Goal: Task Accomplishment & Management: Complete application form

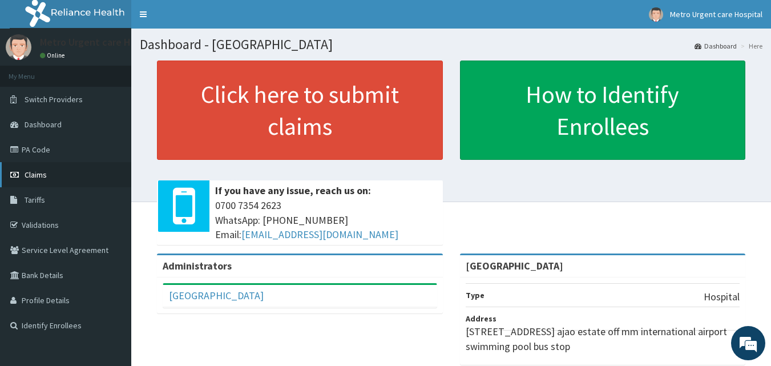
click at [68, 184] on link "Claims" at bounding box center [65, 174] width 131 height 25
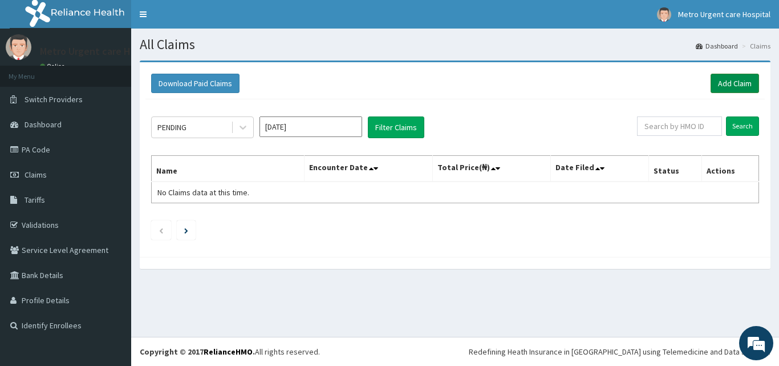
click at [731, 82] on link "Add Claim" at bounding box center [735, 83] width 49 height 19
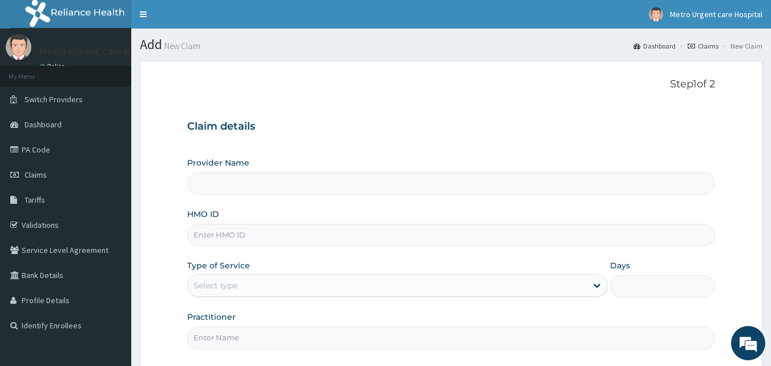
type input "Metro Urgent Care Hospital"
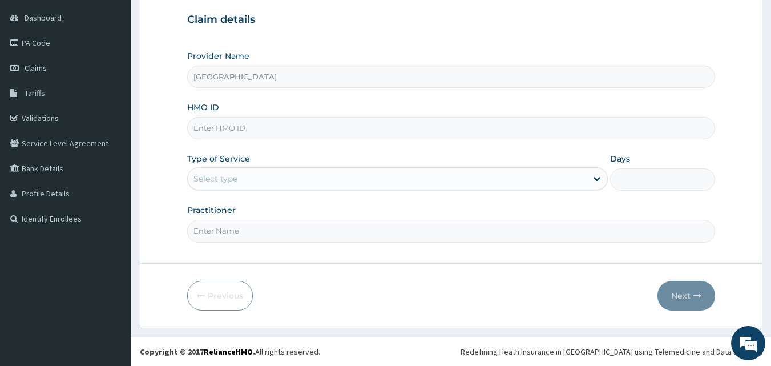
click at [271, 131] on input "HMO ID" at bounding box center [451, 128] width 528 height 22
type input "CHL/11722/B"
click at [274, 180] on div "Select type" at bounding box center [387, 178] width 399 height 18
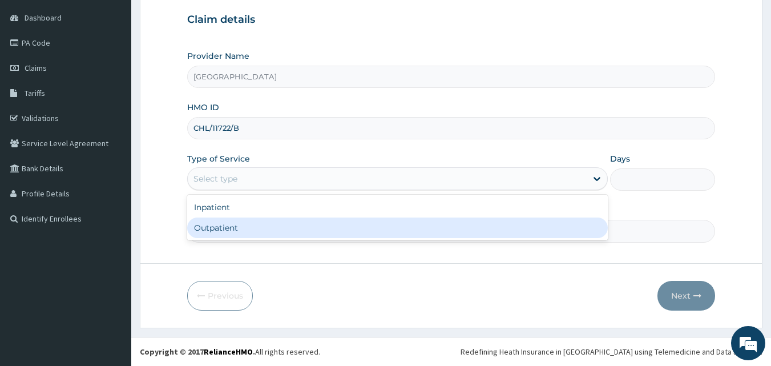
click at [253, 227] on div "Outpatient" at bounding box center [397, 227] width 421 height 21
type input "1"
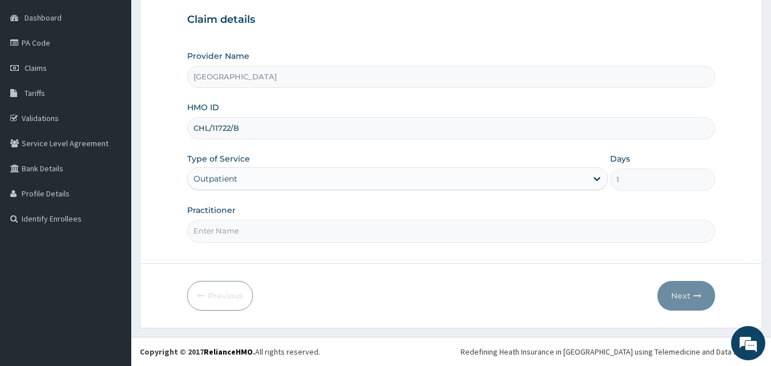
click at [225, 235] on input "Practitioner" at bounding box center [451, 231] width 528 height 22
type input "BRIGHT JOSEPH"
click at [671, 291] on button "Next" at bounding box center [686, 296] width 58 height 30
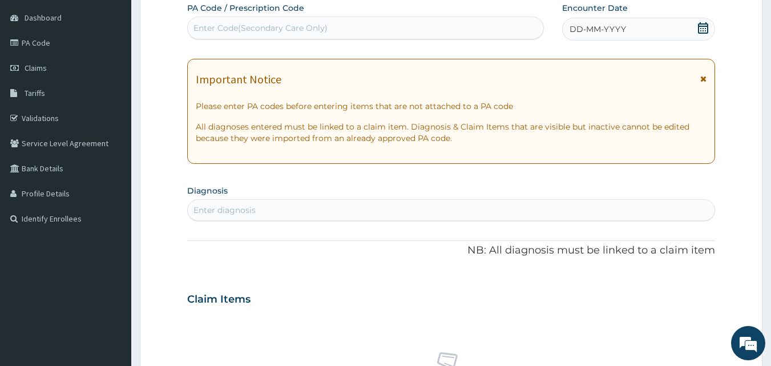
click at [703, 79] on icon at bounding box center [703, 79] width 6 height 8
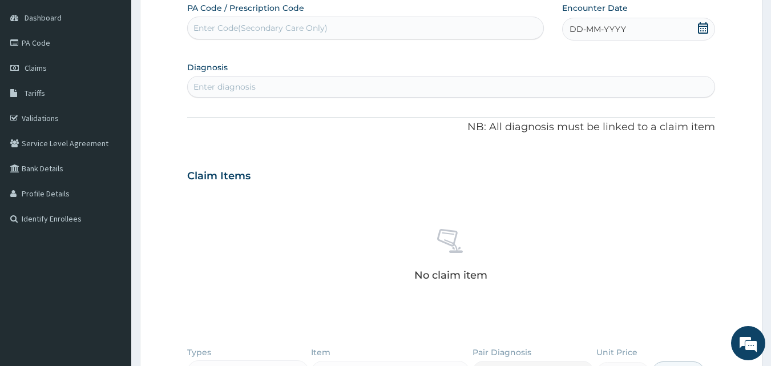
click at [704, 30] on icon at bounding box center [702, 27] width 11 height 11
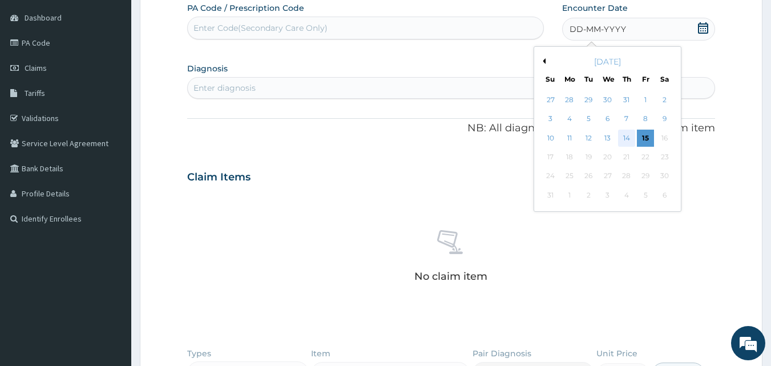
click at [627, 138] on div "14" at bounding box center [626, 138] width 17 height 17
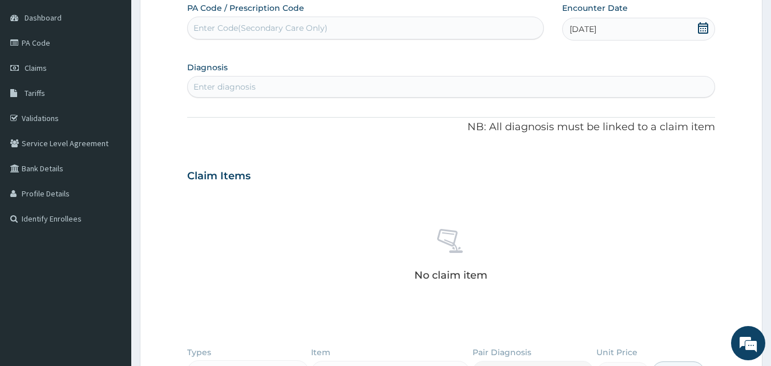
click at [288, 87] on div "Enter diagnosis" at bounding box center [451, 87] width 527 height 18
type input "MALARIA"
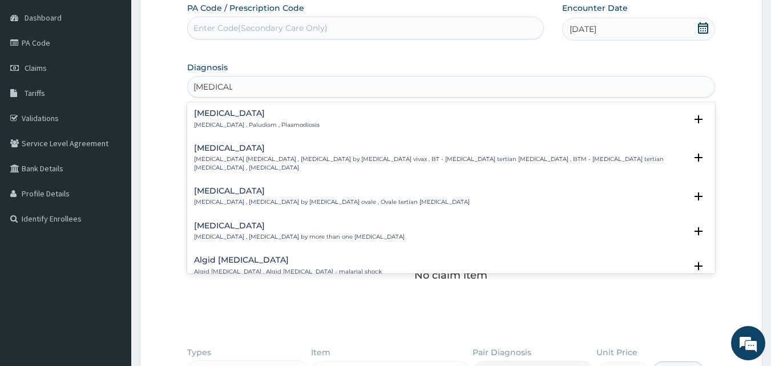
click at [208, 115] on h4 "Malaria" at bounding box center [257, 113] width 126 height 9
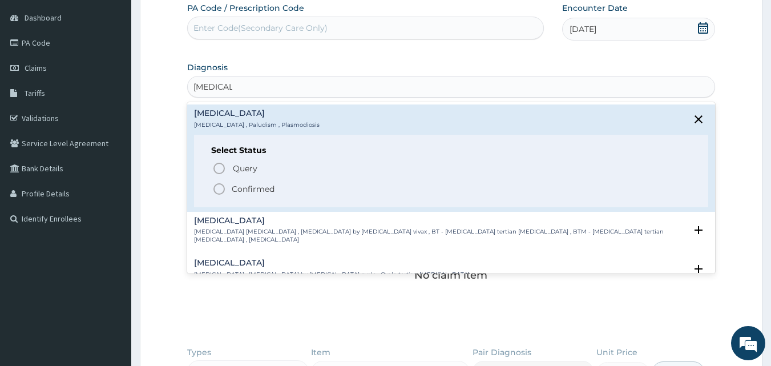
click at [219, 192] on icon "status option filled" at bounding box center [219, 189] width 14 height 14
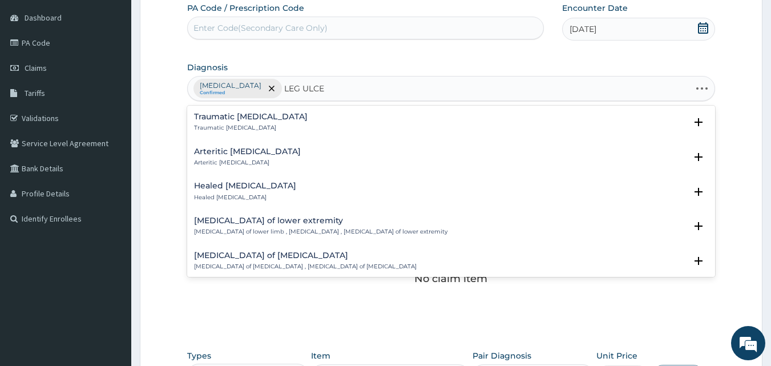
type input "LEG ULCER"
click at [261, 116] on h4 "Traumatic leg ulcer" at bounding box center [251, 116] width 114 height 9
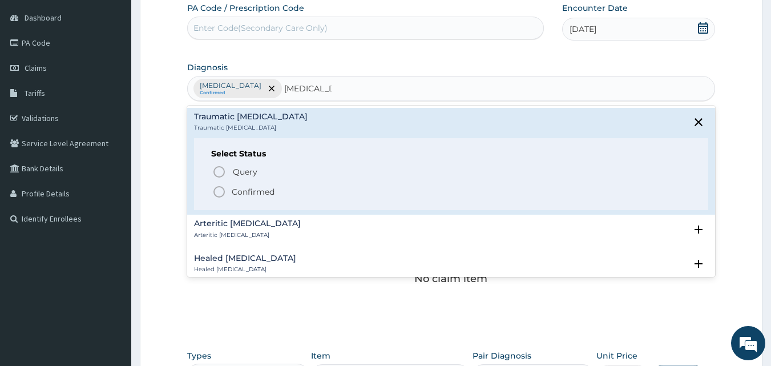
click at [217, 191] on icon "status option filled" at bounding box center [219, 192] width 14 height 14
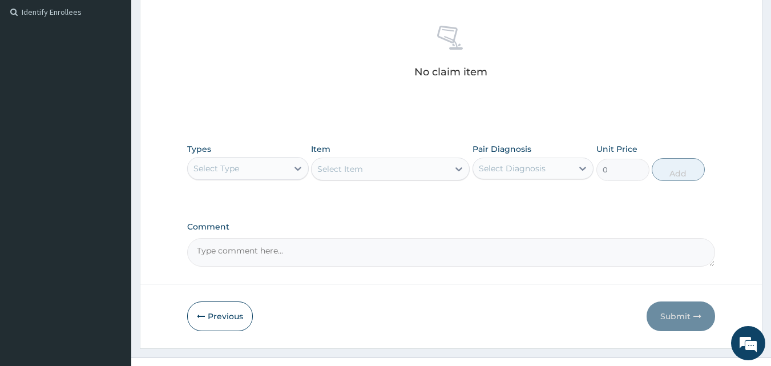
scroll to position [317, 0]
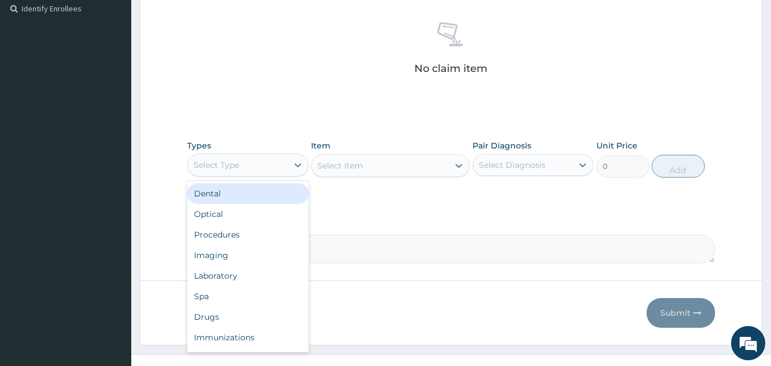
click at [268, 171] on div "Select Type" at bounding box center [238, 165] width 100 height 18
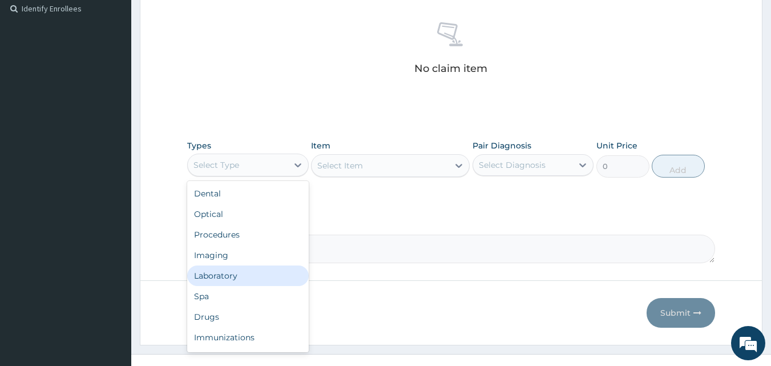
click at [242, 278] on div "Laboratory" at bounding box center [248, 275] width 122 height 21
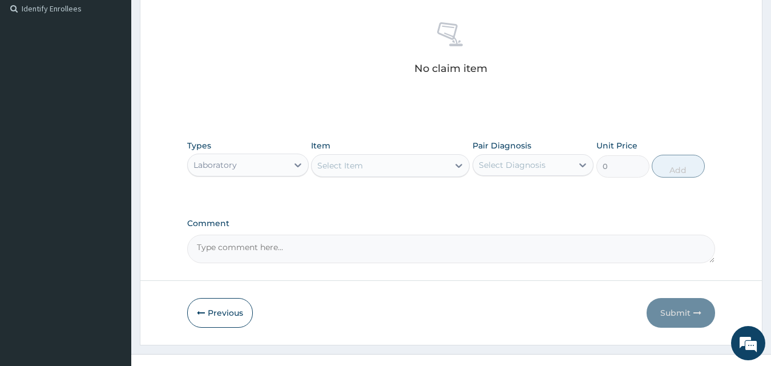
click at [507, 168] on div "Select Diagnosis" at bounding box center [512, 164] width 67 height 11
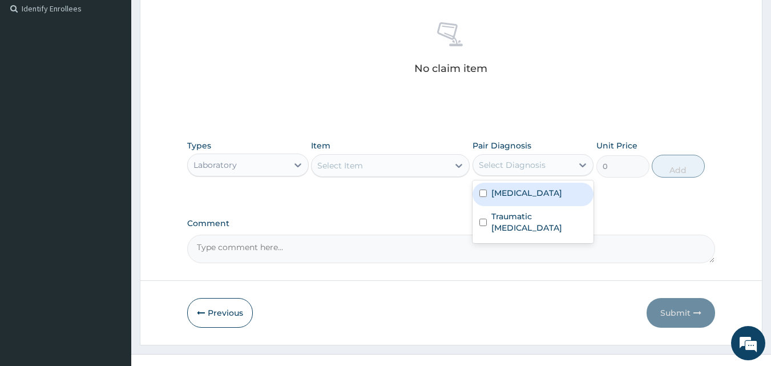
click at [483, 196] on input "checkbox" at bounding box center [482, 192] width 7 height 7
checkbox input "true"
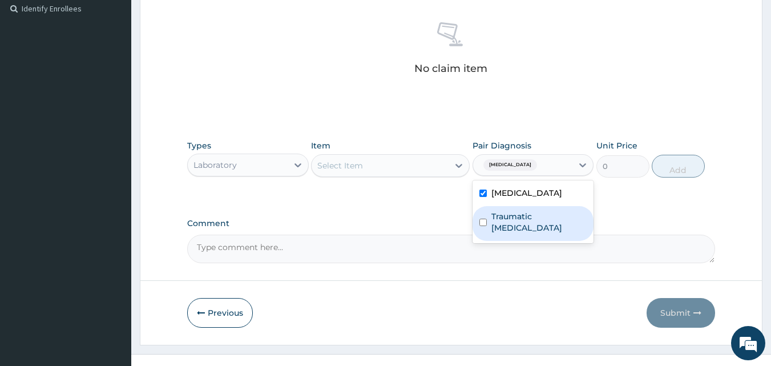
click at [483, 219] on input "checkbox" at bounding box center [482, 222] width 7 height 7
checkbox input "true"
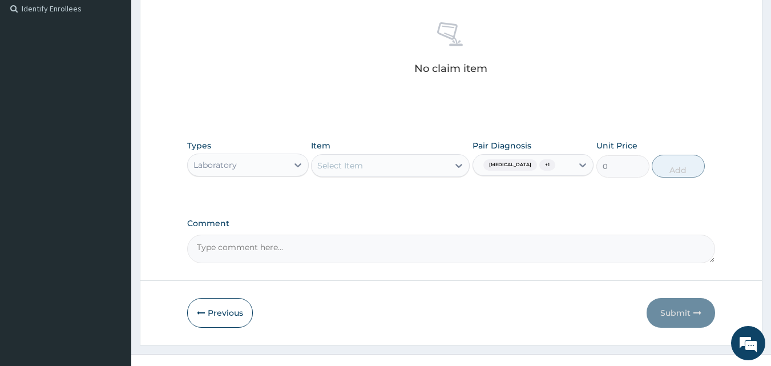
click at [453, 219] on label "Comment" at bounding box center [451, 224] width 528 height 10
click at [453, 235] on textarea "Comment" at bounding box center [451, 249] width 528 height 29
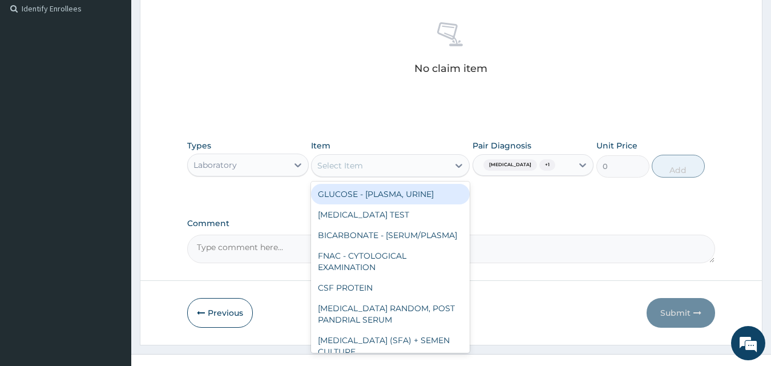
click at [434, 168] on div "Select Item" at bounding box center [380, 165] width 137 height 18
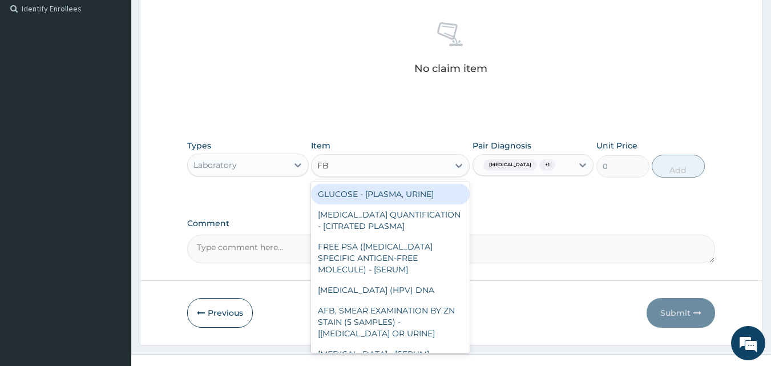
type input "FBC"
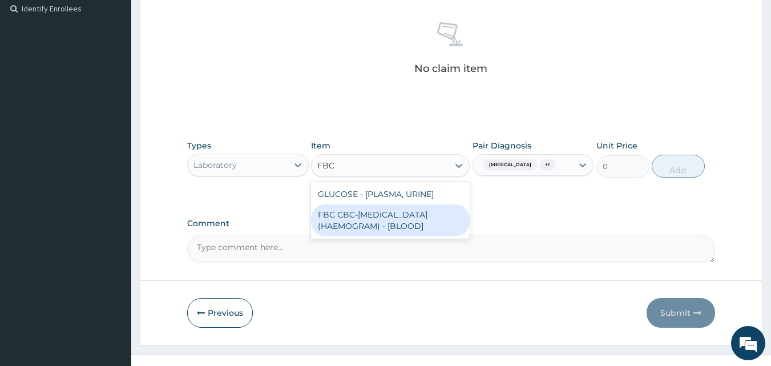
click at [388, 218] on div "FBC CBC-COMPLETE BLOOD COUNT (HAEMOGRAM) - [BLOOD]" at bounding box center [390, 220] width 159 height 32
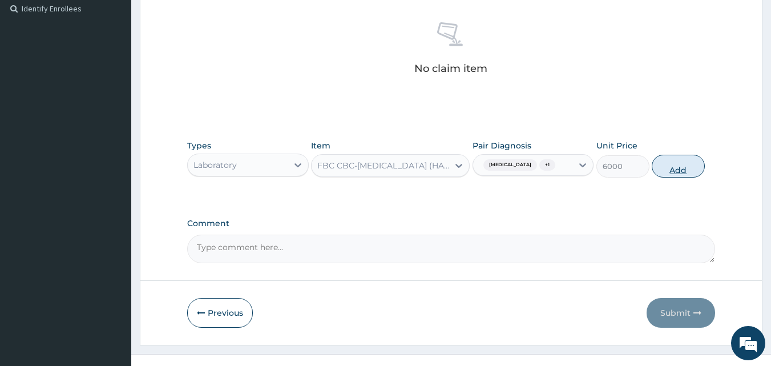
click at [665, 169] on button "Add" at bounding box center [678, 166] width 53 height 23
type input "0"
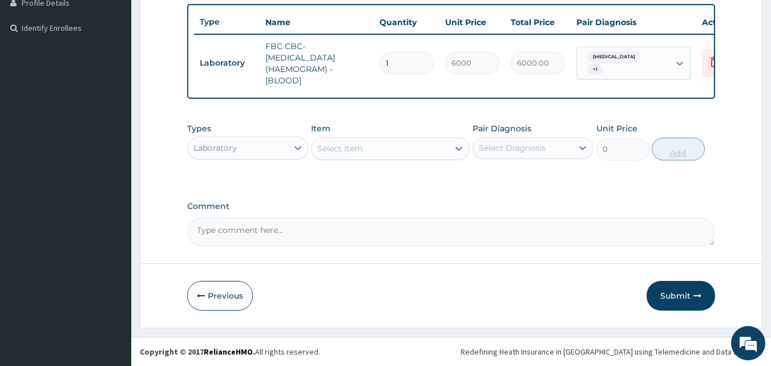
scroll to position [306, 0]
click at [405, 156] on div "Select Item" at bounding box center [380, 148] width 137 height 18
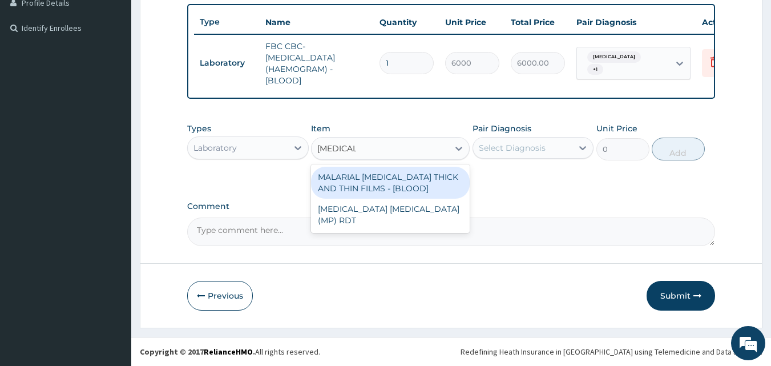
type input "MALARIA"
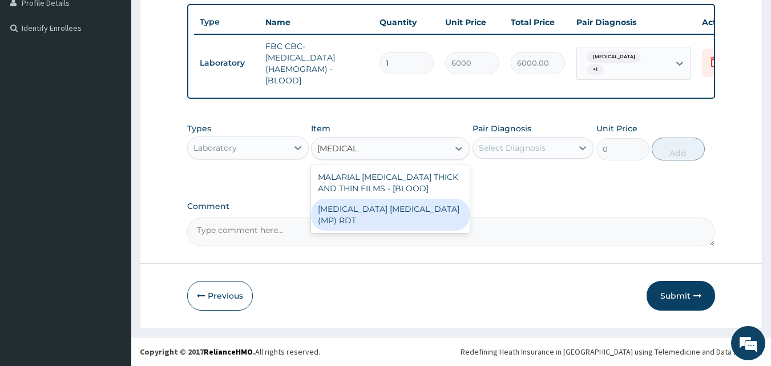
click at [403, 208] on div "MALARIA PARASITE (MP) RDT" at bounding box center [390, 215] width 159 height 32
type input "2400"
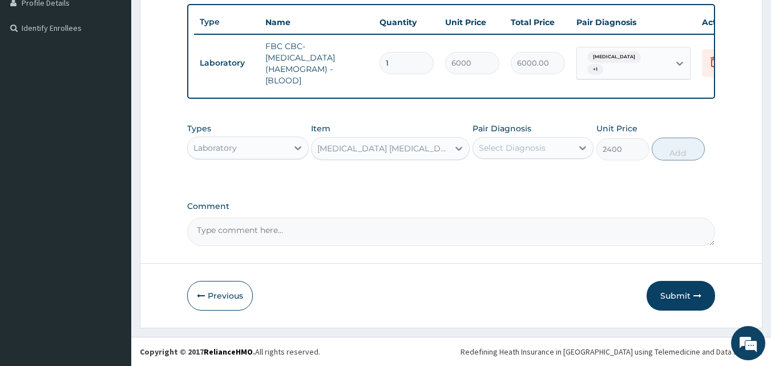
click at [508, 151] on div "Select Diagnosis" at bounding box center [512, 147] width 67 height 11
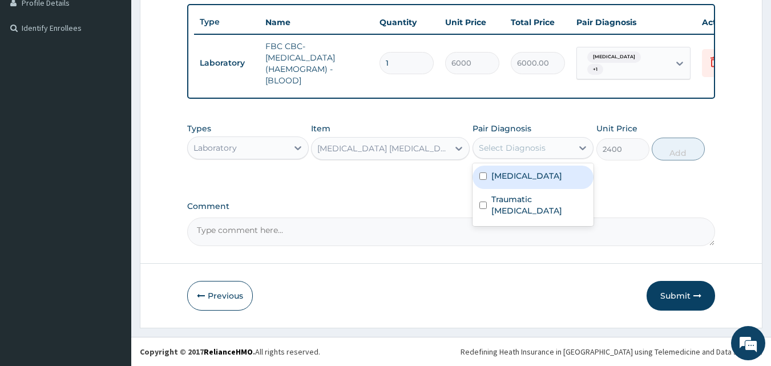
click at [484, 175] on input "checkbox" at bounding box center [482, 175] width 7 height 7
checkbox input "true"
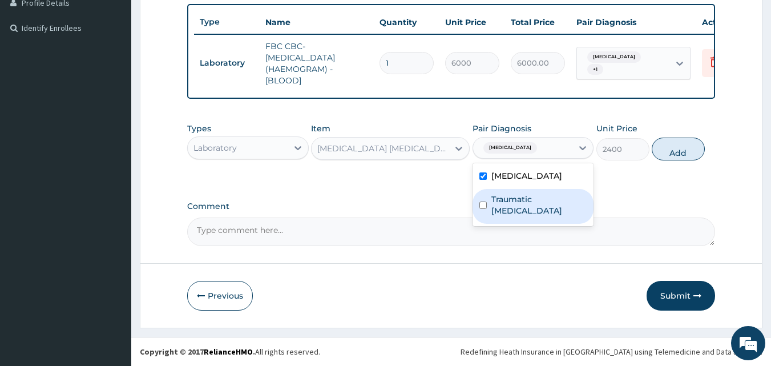
click at [482, 201] on input "checkbox" at bounding box center [482, 204] width 7 height 7
checkbox input "true"
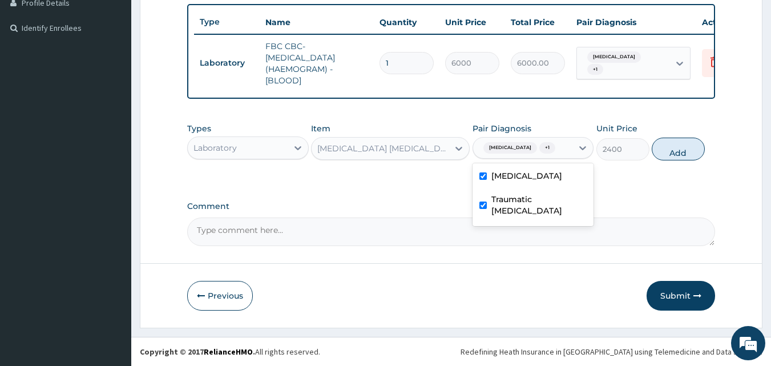
click at [673, 201] on div "Types Laboratory Item MALARIA PARASITE (MP) RDT Pair Diagnosis option Traumatic…" at bounding box center [451, 223] width 528 height 45
click at [674, 157] on button "Add" at bounding box center [678, 149] width 53 height 23
type input "0"
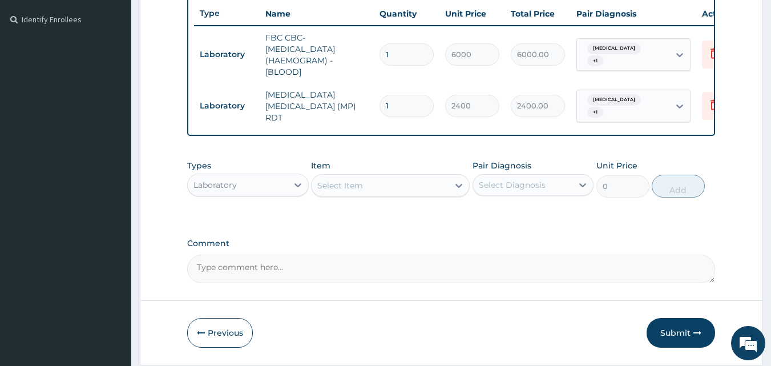
click at [261, 191] on div "Laboratory" at bounding box center [238, 185] width 100 height 18
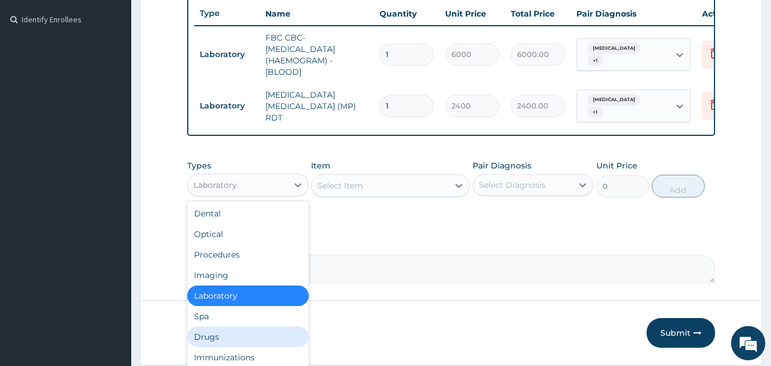
click at [229, 345] on div "Drugs" at bounding box center [248, 336] width 122 height 21
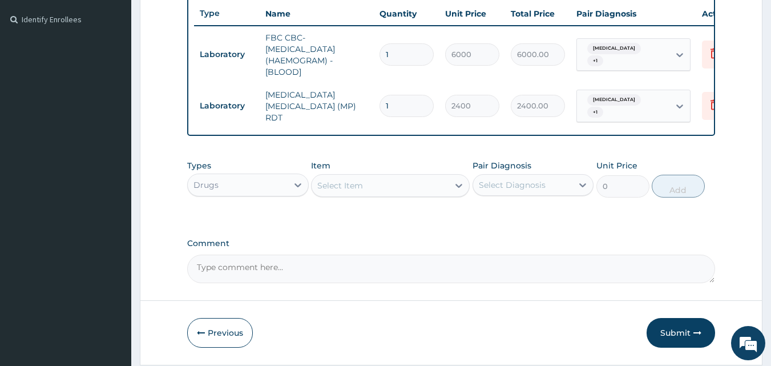
click at [387, 189] on div "Select Item" at bounding box center [380, 185] width 137 height 18
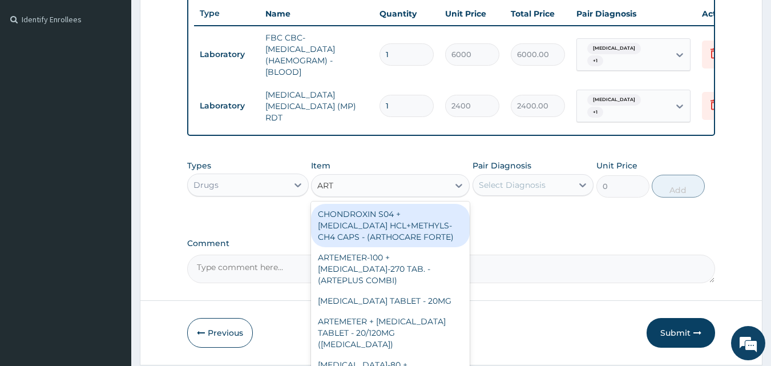
type input "ARTE"
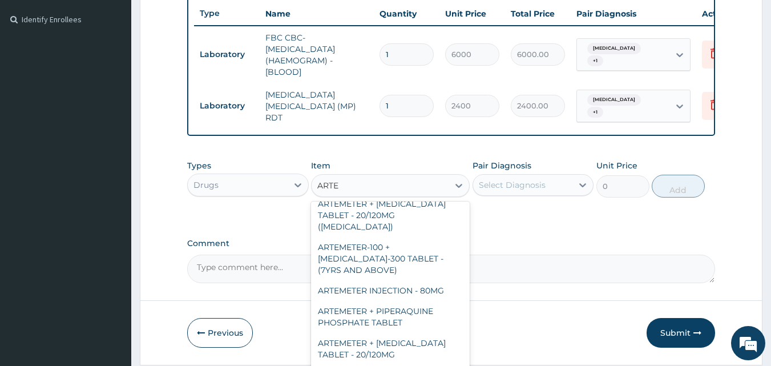
scroll to position [56, 0]
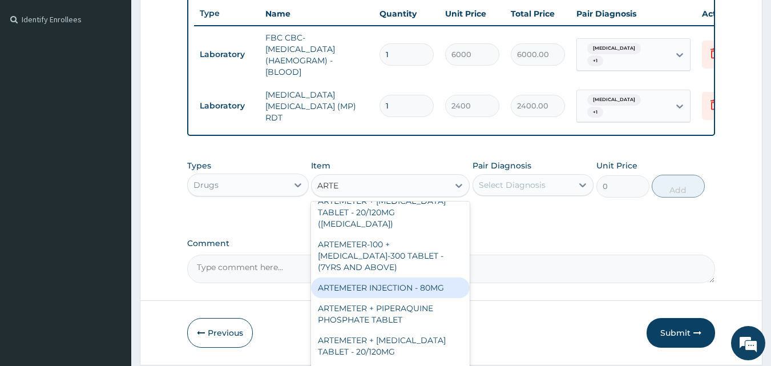
click at [415, 280] on div "ARTEMETER INJECTION - 80MG" at bounding box center [390, 287] width 159 height 21
type input "544"
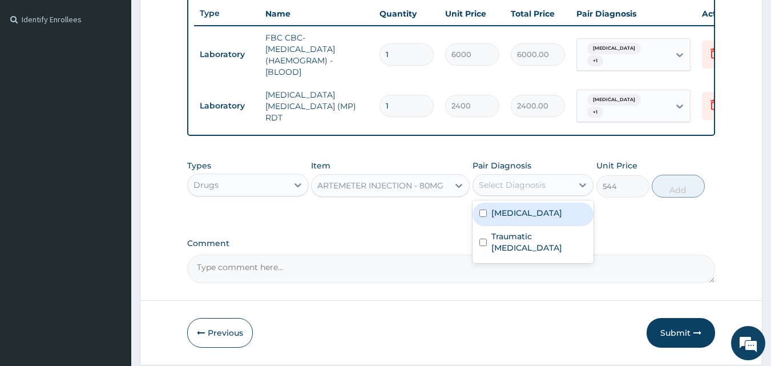
click at [516, 182] on div "Select Diagnosis" at bounding box center [512, 184] width 67 height 11
click at [480, 215] on input "checkbox" at bounding box center [482, 212] width 7 height 7
checkbox input "true"
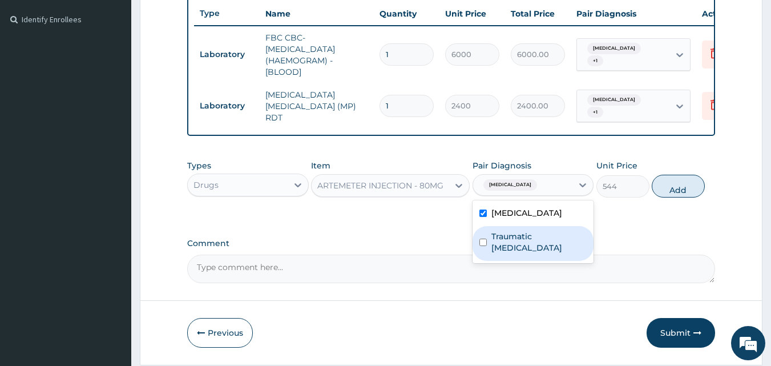
click at [482, 239] on input "checkbox" at bounding box center [482, 242] width 7 height 7
checkbox input "true"
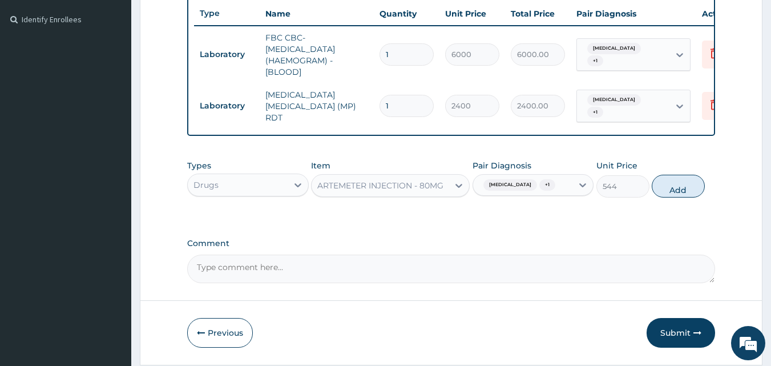
click at [614, 225] on div "PA Code / Prescription Code Enter Code(Secondary Care Only) Encounter Date 14-0…" at bounding box center [451, 43] width 528 height 480
click at [668, 195] on button "Add" at bounding box center [678, 186] width 53 height 23
type input "0"
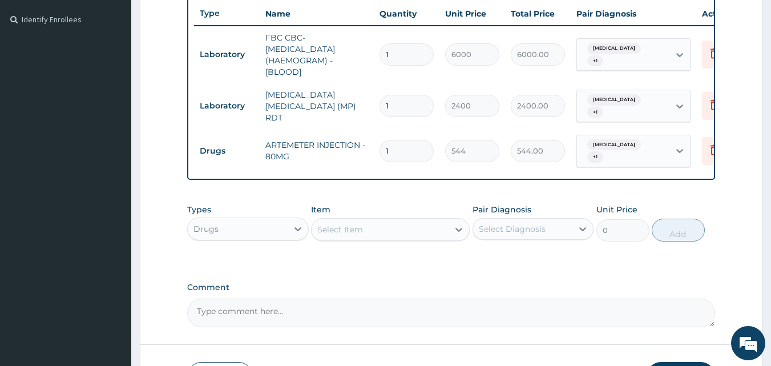
click at [370, 226] on div "Select Item" at bounding box center [380, 229] width 137 height 18
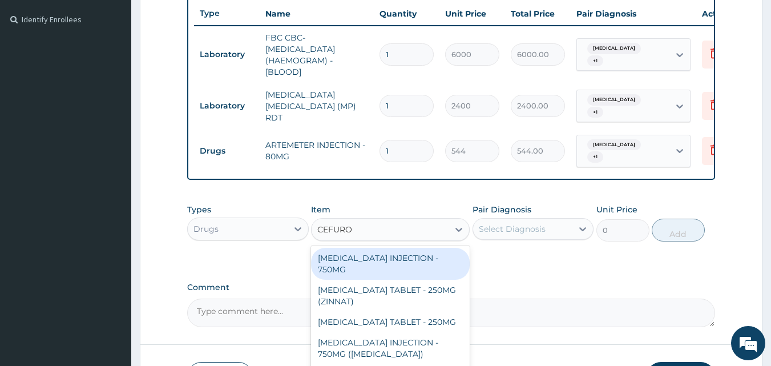
type input "CEFUROX"
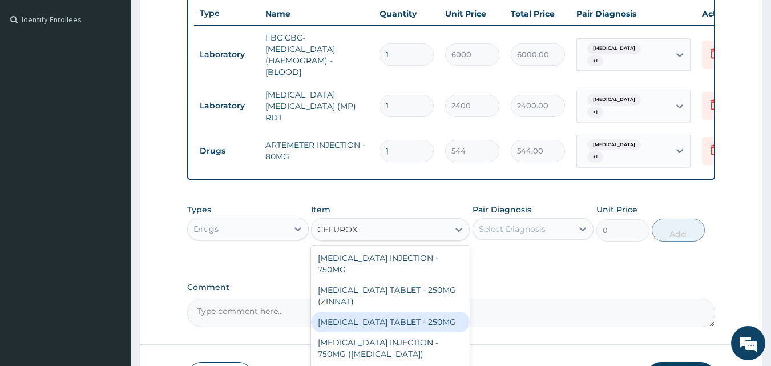
click at [409, 326] on div "[MEDICAL_DATA] TABLET - 250MG" at bounding box center [390, 322] width 159 height 21
type input "480"
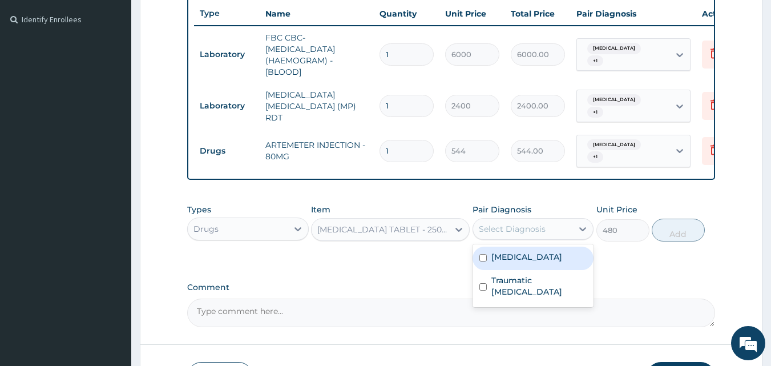
click at [494, 236] on div "Select Diagnosis" at bounding box center [533, 229] width 122 height 22
click at [482, 255] on input "checkbox" at bounding box center [482, 257] width 7 height 7
checkbox input "true"
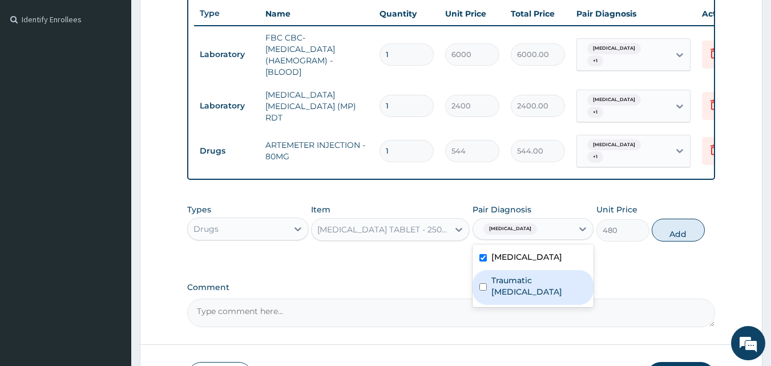
click at [484, 283] on input "checkbox" at bounding box center [482, 286] width 7 height 7
checkbox input "true"
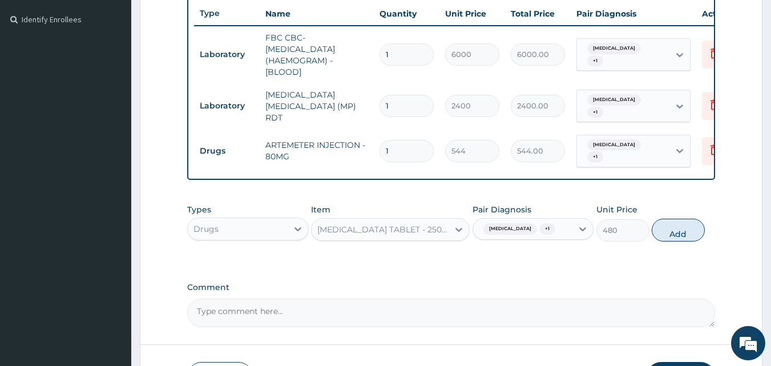
click at [604, 278] on div "PA Code / Prescription Code Enter Code(Secondary Care Only) Encounter Date 14-0…" at bounding box center [451, 65] width 528 height 524
click at [686, 224] on button "Add" at bounding box center [678, 230] width 53 height 23
type input "0"
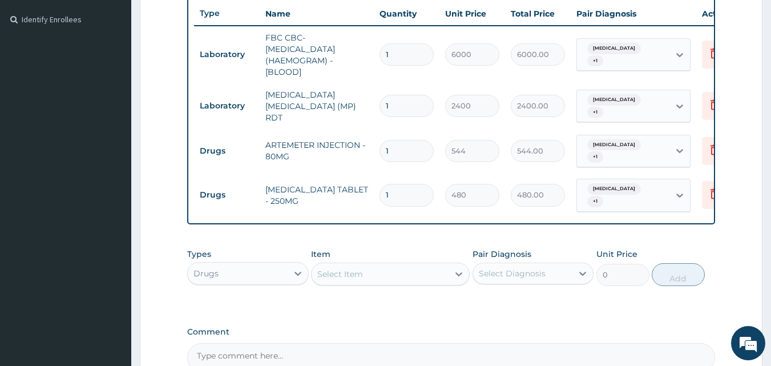
type input "10"
type input "4800.00"
type input "10"
click at [339, 268] on div "Select Item" at bounding box center [340, 273] width 46 height 11
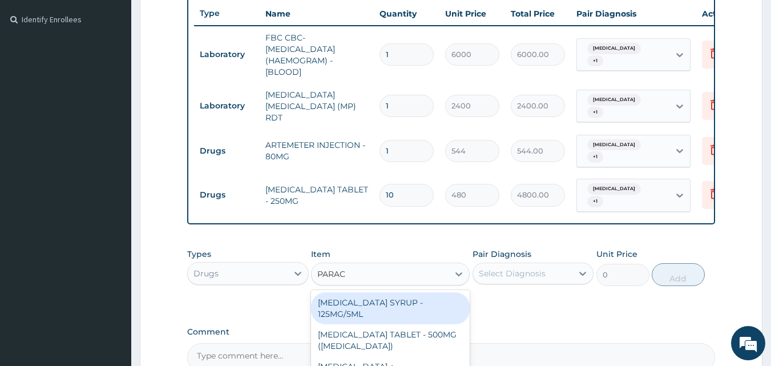
type input "PARACE"
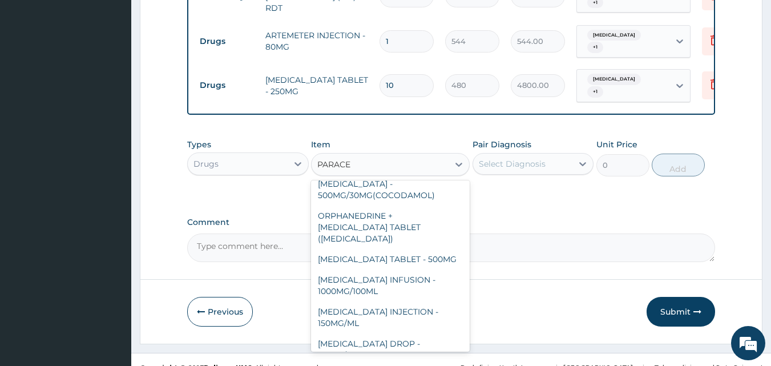
scroll to position [86, 0]
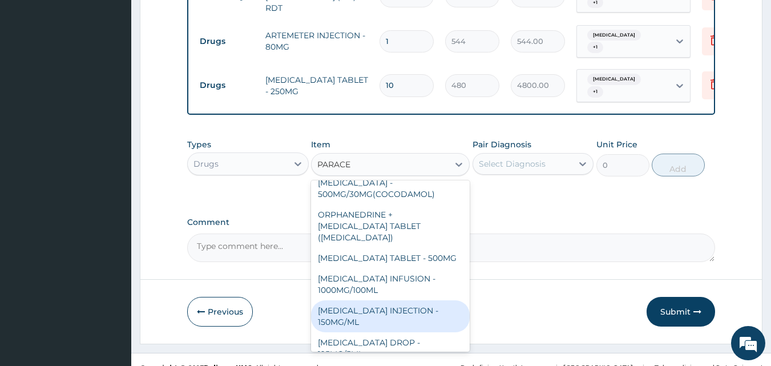
click at [401, 300] on div "[MEDICAL_DATA] INJECTION - 150MG/ML" at bounding box center [390, 316] width 159 height 32
type input "640"
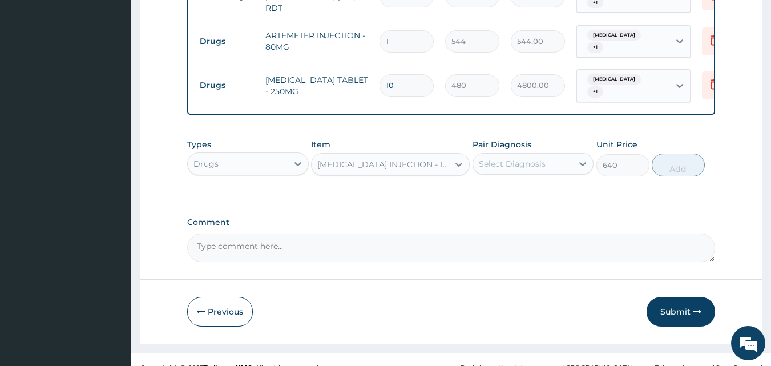
click at [494, 158] on div "Select Diagnosis" at bounding box center [512, 163] width 67 height 11
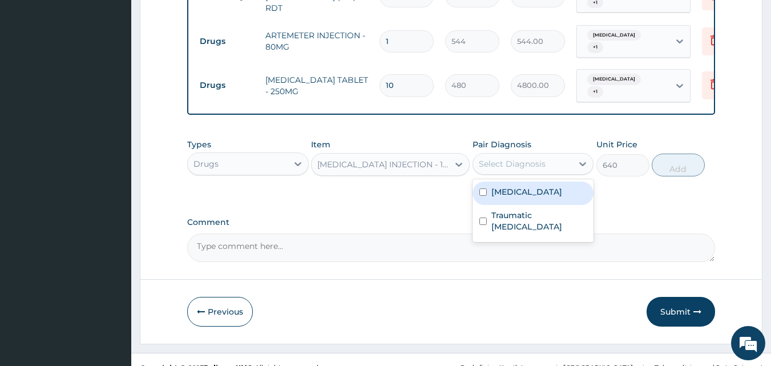
click at [483, 188] on input "checkbox" at bounding box center [482, 191] width 7 height 7
checkbox input "true"
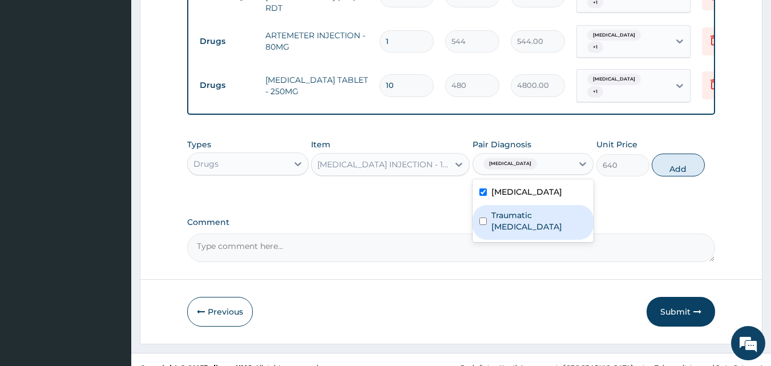
click at [484, 217] on input "checkbox" at bounding box center [482, 220] width 7 height 7
checkbox input "true"
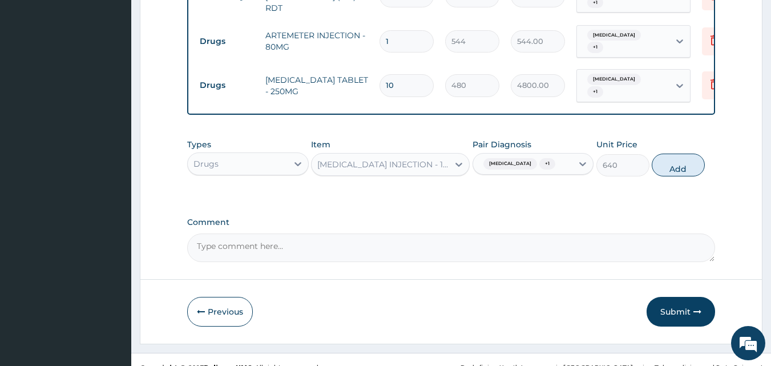
click at [624, 217] on div "Types Drugs Item PARACETAMOL INJECTION - 150MG/ML Pair Diagnosis Malaria + 1 Un…" at bounding box center [451, 239] width 528 height 45
click at [672, 159] on button "Add" at bounding box center [678, 164] width 53 height 23
type input "0"
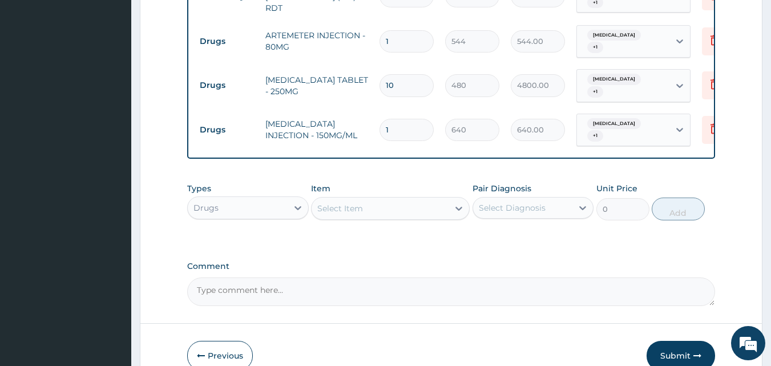
click at [277, 201] on div "Drugs" at bounding box center [238, 208] width 100 height 18
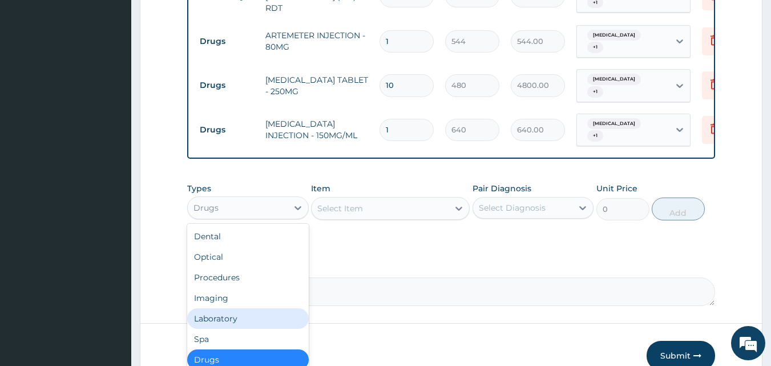
click at [231, 308] on div "Laboratory" at bounding box center [248, 318] width 122 height 21
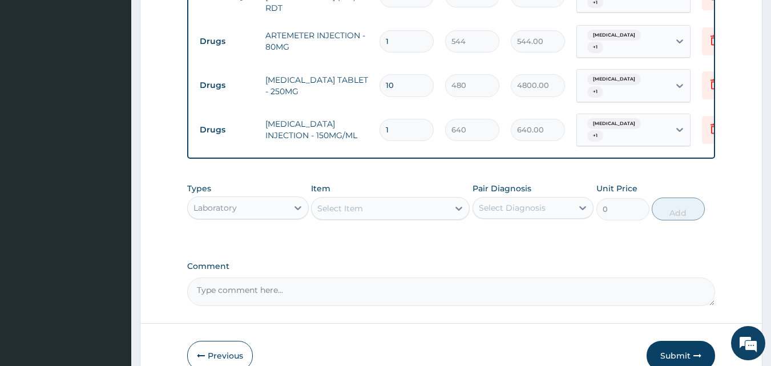
click at [370, 201] on div "Select Item" at bounding box center [380, 208] width 137 height 18
type input "W"
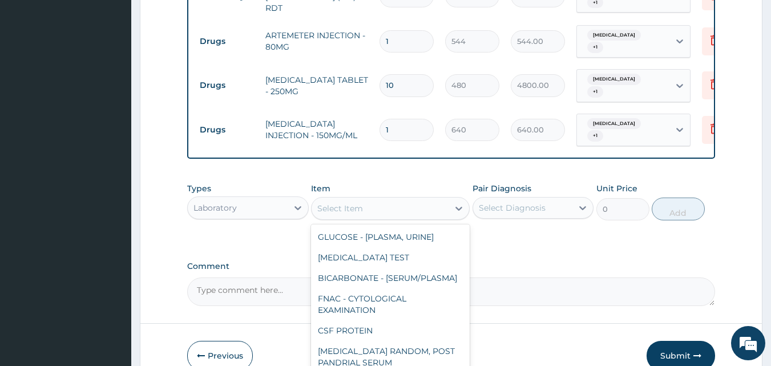
click at [277, 200] on div "Laboratory" at bounding box center [238, 208] width 100 height 18
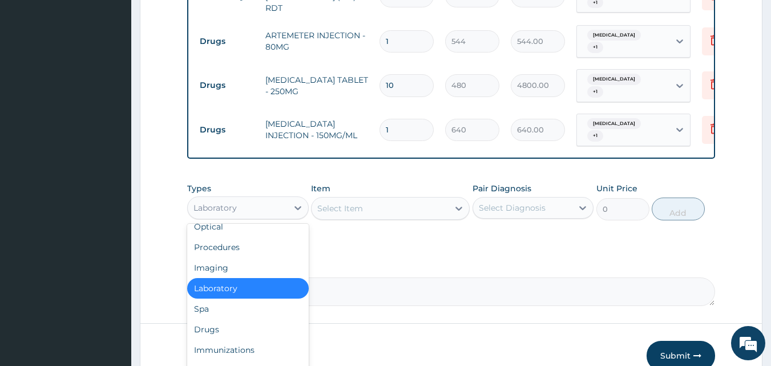
scroll to position [39, 0]
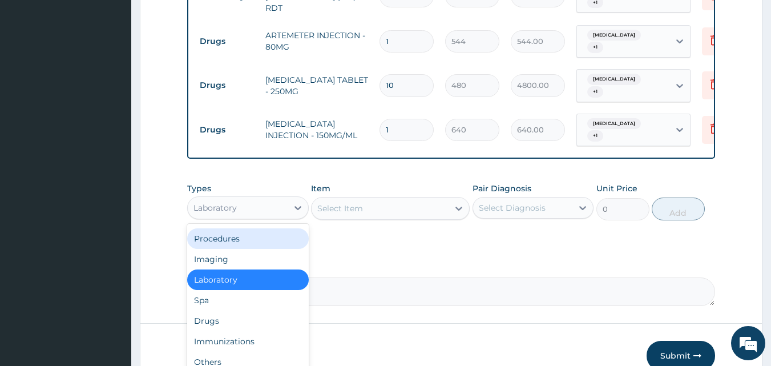
click at [246, 228] on div "Procedures" at bounding box center [248, 238] width 122 height 21
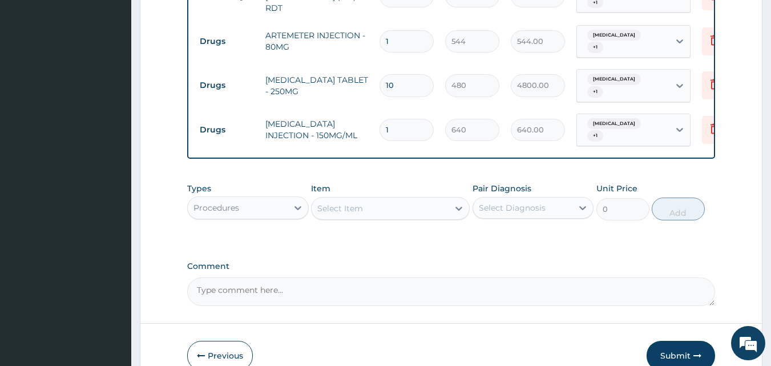
click at [369, 203] on div "Select Item" at bounding box center [380, 208] width 137 height 18
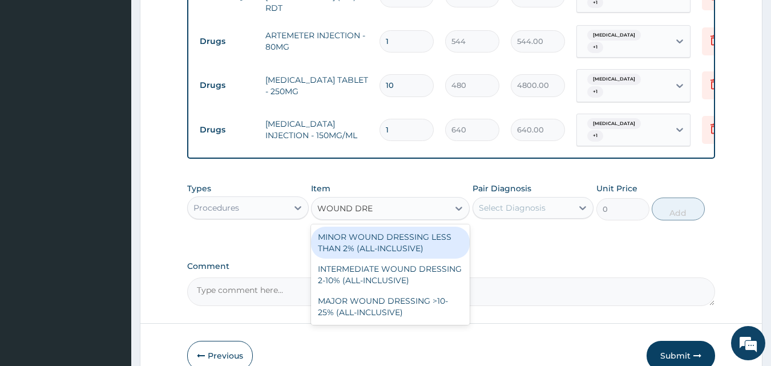
type input "WOUND DRES"
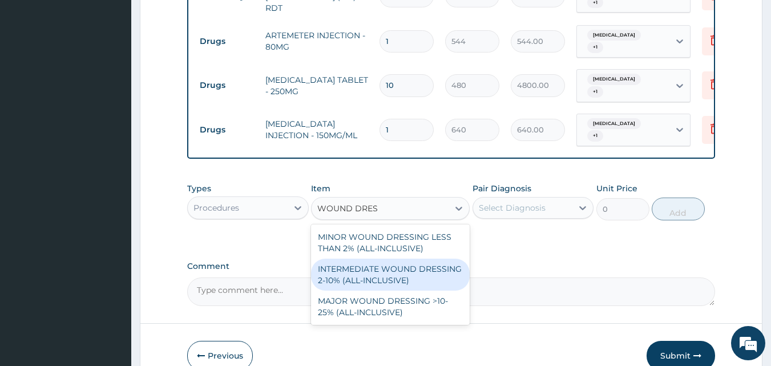
click at [386, 272] on div "INTERMEDIATE WOUND DRESSING 2-10% (ALL-INCLUSIVE)" at bounding box center [390, 274] width 159 height 32
type input "3750"
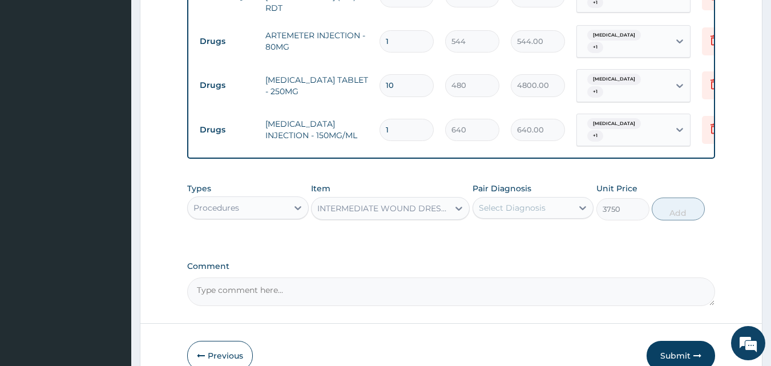
click at [500, 202] on div "Select Diagnosis" at bounding box center [512, 207] width 67 height 11
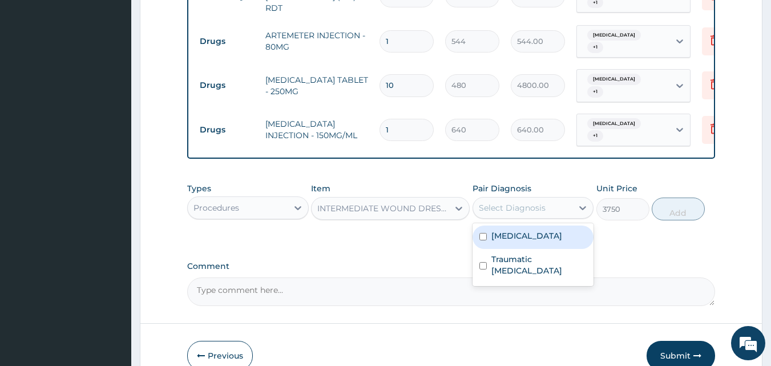
click at [481, 233] on input "checkbox" at bounding box center [482, 236] width 7 height 7
checkbox input "true"
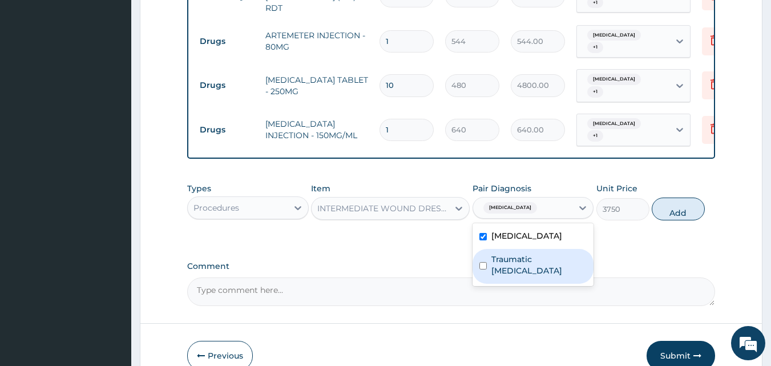
click at [484, 262] on input "checkbox" at bounding box center [482, 265] width 7 height 7
checkbox input "true"
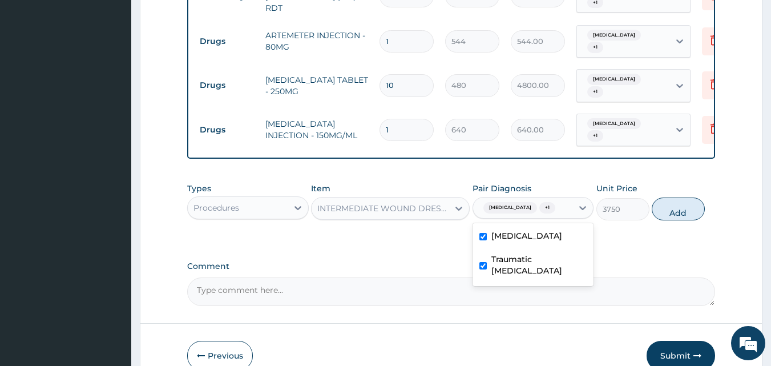
click at [626, 243] on div "PA Code / Prescription Code Enter Code(Secondary Care Only) Encounter Date 14-0…" at bounding box center [451, 0] width 528 height 612
click at [679, 197] on button "Add" at bounding box center [678, 208] width 53 height 23
type input "0"
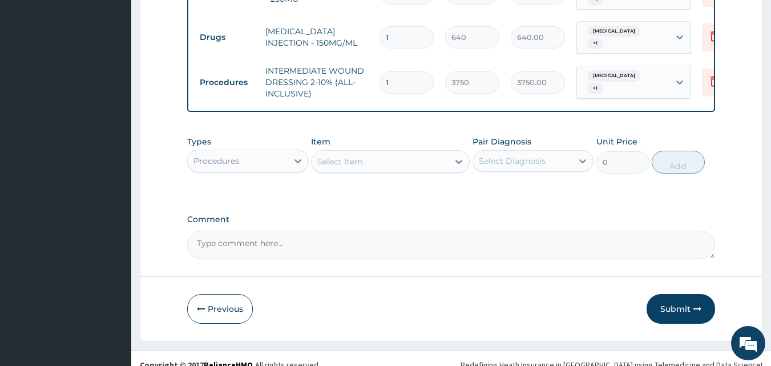
scroll to position [509, 0]
click at [678, 295] on button "Submit" at bounding box center [681, 308] width 68 height 30
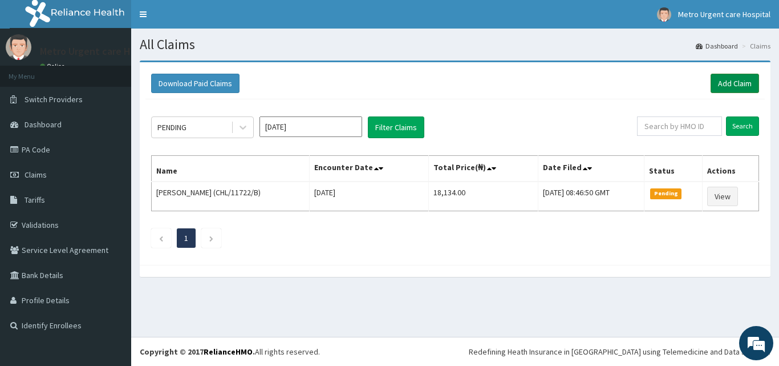
click at [721, 81] on link "Add Claim" at bounding box center [735, 83] width 49 height 19
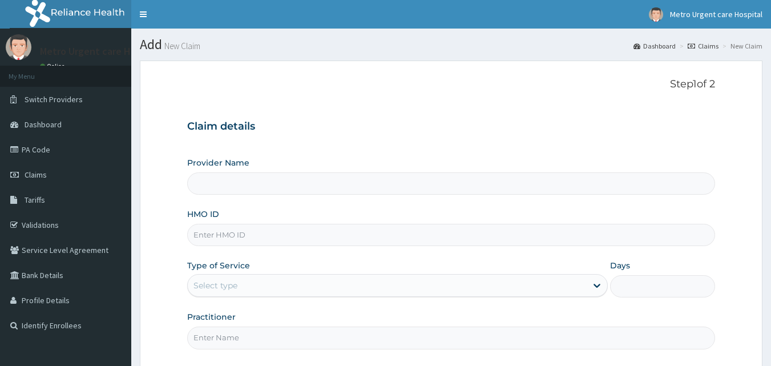
type input "Metro Urgent Care Hospital"
click at [244, 237] on input "HMO ID" at bounding box center [451, 235] width 528 height 22
type input "CHL/11872/A"
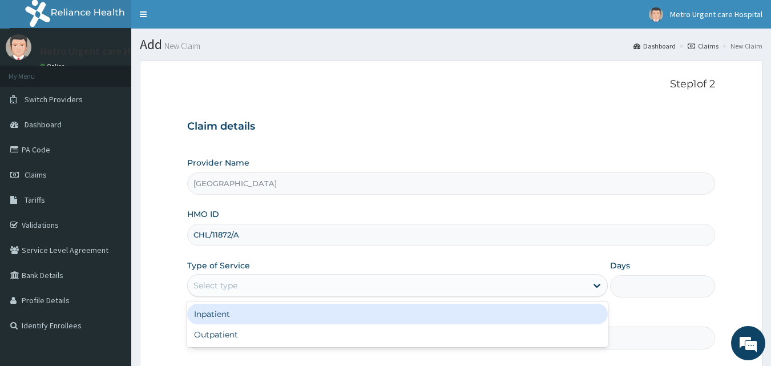
click at [249, 286] on div "Select type" at bounding box center [387, 285] width 399 height 18
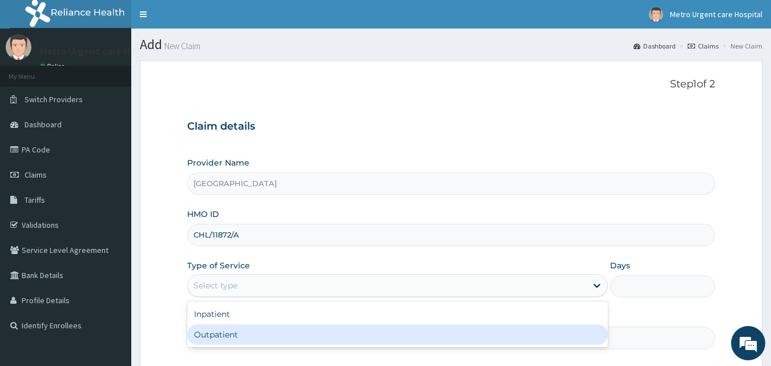
click at [239, 332] on div "Outpatient" at bounding box center [397, 334] width 421 height 21
type input "1"
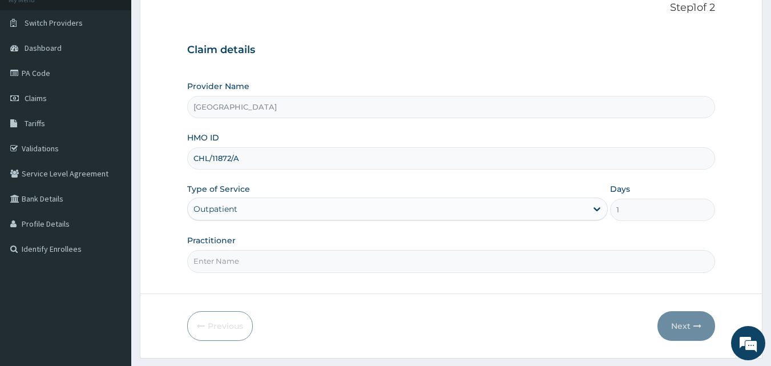
scroll to position [85, 0]
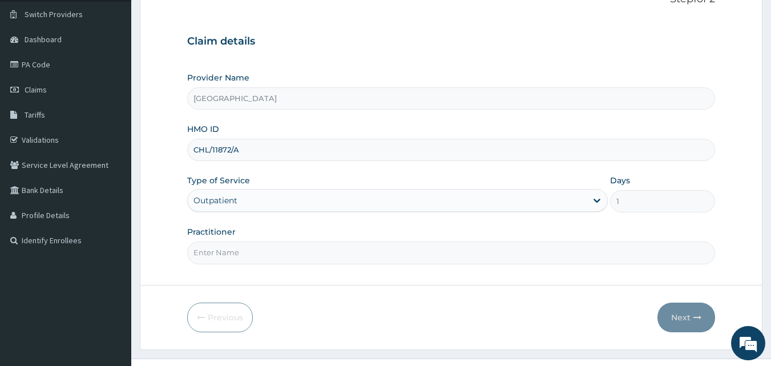
click at [238, 251] on input "Practitioner" at bounding box center [451, 252] width 528 height 22
type input "OLUWAFERANMI AROWOLO"
click at [686, 316] on button "Next" at bounding box center [686, 317] width 58 height 30
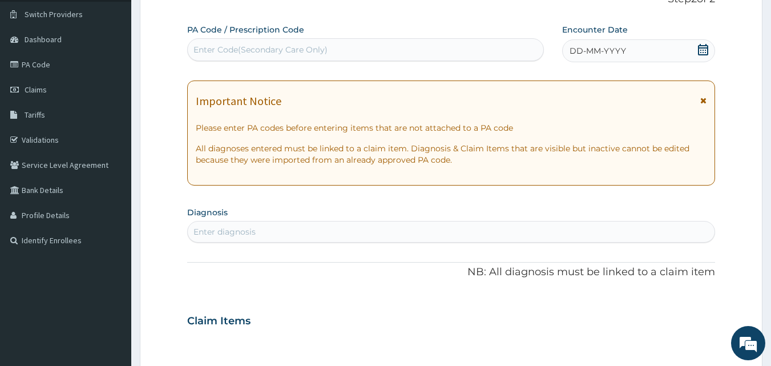
click at [703, 101] on icon at bounding box center [703, 100] width 6 height 8
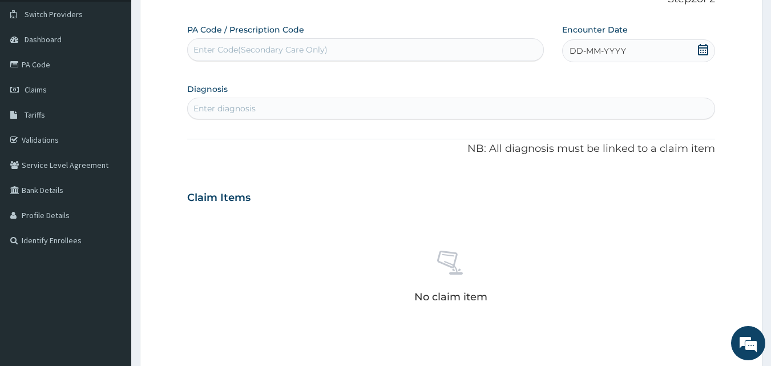
click at [702, 50] on icon at bounding box center [702, 49] width 11 height 11
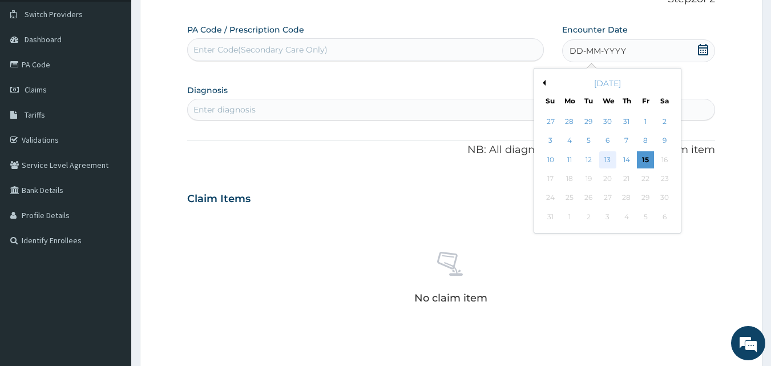
click at [607, 160] on div "13" at bounding box center [607, 159] width 17 height 17
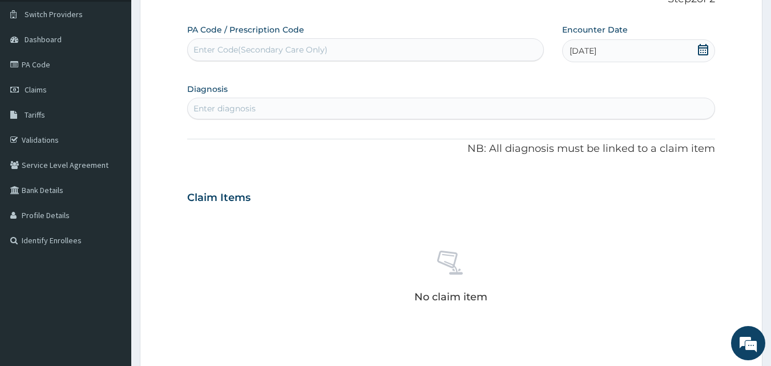
click at [265, 105] on div "Enter diagnosis" at bounding box center [451, 108] width 527 height 18
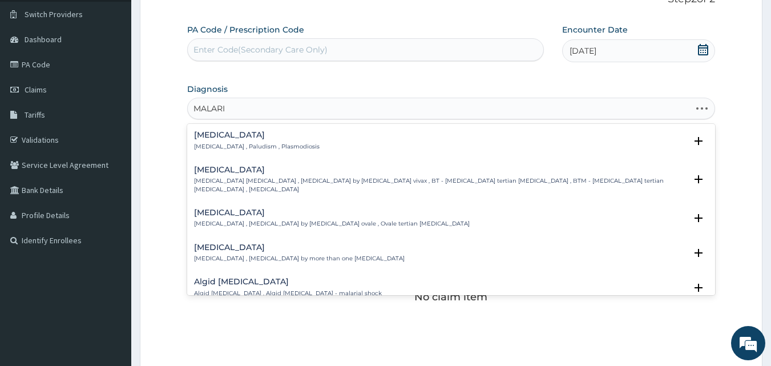
type input "[MEDICAL_DATA]"
click at [213, 134] on h4 "[MEDICAL_DATA]" at bounding box center [257, 135] width 126 height 9
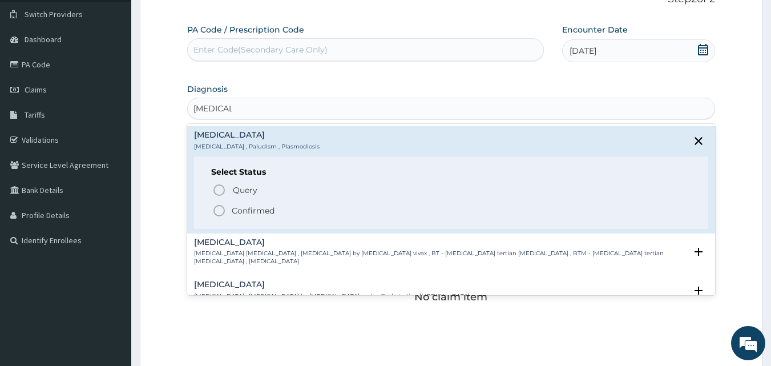
click at [222, 211] on icon "status option filled" at bounding box center [219, 211] width 14 height 14
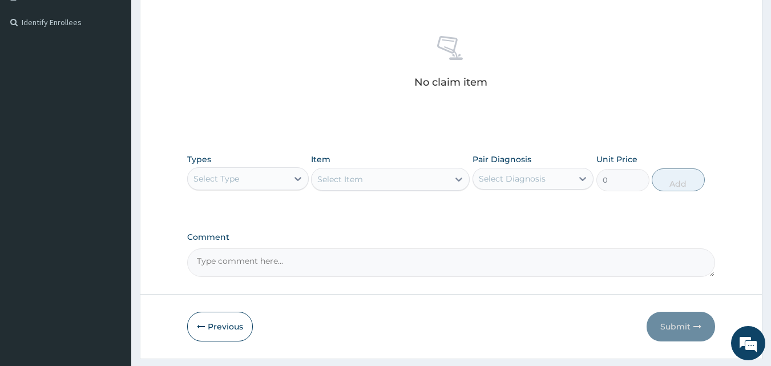
scroll to position [306, 0]
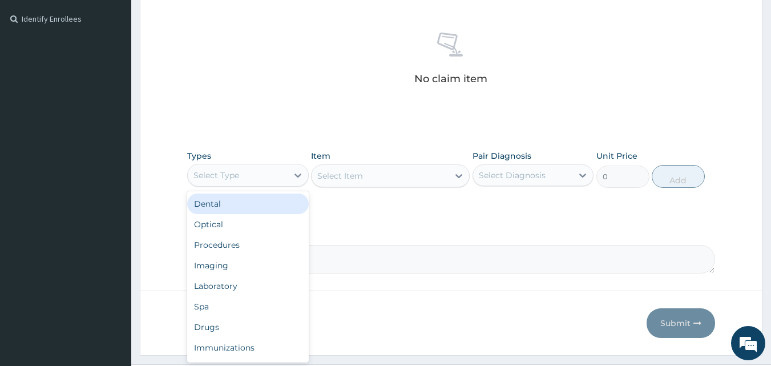
click at [276, 176] on div "Select Type" at bounding box center [238, 175] width 100 height 18
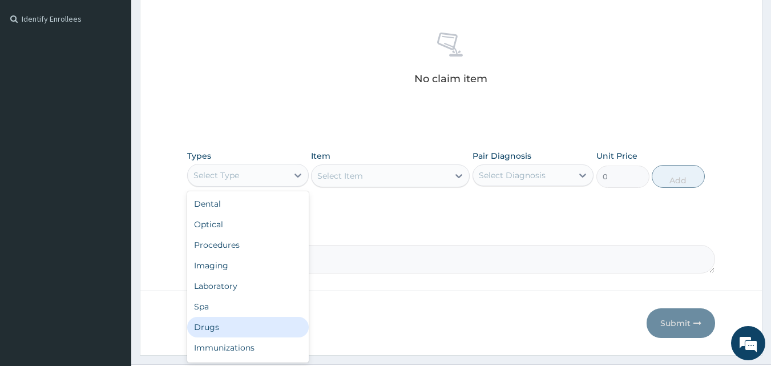
click at [232, 331] on div "Drugs" at bounding box center [248, 327] width 122 height 21
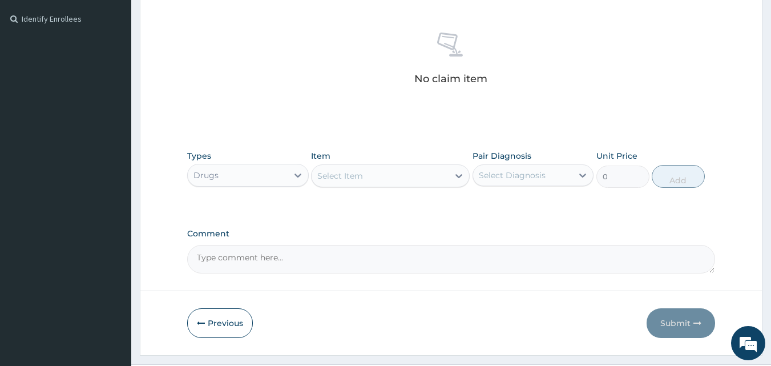
click at [415, 175] on div "Select Item" at bounding box center [380, 176] width 137 height 18
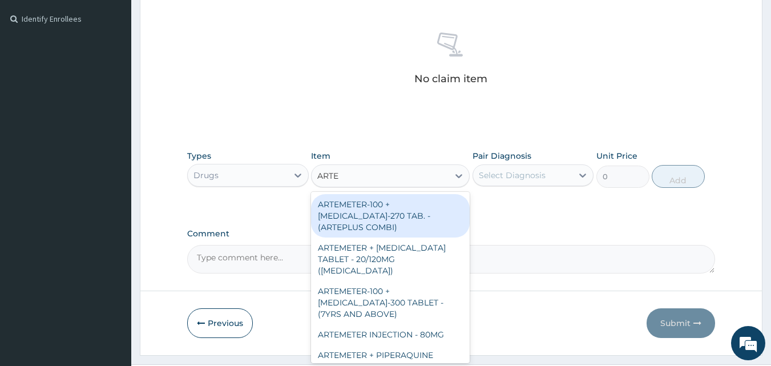
type input "ARTES"
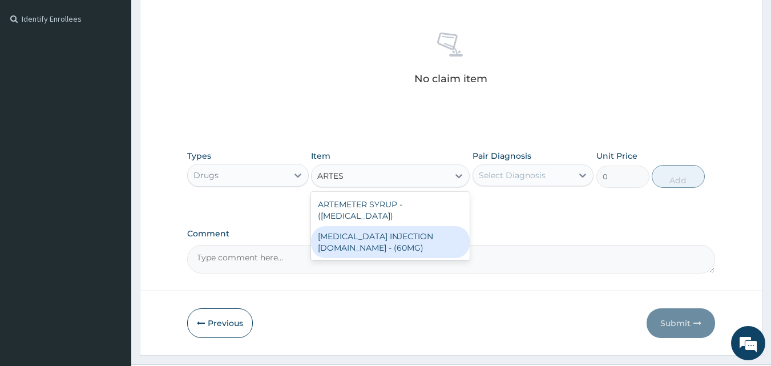
click at [391, 243] on div "ARTESUNATE INJECTION IV.IM - (60MG)" at bounding box center [390, 242] width 159 height 32
type input "1824"
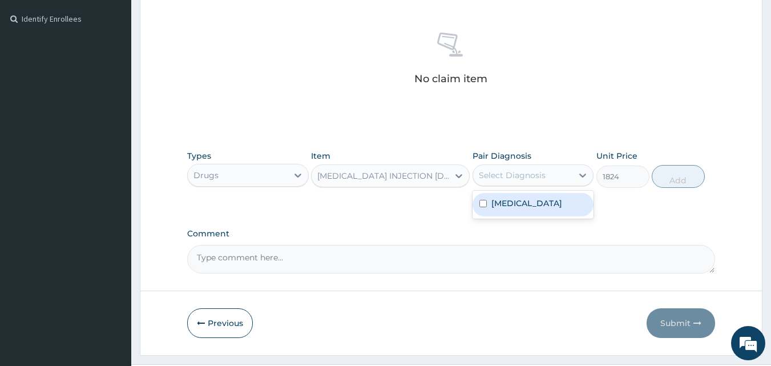
click at [490, 181] on div "Select Diagnosis" at bounding box center [523, 175] width 100 height 18
click at [482, 209] on div "Malaria" at bounding box center [533, 204] width 122 height 23
checkbox input "true"
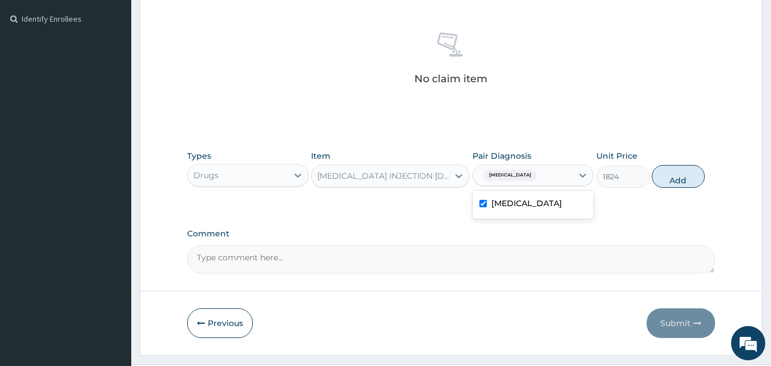
click at [635, 213] on div "PA Code / Prescription Code Enter Code(Secondary Care Only) Encounter Date 13-0…" at bounding box center [451, 38] width 528 height 471
click at [673, 179] on button "Add" at bounding box center [678, 176] width 53 height 23
type input "0"
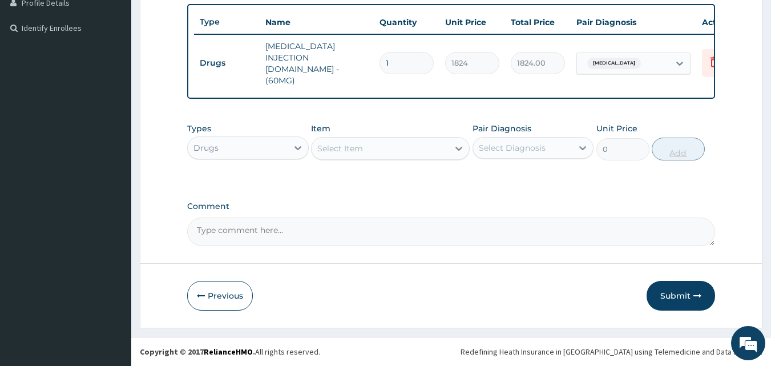
scroll to position [288, 0]
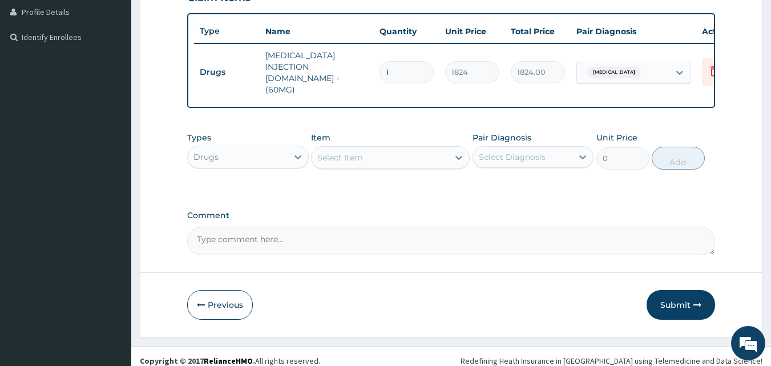
click at [396, 149] on div "Select Item" at bounding box center [380, 157] width 137 height 18
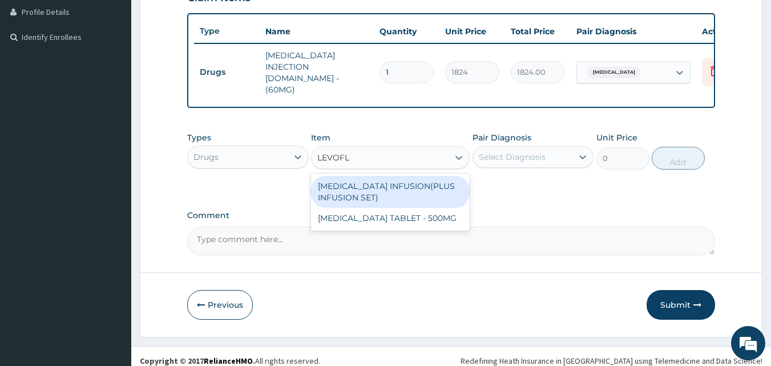
type input "LEVOFLO"
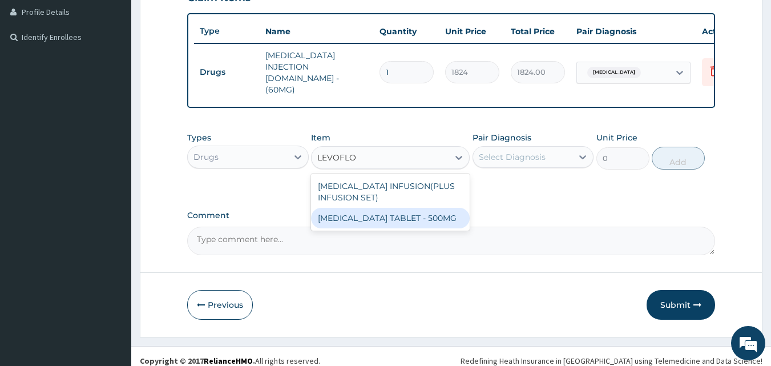
click at [390, 208] on div "LEVOFLOXACIN TABLET - 500MG" at bounding box center [390, 218] width 159 height 21
type input "224"
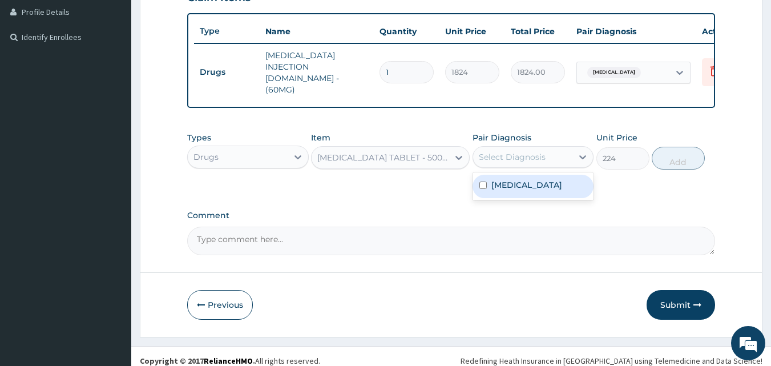
click at [502, 151] on div "Select Diagnosis" at bounding box center [512, 156] width 67 height 11
click at [485, 181] on input "checkbox" at bounding box center [482, 184] width 7 height 7
checkbox input "true"
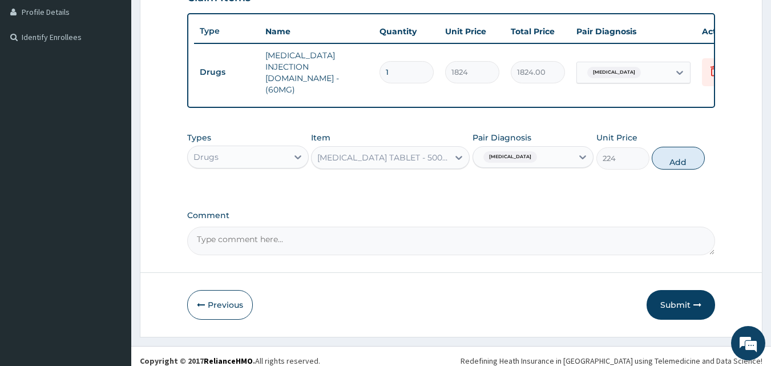
click at [657, 189] on div "PA Code / Prescription Code Enter Code(Secondary Care Only) Encounter Date 13-0…" at bounding box center [451, 38] width 528 height 434
click at [668, 148] on button "Add" at bounding box center [678, 158] width 53 height 23
type input "0"
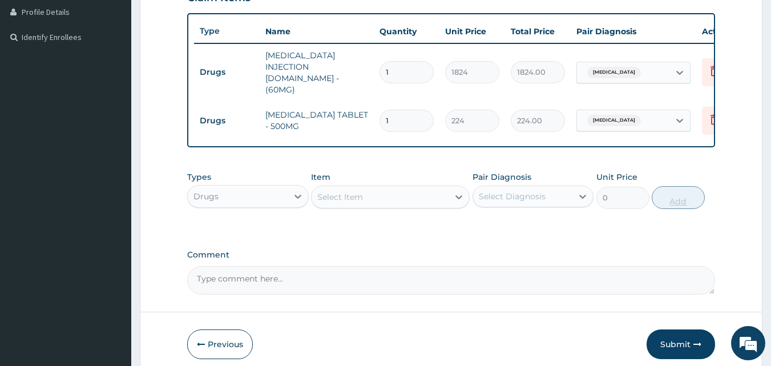
type input "10"
type input "2240.00"
type input "10"
click at [375, 188] on div "Select Item" at bounding box center [380, 197] width 137 height 18
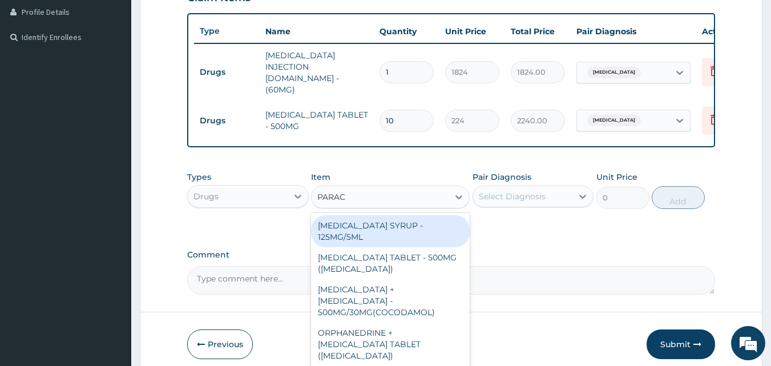
type input "PARACE"
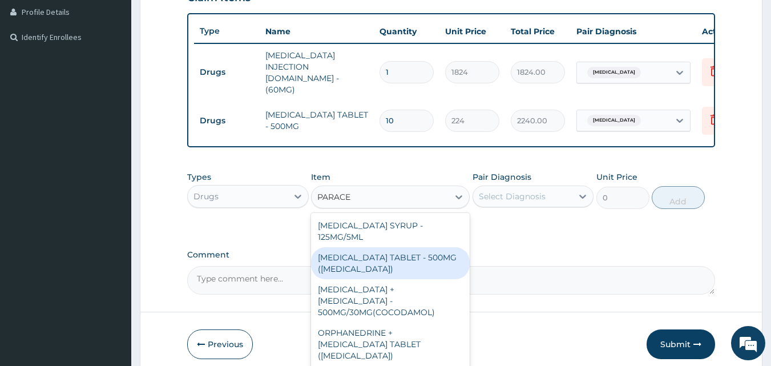
click at [371, 250] on div "PARACETAMOL TABLET - 500MG (PANADOL)" at bounding box center [390, 263] width 159 height 32
type input "48"
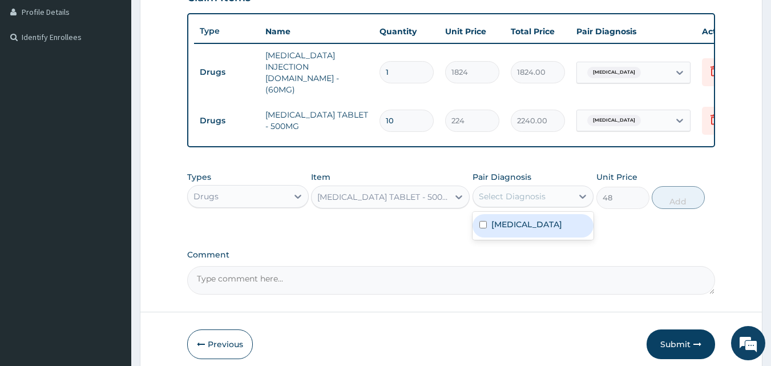
click at [489, 193] on div "Select Diagnosis" at bounding box center [523, 196] width 100 height 18
click at [485, 221] on input "checkbox" at bounding box center [482, 224] width 7 height 7
checkbox input "true"
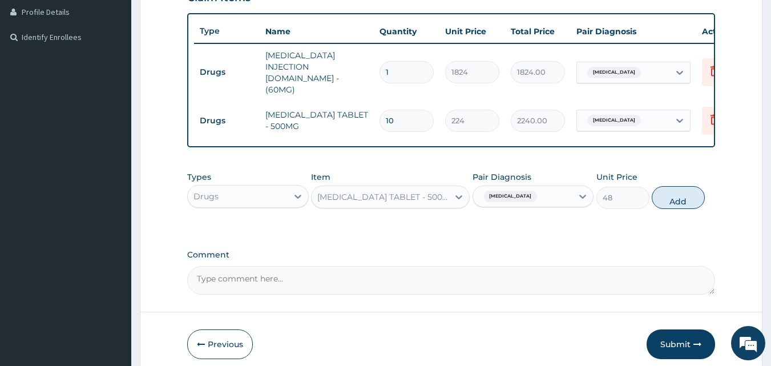
click at [640, 229] on div "PA Code / Prescription Code Enter Code(Secondary Care Only) Encounter Date 13-0…" at bounding box center [451, 58] width 528 height 474
click at [681, 190] on button "Add" at bounding box center [678, 197] width 53 height 23
type input "0"
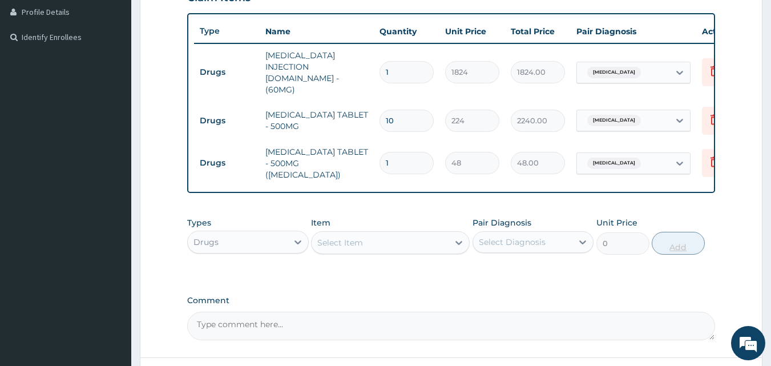
type input "10"
type input "480.00"
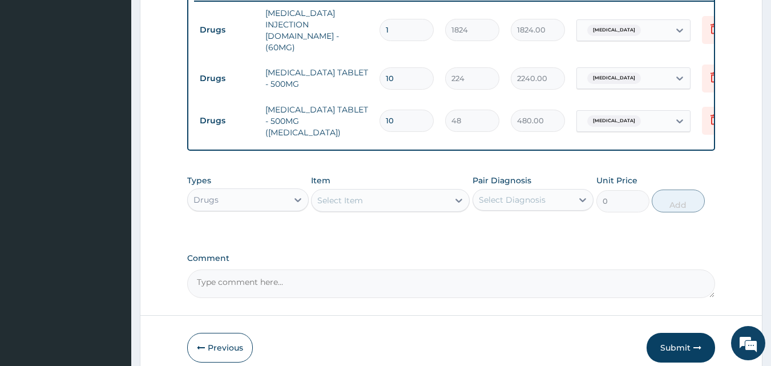
scroll to position [367, 0]
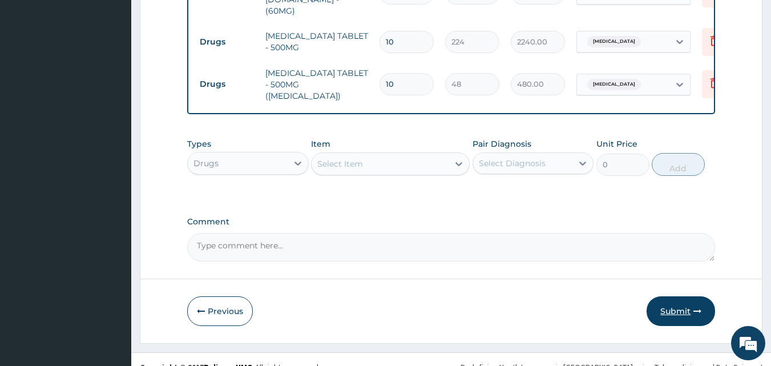
type input "10"
click at [669, 296] on button "Submit" at bounding box center [681, 311] width 68 height 30
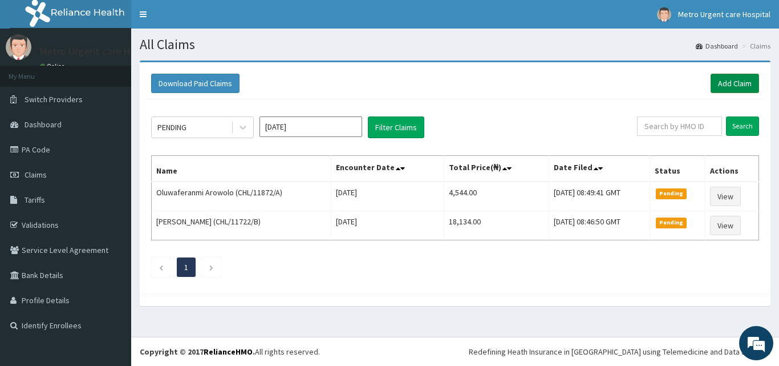
click at [726, 86] on link "Add Claim" at bounding box center [735, 83] width 49 height 19
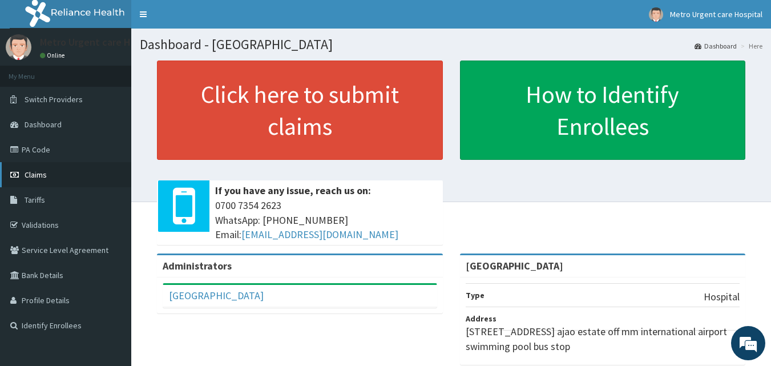
click at [66, 177] on link "Claims" at bounding box center [65, 174] width 131 height 25
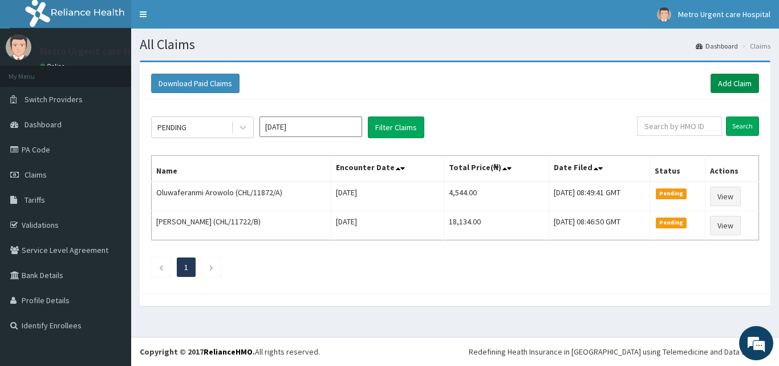
click at [730, 78] on link "Add Claim" at bounding box center [735, 83] width 49 height 19
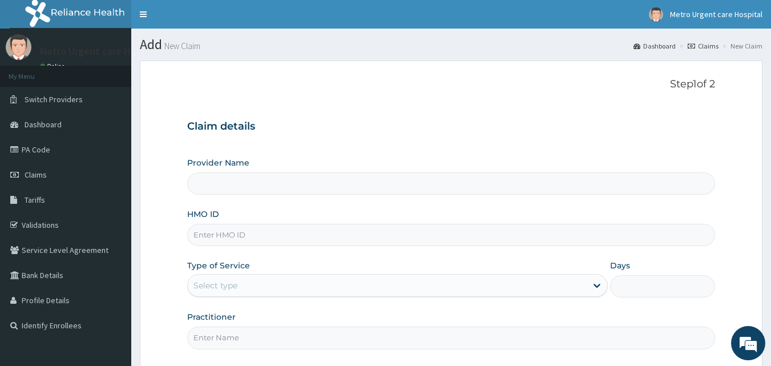
type input "[GEOGRAPHIC_DATA]"
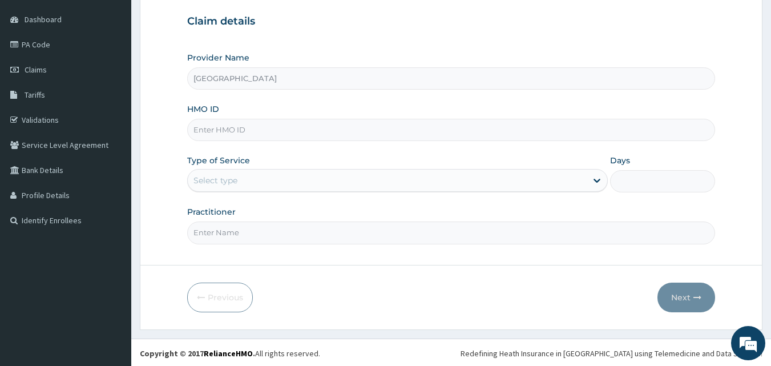
scroll to position [106, 0]
click at [258, 134] on input "HMO ID" at bounding box center [451, 129] width 528 height 22
type input "PGC/10073/A"
click at [245, 176] on div "Select type" at bounding box center [387, 179] width 399 height 18
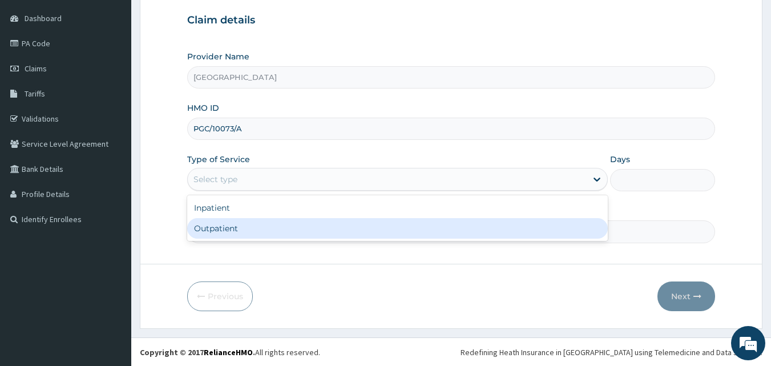
click at [239, 229] on div "Outpatient" at bounding box center [397, 228] width 421 height 21
type input "1"
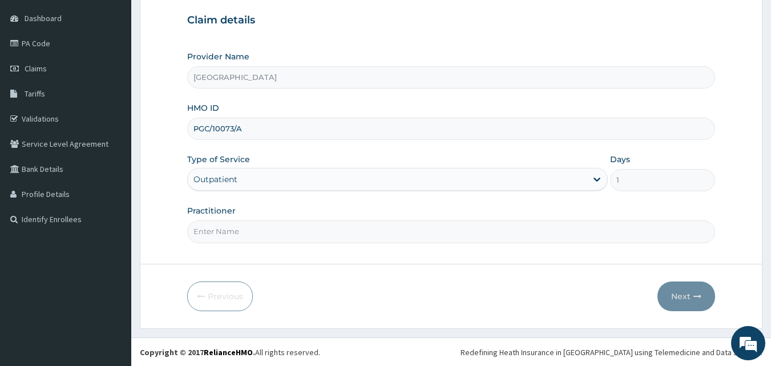
click at [237, 231] on input "Practitioner" at bounding box center [451, 231] width 528 height 22
type input "ABUGA BLESSING"
click at [667, 295] on button "Next" at bounding box center [686, 296] width 58 height 30
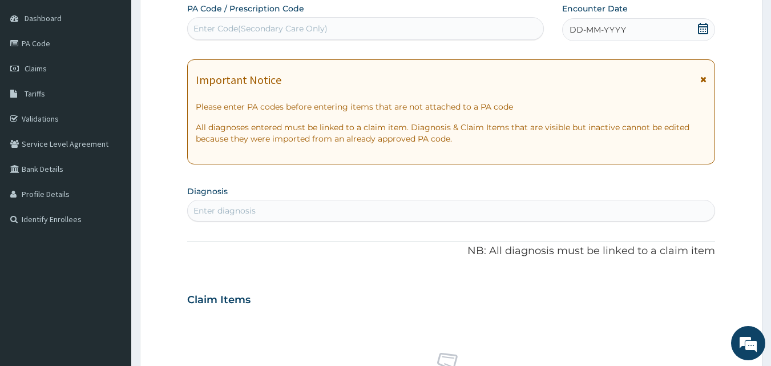
click at [704, 78] on icon at bounding box center [703, 79] width 6 height 8
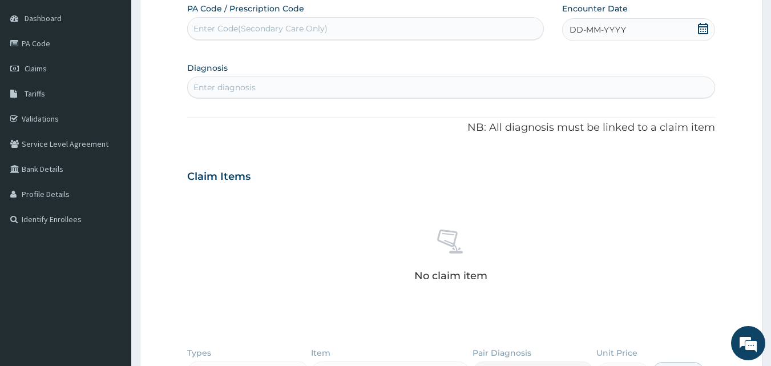
click at [704, 28] on icon at bounding box center [702, 28] width 11 height 11
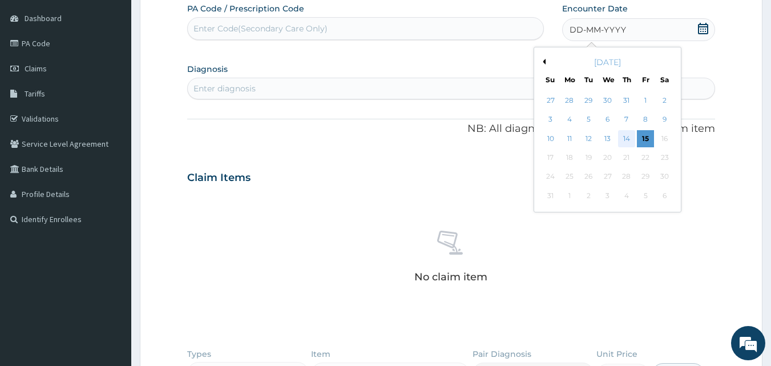
click at [625, 135] on div "14" at bounding box center [626, 138] width 17 height 17
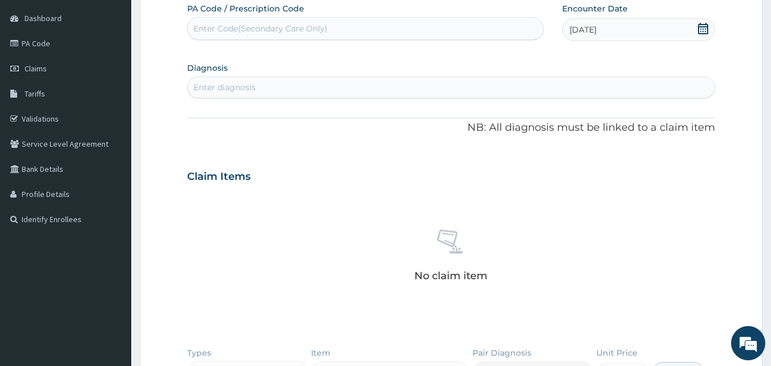
click at [255, 87] on div "Enter diagnosis" at bounding box center [224, 87] width 62 height 11
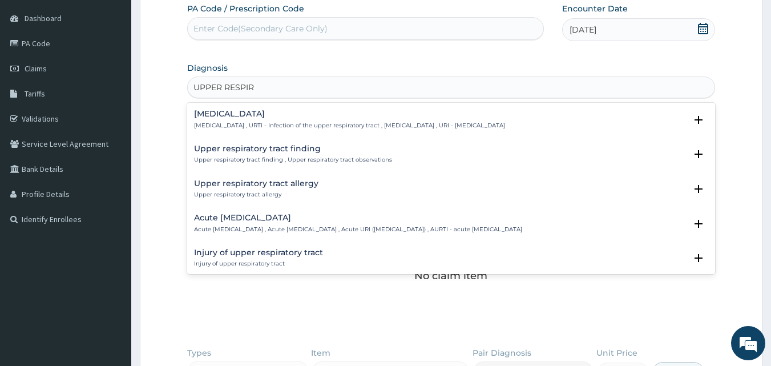
type input "UPPER RESPIRA"
click at [243, 218] on h4 "Acute upper respiratory infection" at bounding box center [358, 217] width 328 height 9
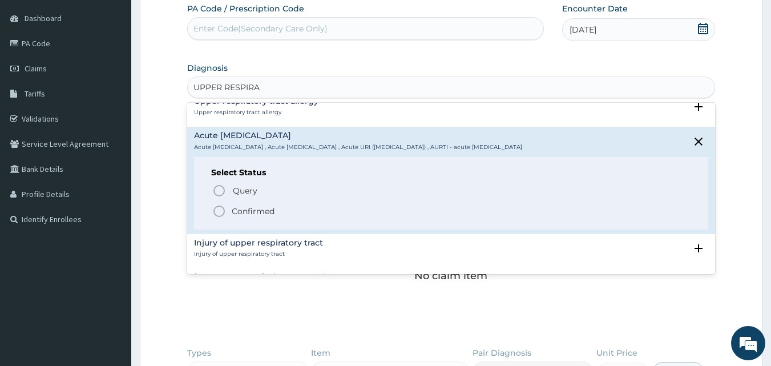
scroll to position [39, 0]
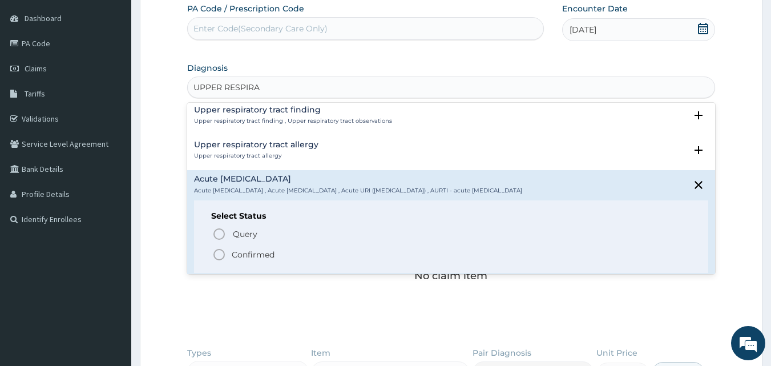
click at [217, 254] on icon "status option filled" at bounding box center [219, 255] width 14 height 14
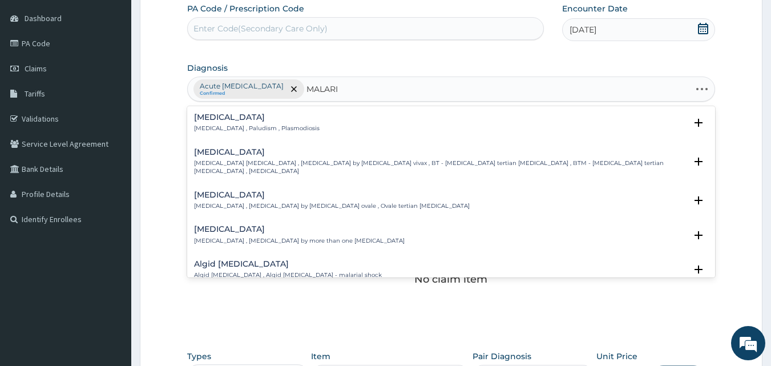
type input "MALARIA"
click at [220, 116] on h4 "Malaria" at bounding box center [257, 117] width 126 height 9
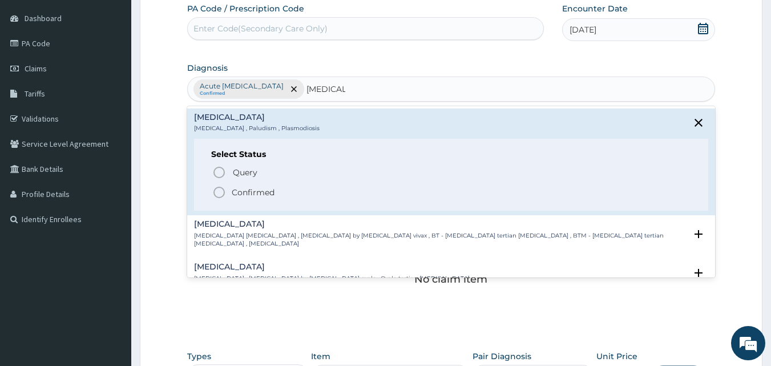
click at [220, 191] on icon "status option filled" at bounding box center [219, 192] width 14 height 14
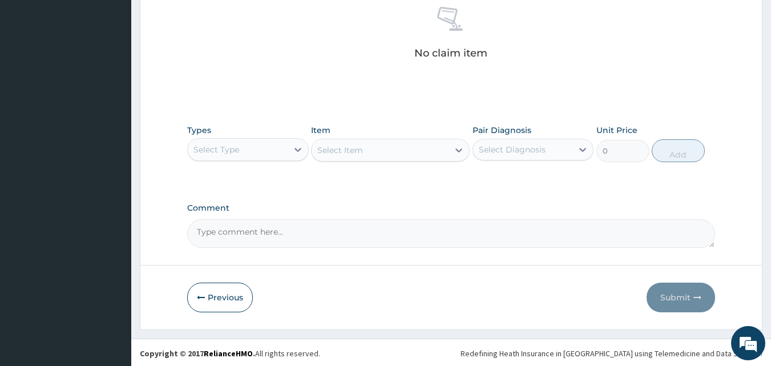
scroll to position [334, 0]
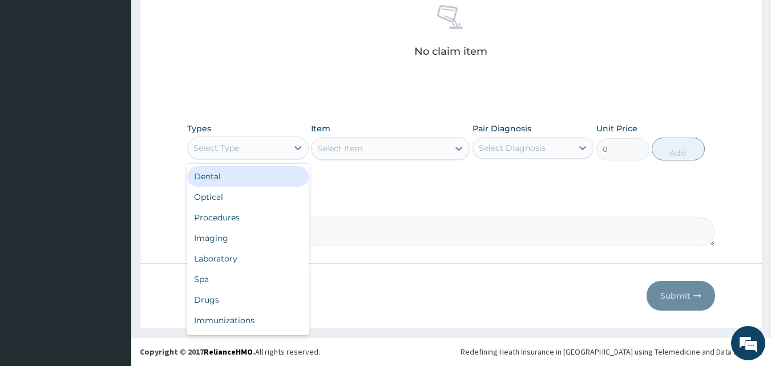
click at [272, 153] on div "Select Type" at bounding box center [238, 148] width 100 height 18
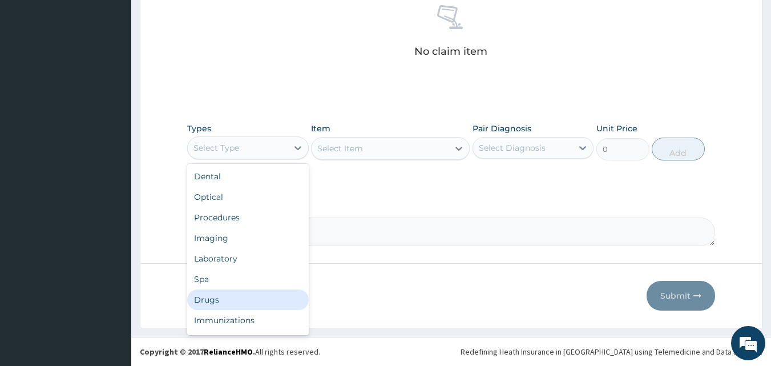
click at [228, 301] on div "Drugs" at bounding box center [248, 299] width 122 height 21
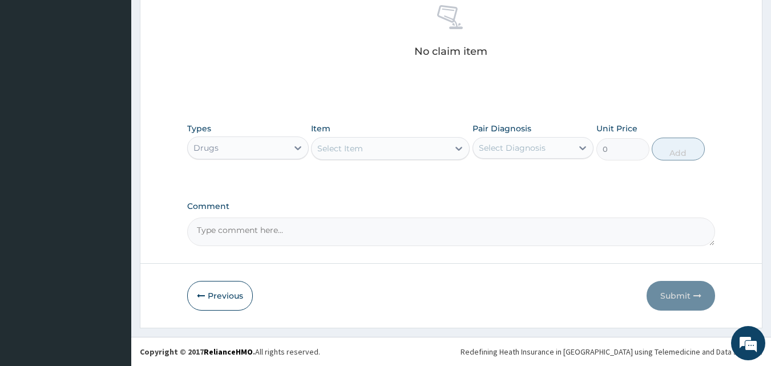
click at [344, 147] on div "Select Item" at bounding box center [340, 148] width 46 height 11
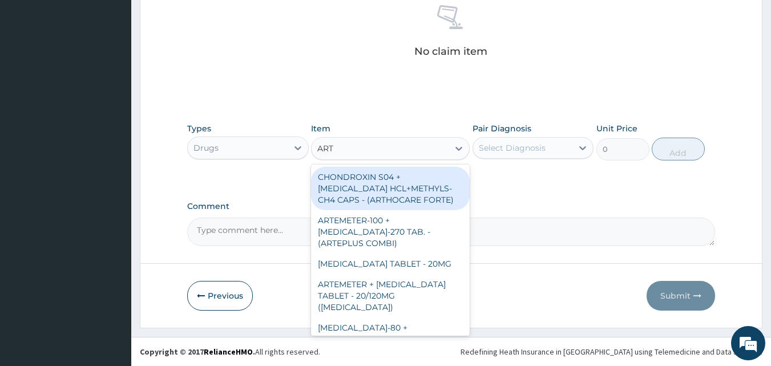
type input "ARTE"
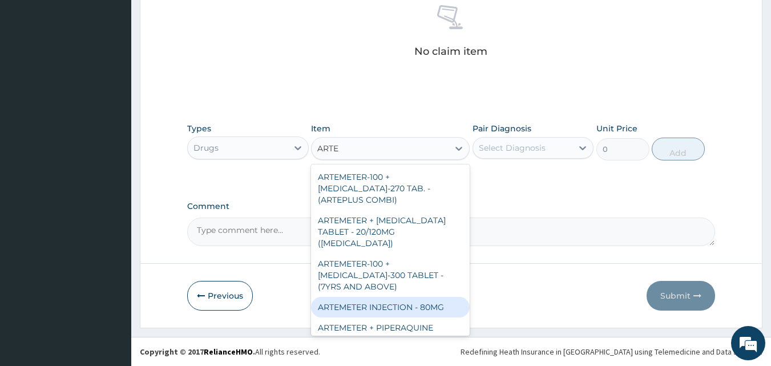
click at [390, 297] on div "ARTEMETER INJECTION - 80MG" at bounding box center [390, 307] width 159 height 21
type input "544"
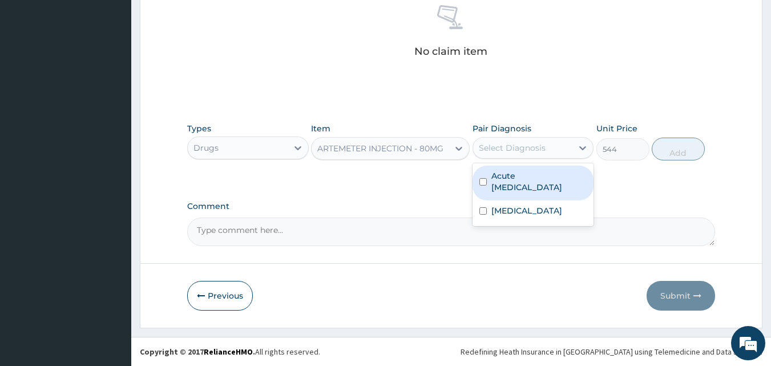
click at [526, 147] on div "Select Diagnosis" at bounding box center [512, 147] width 67 height 11
click at [483, 181] on input "checkbox" at bounding box center [482, 181] width 7 height 7
checkbox input "true"
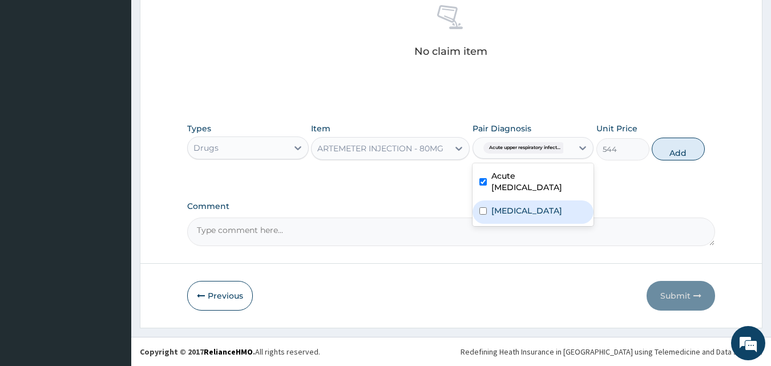
click at [481, 211] on input "checkbox" at bounding box center [482, 210] width 7 height 7
checkbox input "true"
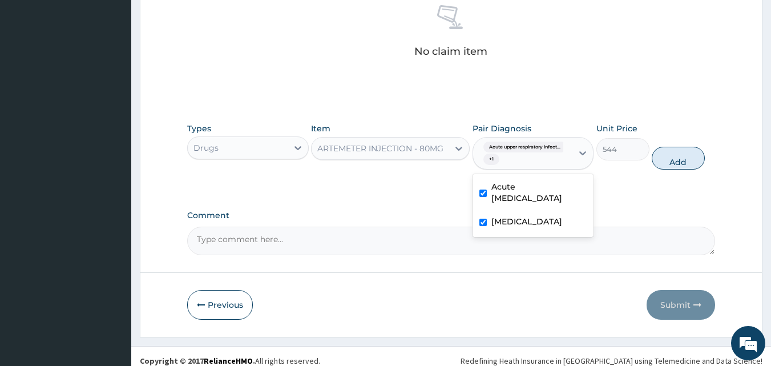
click at [607, 200] on div "PA Code / Prescription Code Enter Code(Secondary Care Only) Encounter Date 14-0…" at bounding box center [451, 15] width 528 height 480
click at [689, 158] on button "Add" at bounding box center [678, 158] width 53 height 23
type input "0"
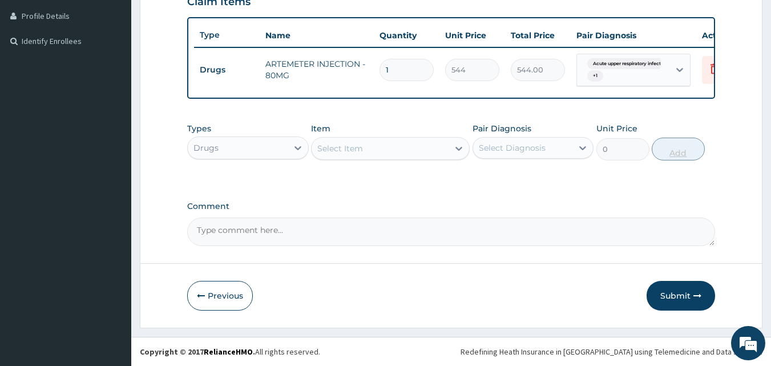
scroll to position [293, 0]
type input "0.00"
type input "3"
type input "1632.00"
type input "3"
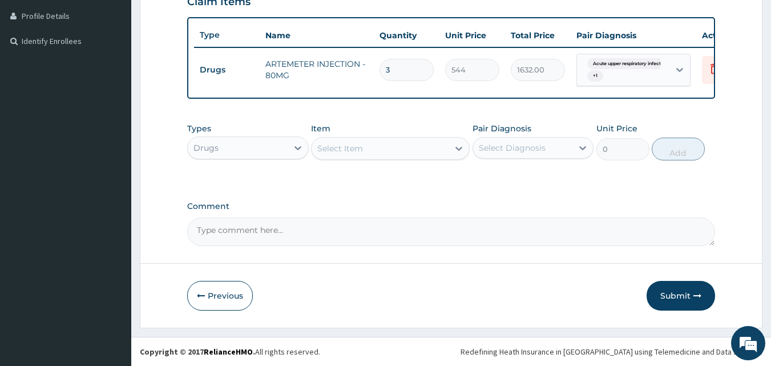
click at [391, 150] on div "Select Item" at bounding box center [380, 148] width 137 height 18
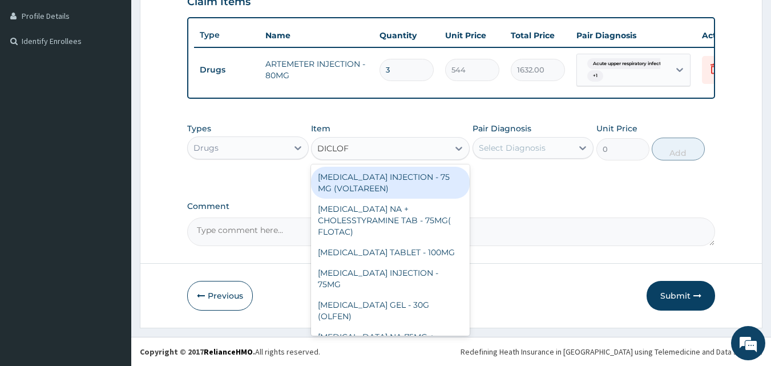
type input "DICLOFE"
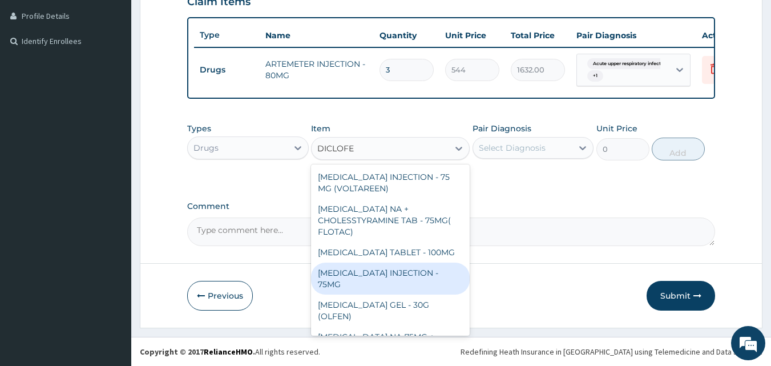
click at [386, 273] on div "[MEDICAL_DATA] INJECTION - 75MG" at bounding box center [390, 278] width 159 height 32
type input "480"
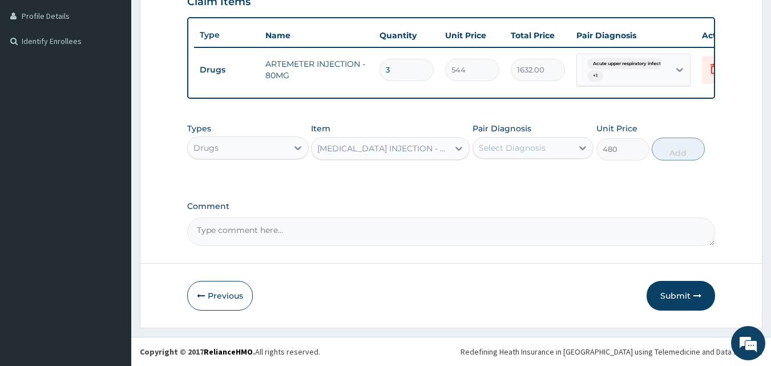
click at [512, 147] on div "Select Diagnosis" at bounding box center [512, 147] width 67 height 11
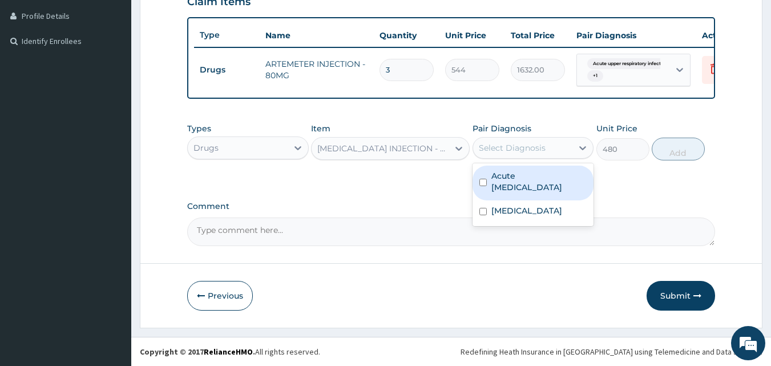
click at [483, 182] on input "checkbox" at bounding box center [482, 182] width 7 height 7
checkbox input "true"
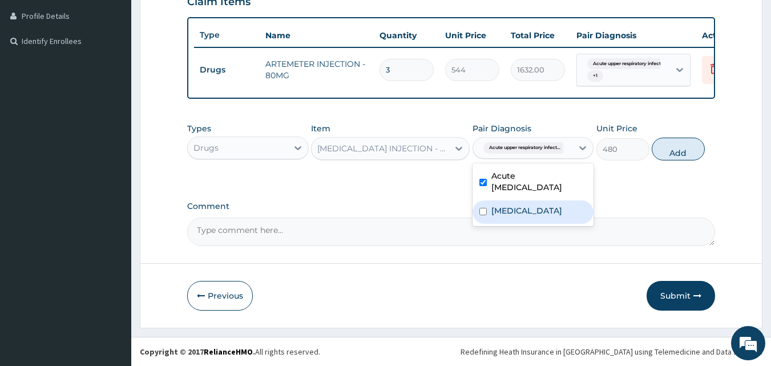
click at [483, 214] on input "checkbox" at bounding box center [482, 211] width 7 height 7
checkbox input "true"
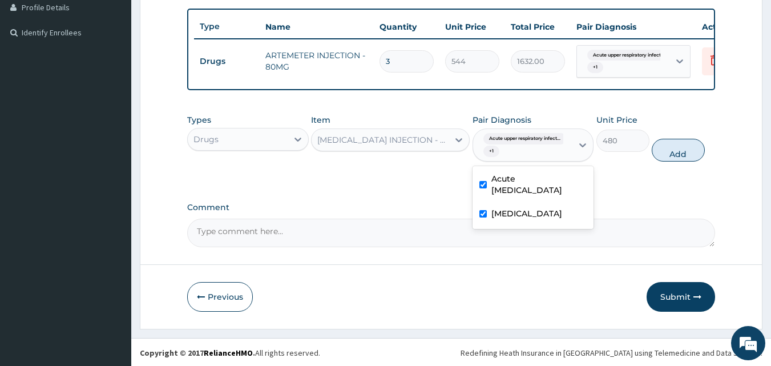
click at [657, 203] on div "Types Drugs Item DICLOFENAC INJECTION - 75MG Pair Diagnosis option Malaria, sel…" at bounding box center [451, 225] width 528 height 45
click at [673, 157] on button "Add" at bounding box center [678, 150] width 53 height 23
type input "0"
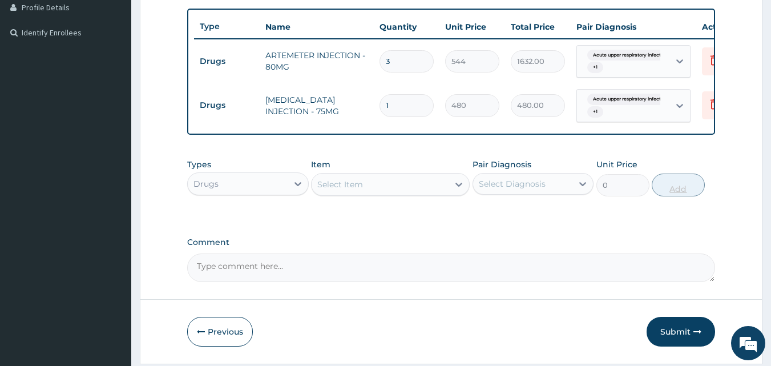
type input "0.00"
type input "2"
type input "960.00"
type input "2"
click at [411, 193] on div "Select Item" at bounding box center [380, 184] width 137 height 18
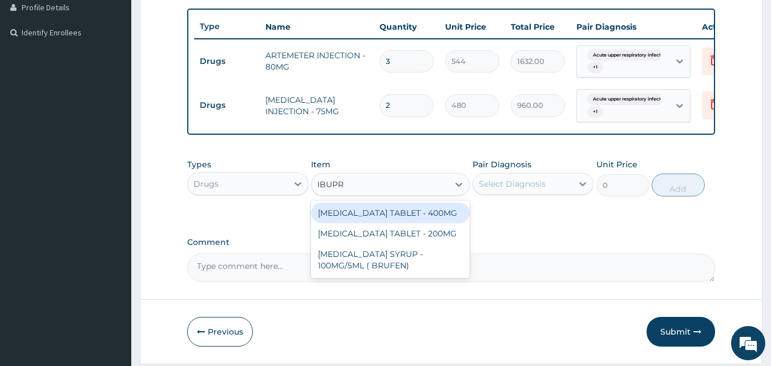
type input "IBUPRO"
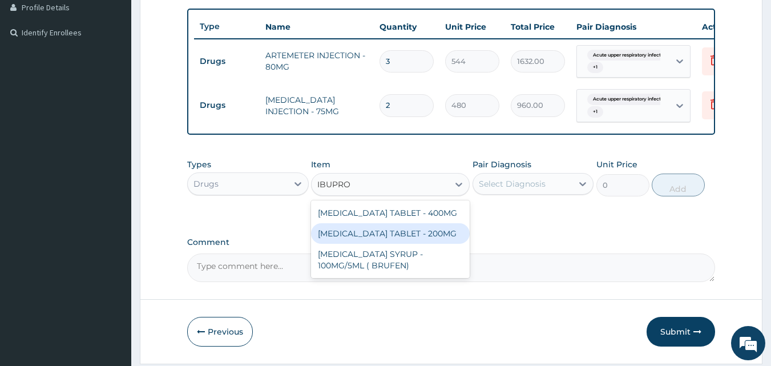
click at [388, 236] on div "[MEDICAL_DATA] TABLET - 200MG" at bounding box center [390, 233] width 159 height 21
type input "768"
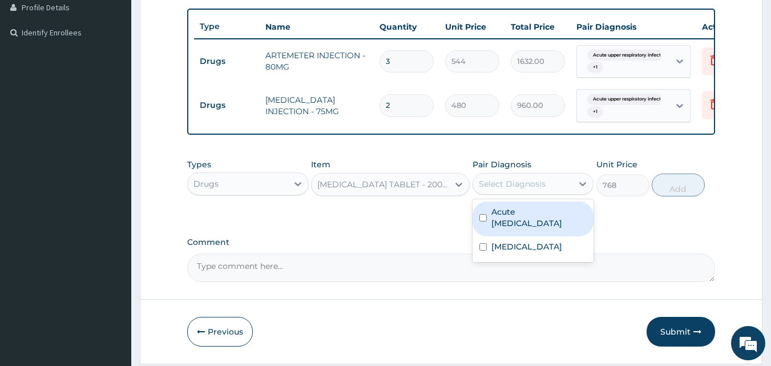
click at [488, 193] on div "Select Diagnosis" at bounding box center [523, 184] width 100 height 18
click at [479, 221] on input "checkbox" at bounding box center [482, 217] width 7 height 7
checkbox input "true"
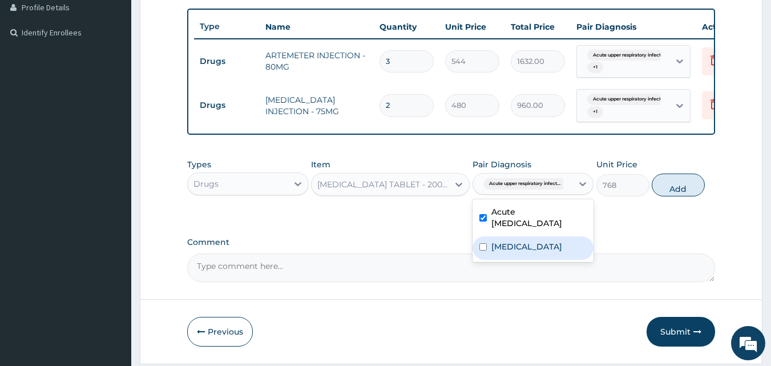
click at [482, 251] on input "checkbox" at bounding box center [482, 246] width 7 height 7
checkbox input "true"
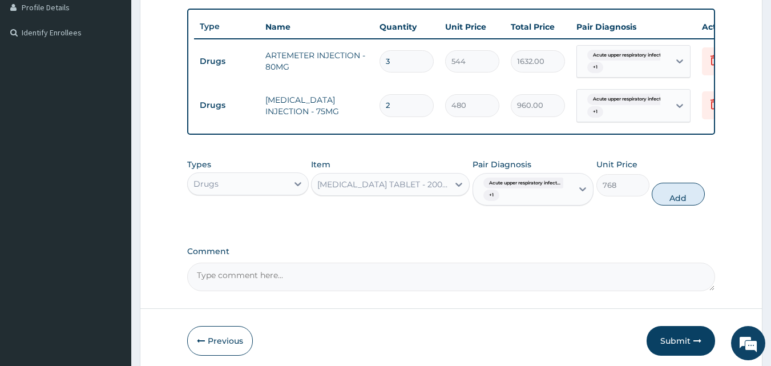
click at [637, 253] on div "PA Code / Prescription Code Enter Code(Secondary Care Only) Encounter Date 14-0…" at bounding box center [451, 53] width 528 height 475
click at [674, 203] on button "Add" at bounding box center [678, 194] width 53 height 23
type input "0"
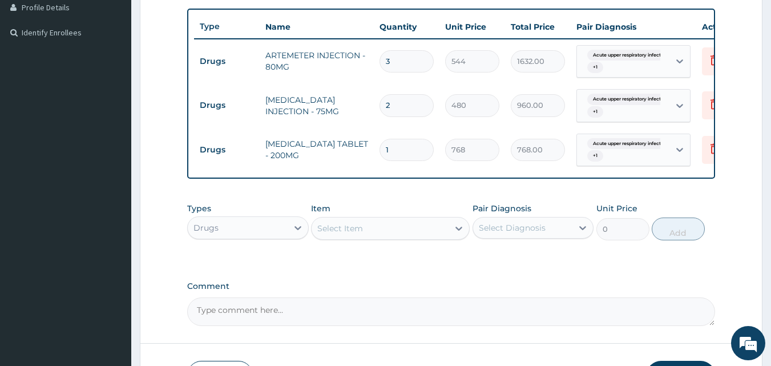
type input "0.00"
type input "6"
type input "4608.00"
type input "6"
click at [406, 235] on div "Select Item" at bounding box center [380, 228] width 137 height 18
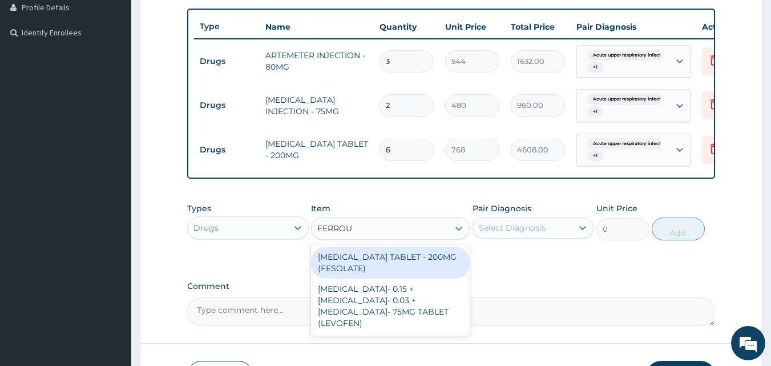
type input "FERROUS"
click at [406, 272] on div "[MEDICAL_DATA] TABLET - 200MG (FESOLATE)" at bounding box center [390, 263] width 159 height 32
type input "32"
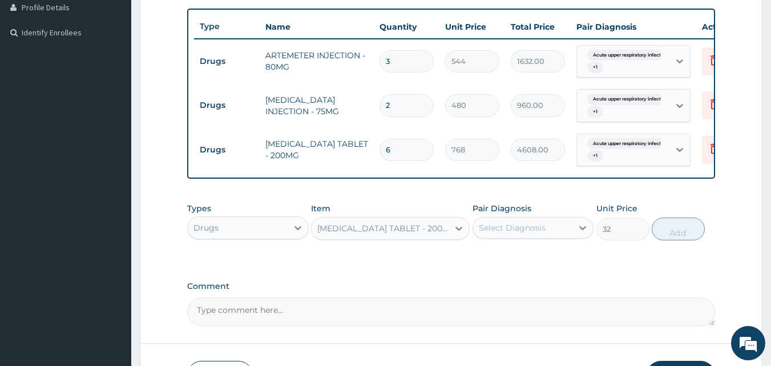
click at [497, 231] on div "Select Diagnosis" at bounding box center [512, 227] width 67 height 11
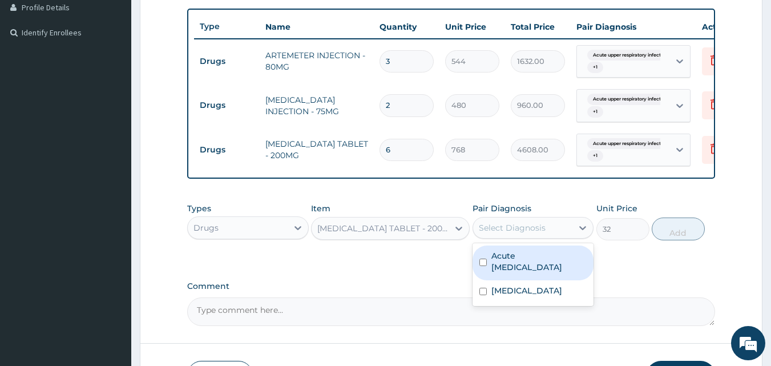
click at [484, 266] on input "checkbox" at bounding box center [482, 261] width 7 height 7
checkbox input "true"
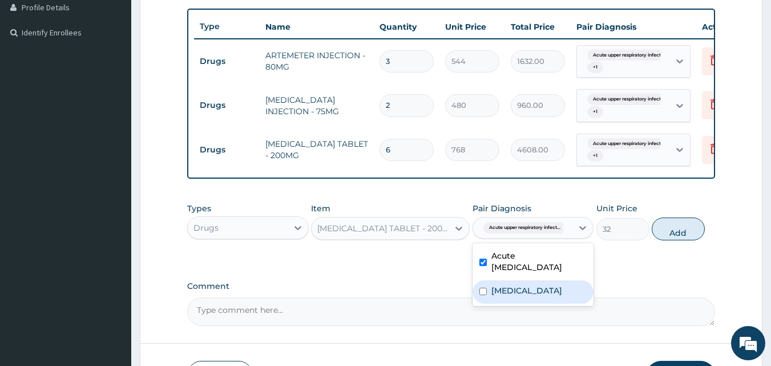
click at [482, 295] on input "checkbox" at bounding box center [482, 291] width 7 height 7
checkbox input "true"
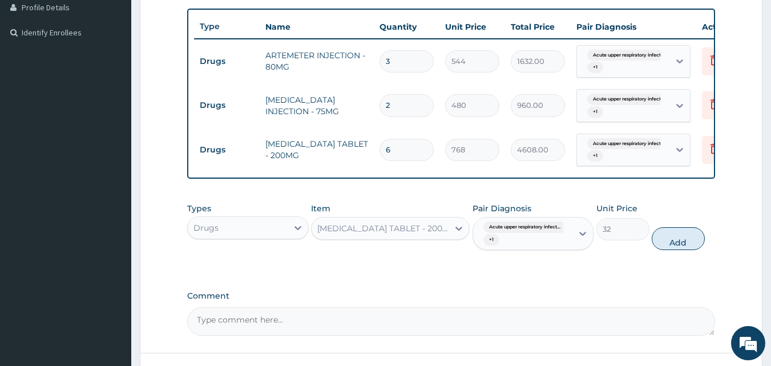
click at [636, 282] on div "PA Code / Prescription Code Enter Code(Secondary Care Only) Encounter Date 14-0…" at bounding box center [451, 75] width 528 height 519
click at [685, 239] on button "Add" at bounding box center [678, 238] width 53 height 23
type input "0"
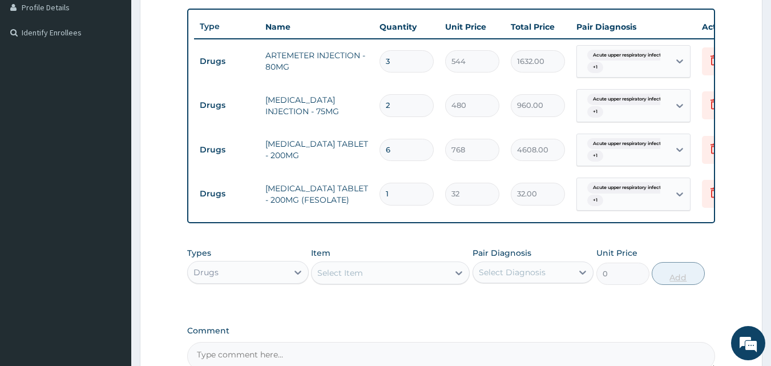
type input "10"
type input "320.00"
type input "10"
click at [395, 282] on div "Select Item" at bounding box center [380, 273] width 137 height 18
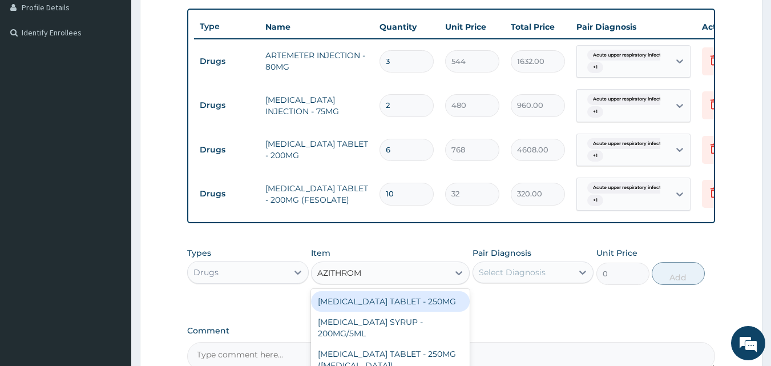
type input "AZITHROMY"
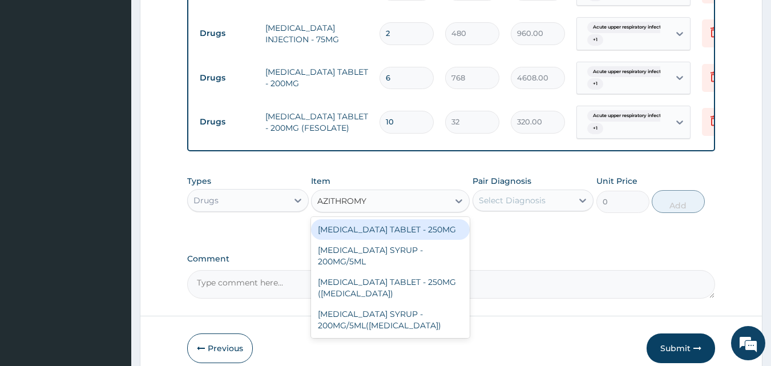
scroll to position [366, 0]
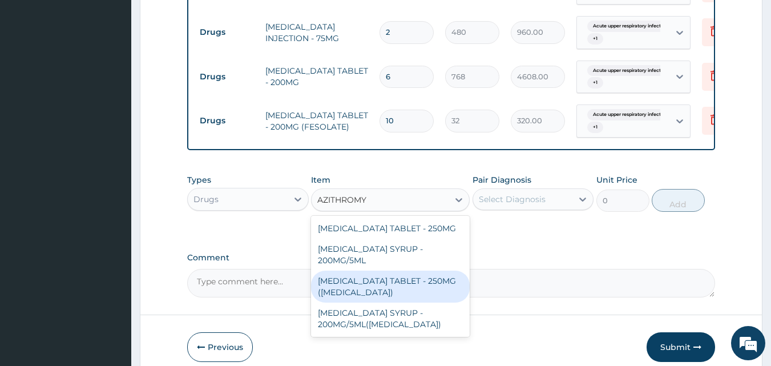
click at [415, 298] on div "[MEDICAL_DATA] TABLET - 250MG ([MEDICAL_DATA])" at bounding box center [390, 286] width 159 height 32
type input "2240"
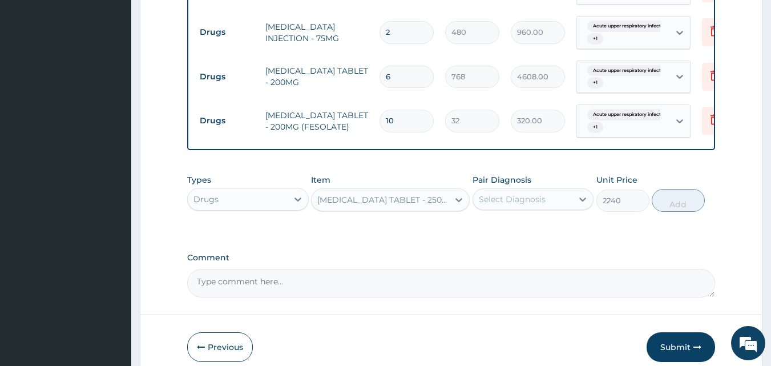
click at [510, 205] on div "Select Diagnosis" at bounding box center [512, 198] width 67 height 11
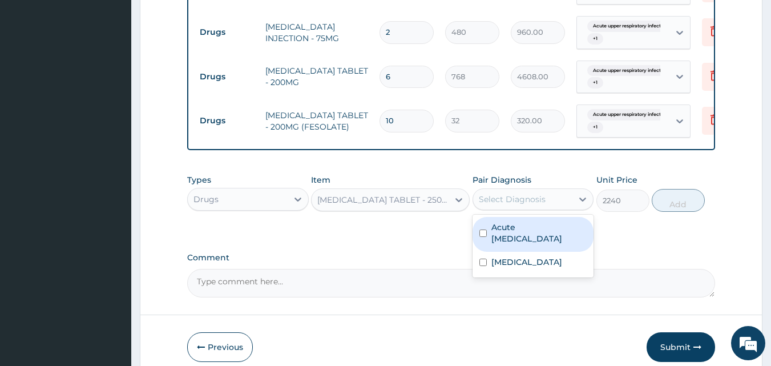
click at [485, 237] on input "checkbox" at bounding box center [482, 232] width 7 height 7
checkbox input "true"
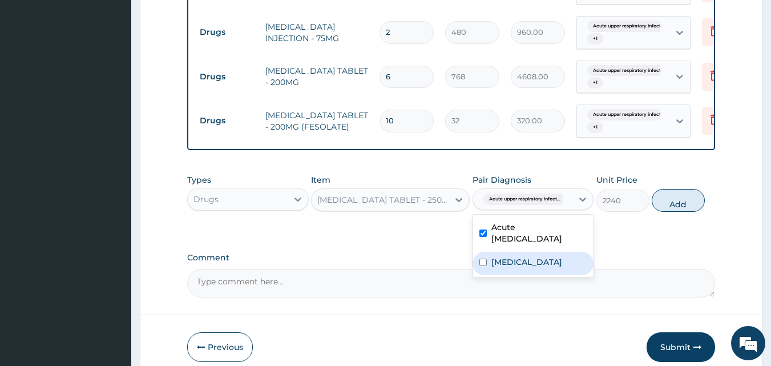
click at [480, 266] on input "checkbox" at bounding box center [482, 261] width 7 height 7
checkbox input "true"
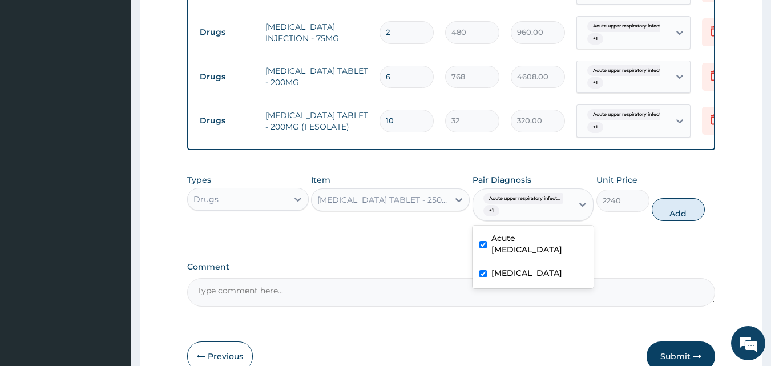
click at [615, 262] on div "Types Drugs Item AZITHROMYCIN TABLET - 250MG (ZITHROMAX) Pair Diagnosis option …" at bounding box center [451, 284] width 528 height 45
click at [669, 219] on button "Add" at bounding box center [678, 209] width 53 height 23
type input "0"
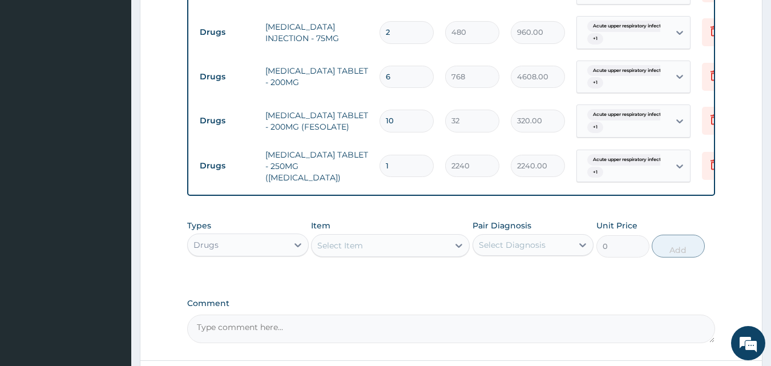
click at [405, 254] on div "Select Item" at bounding box center [380, 245] width 137 height 18
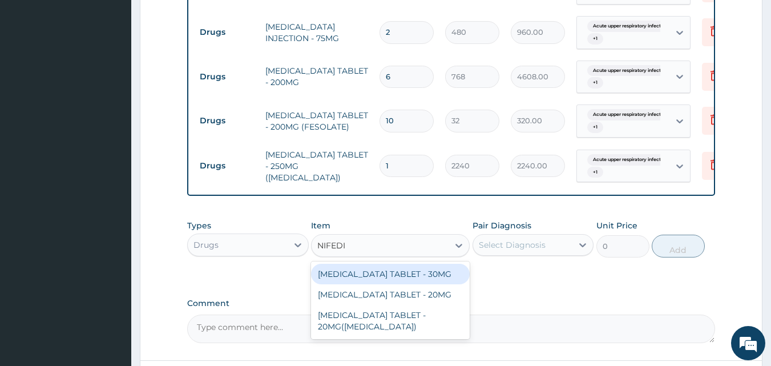
type input "NIFEDIP"
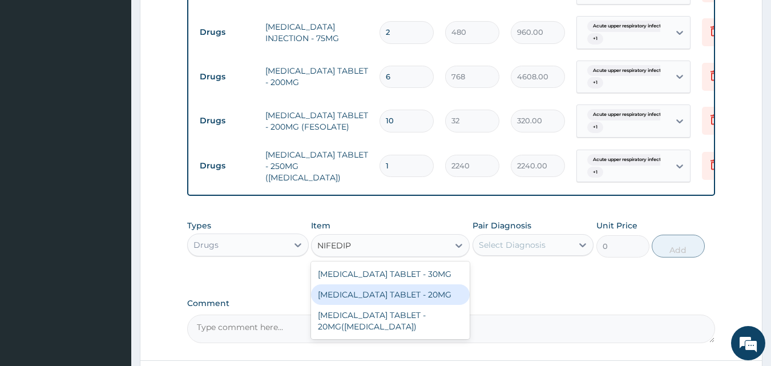
click at [373, 301] on div "NIFEDIPINE TABLET - 20MG" at bounding box center [390, 294] width 159 height 21
type input "128"
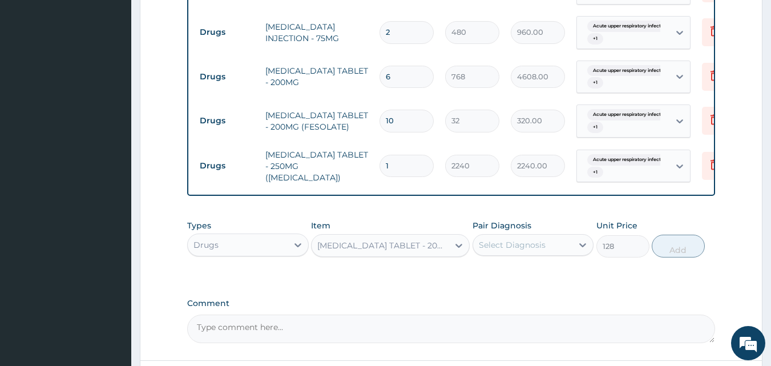
click at [491, 251] on div "Select Diagnosis" at bounding box center [512, 244] width 67 height 11
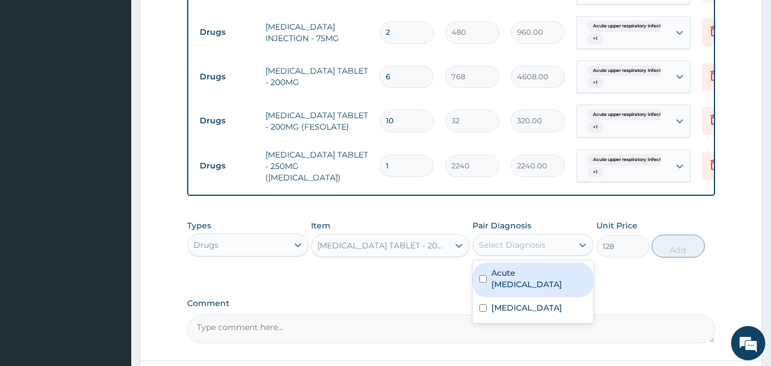
click at [483, 282] on input "checkbox" at bounding box center [482, 278] width 7 height 7
checkbox input "true"
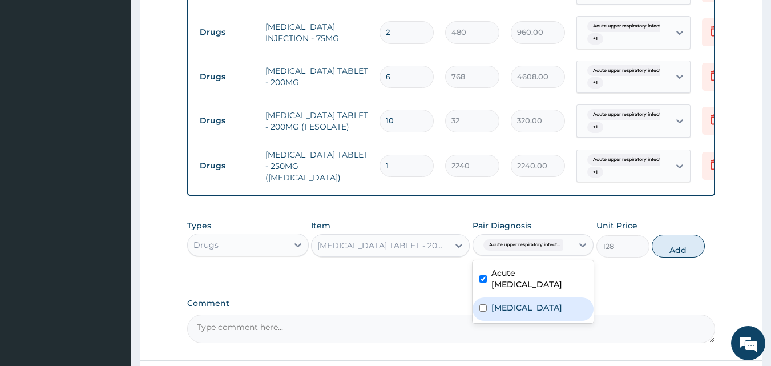
click at [482, 312] on input "checkbox" at bounding box center [482, 307] width 7 height 7
checkbox input "true"
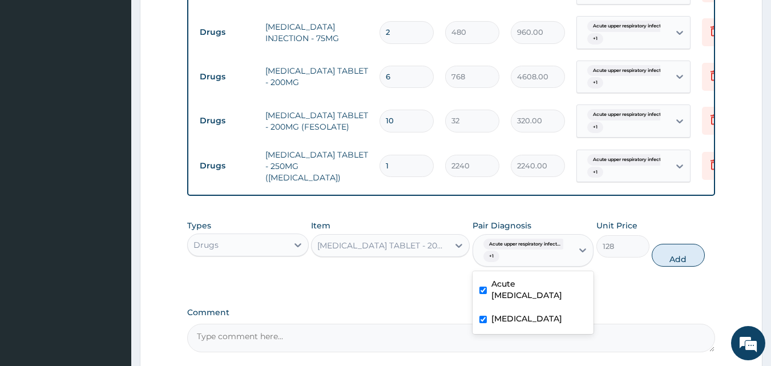
click at [455, 303] on div "PA Code / Prescription Code Enter Code(Secondary Care Only) Encounter Date 14-0…" at bounding box center [451, 47] width 528 height 609
click at [670, 259] on button "Add" at bounding box center [678, 255] width 53 height 23
type input "0"
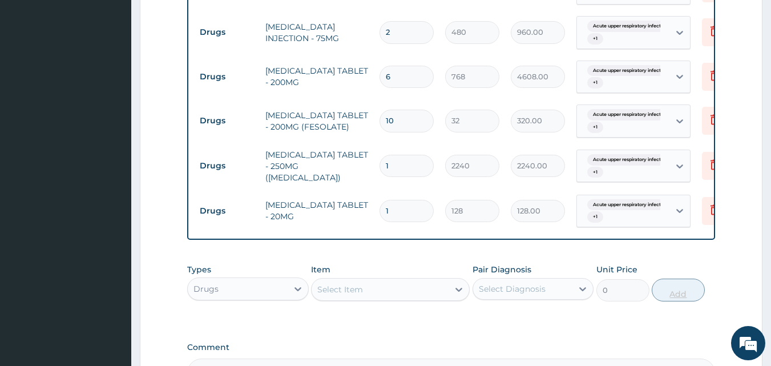
type input "0.00"
type input "2"
type input "256.00"
type input "20"
type input "2560.00"
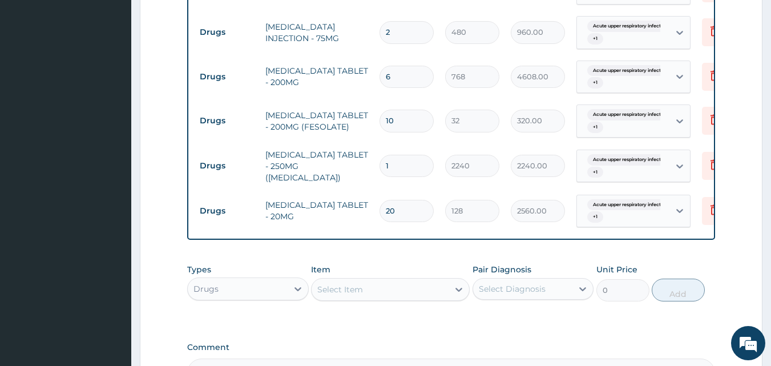
type input "20"
click at [419, 298] on div "Select Item" at bounding box center [380, 289] width 137 height 18
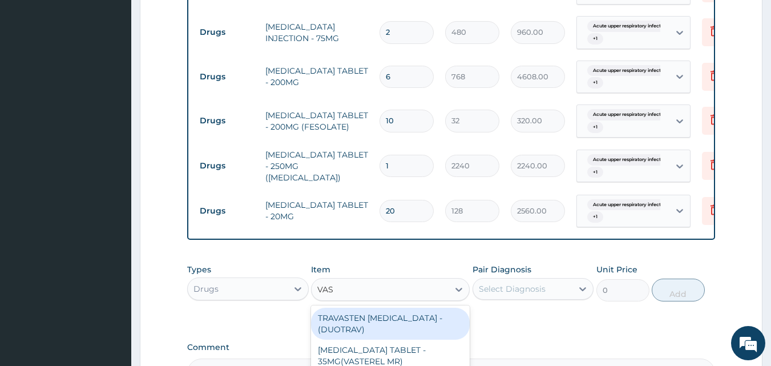
type input "VASO"
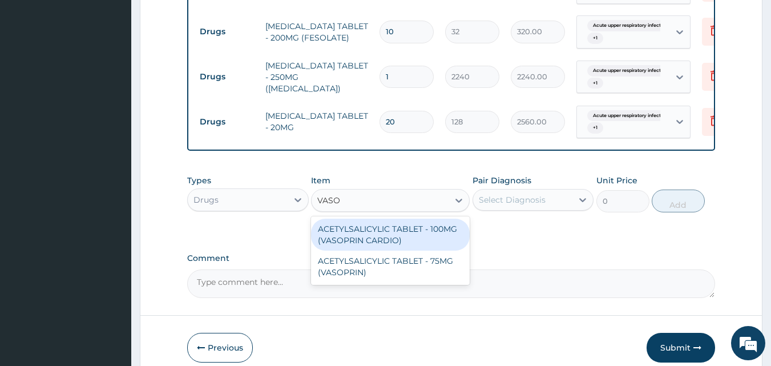
scroll to position [454, 0]
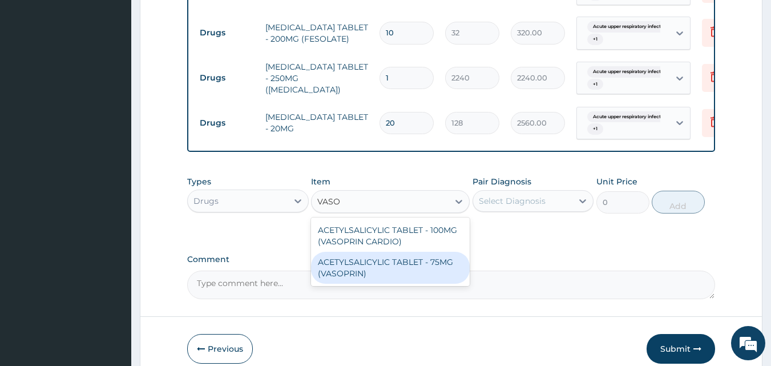
click at [419, 281] on div "ACETYLSALICYLIC TABLET - 75MG (VASOPRIN)" at bounding box center [390, 268] width 159 height 32
type input "19.200000000000003"
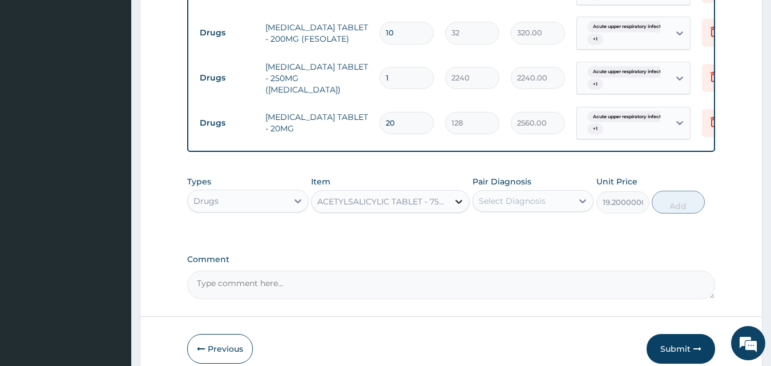
click at [453, 207] on icon at bounding box center [458, 201] width 11 height 11
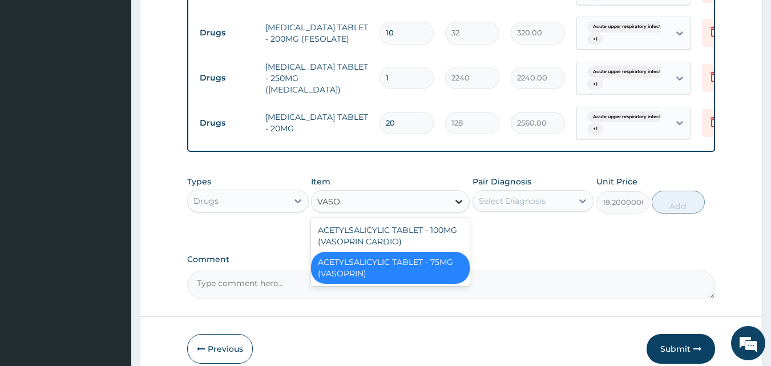
scroll to position [0, 0]
type input "VASOP"
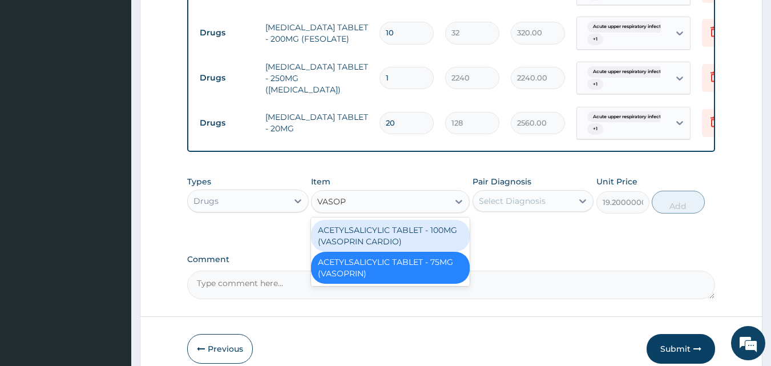
click at [414, 248] on div "ACETYLSALICYLIC TABLET - 100MG (VASOPRIN CARDIO)" at bounding box center [390, 236] width 159 height 32
type input "192"
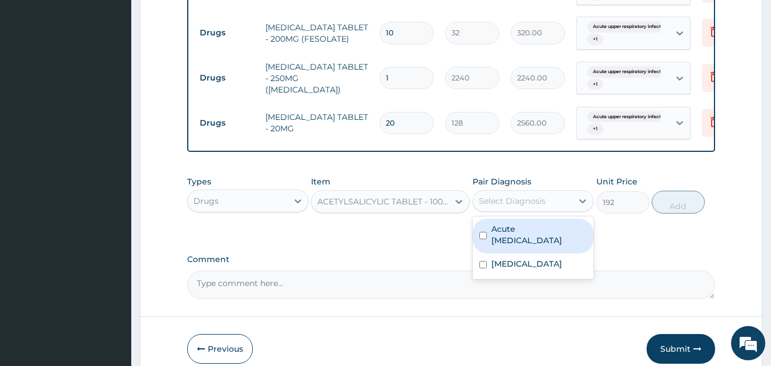
click at [507, 205] on div "Select Diagnosis" at bounding box center [512, 200] width 67 height 11
click at [482, 239] on input "checkbox" at bounding box center [482, 235] width 7 height 7
checkbox input "true"
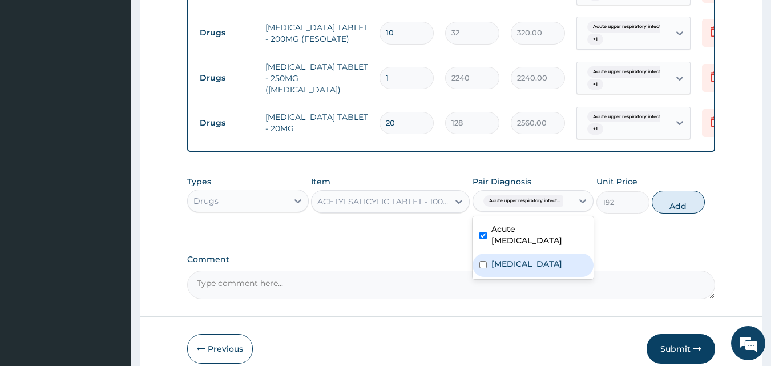
click at [483, 277] on div "Malaria" at bounding box center [533, 264] width 122 height 23
checkbox input "true"
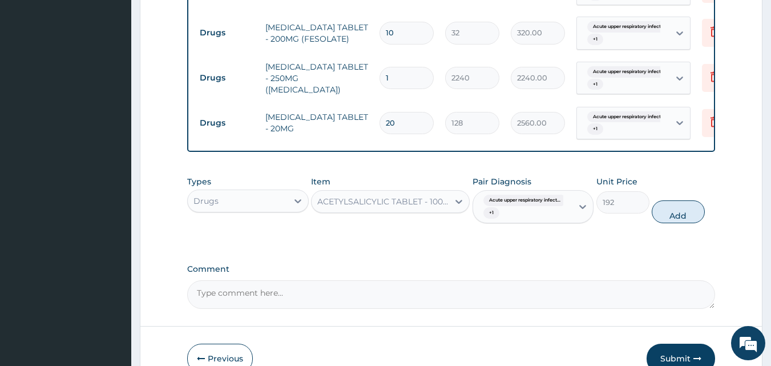
click at [684, 213] on button "Add" at bounding box center [678, 211] width 53 height 23
type input "0"
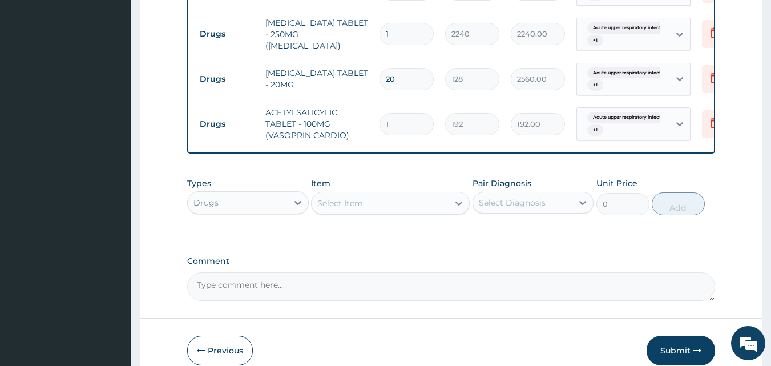
scroll to position [561, 0]
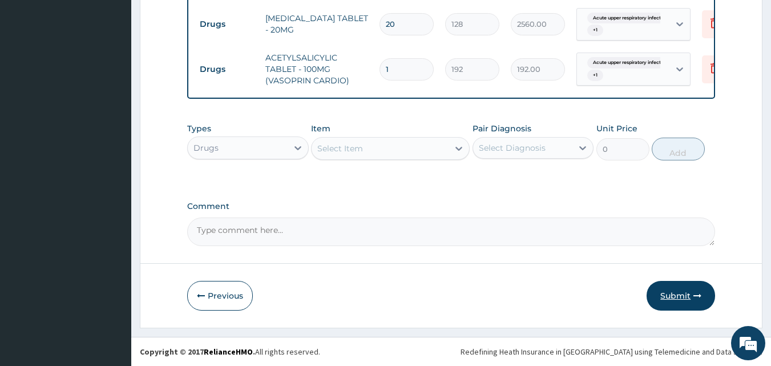
click at [678, 296] on button "Submit" at bounding box center [681, 296] width 68 height 30
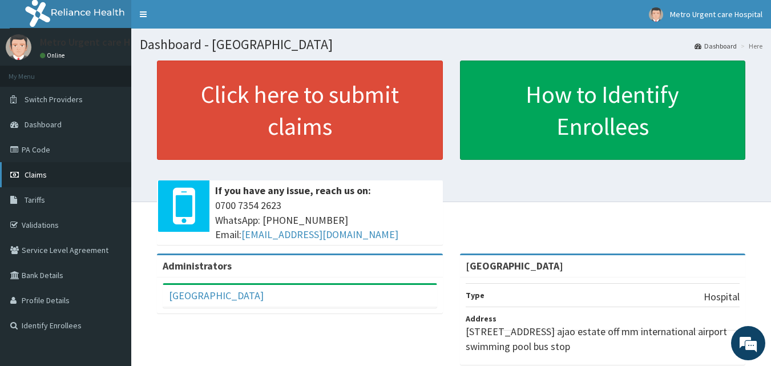
click at [84, 171] on link "Claims" at bounding box center [65, 174] width 131 height 25
click at [64, 175] on link "Claims" at bounding box center [65, 174] width 131 height 25
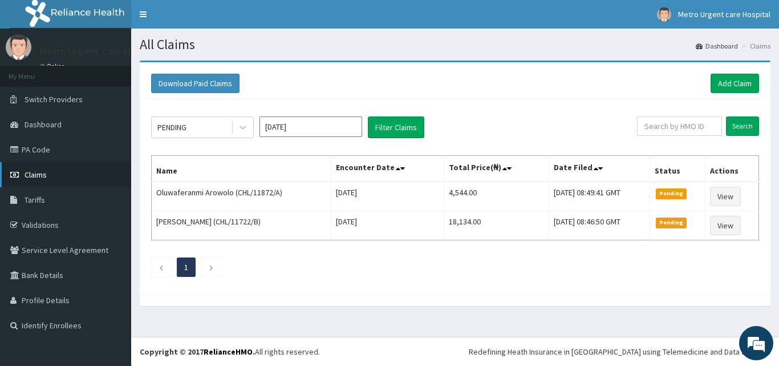
click at [54, 182] on link "Claims" at bounding box center [65, 174] width 131 height 25
click at [65, 230] on link "Validations" at bounding box center [65, 224] width 131 height 25
click at [726, 83] on link "Add Claim" at bounding box center [735, 83] width 49 height 19
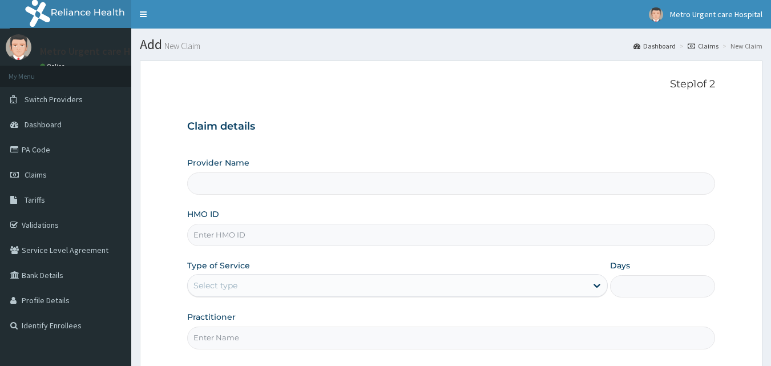
click at [305, 236] on input "HMO ID" at bounding box center [451, 235] width 528 height 22
type input "[GEOGRAPHIC_DATA]"
type input "PGC/10073/A"
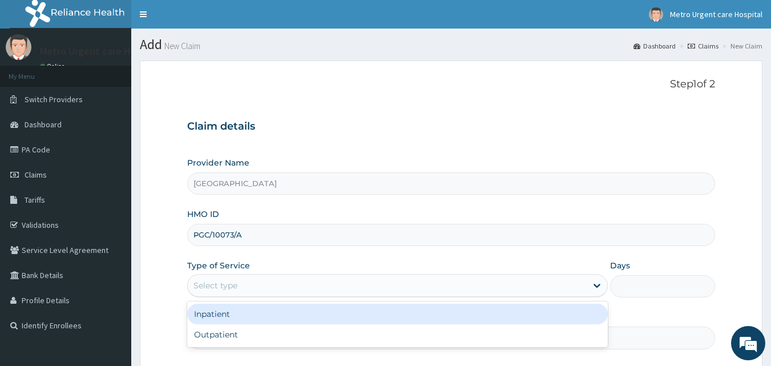
click at [289, 284] on div "Select type" at bounding box center [387, 285] width 399 height 18
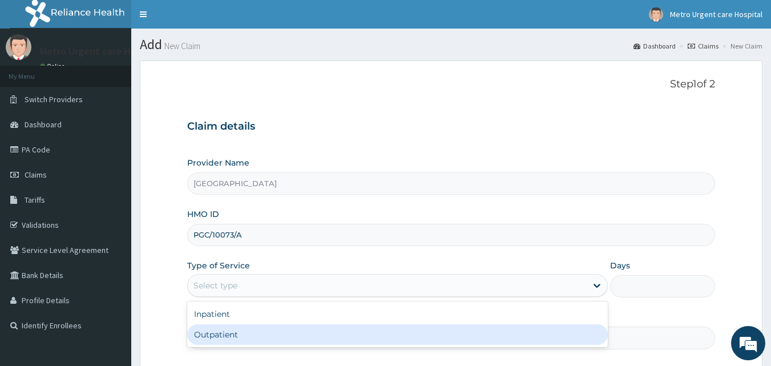
click at [257, 334] on div "Outpatient" at bounding box center [397, 334] width 421 height 21
type input "1"
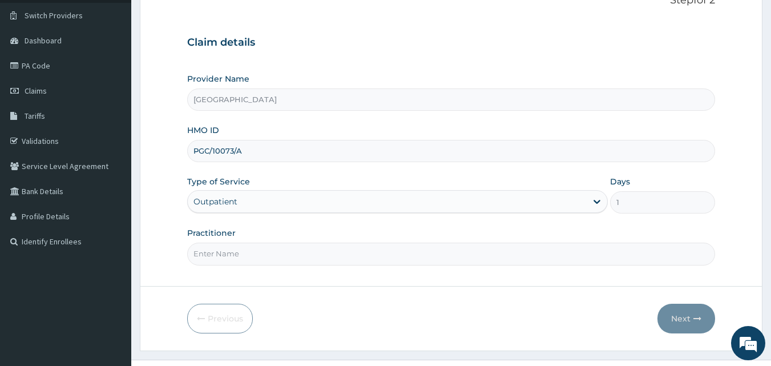
scroll to position [85, 0]
click at [221, 253] on input "Practitioner" at bounding box center [451, 252] width 528 height 22
type input "ABUGA BLESSING"
click at [677, 311] on button "Next" at bounding box center [686, 317] width 58 height 30
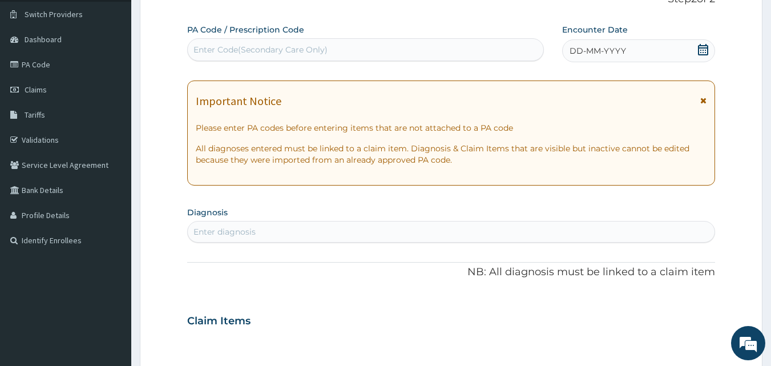
click at [704, 102] on icon at bounding box center [703, 100] width 6 height 8
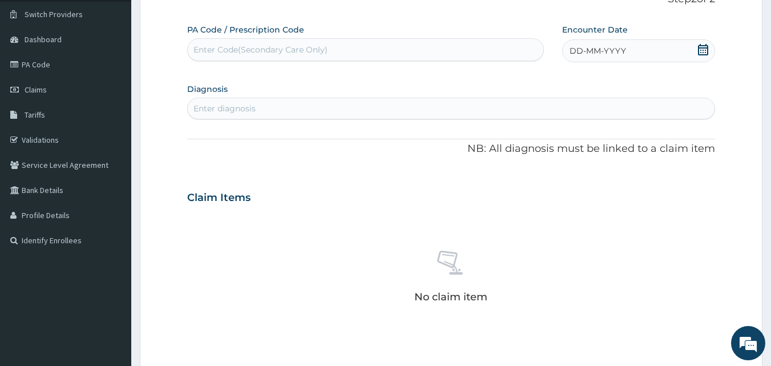
click at [700, 46] on icon at bounding box center [703, 49] width 10 height 11
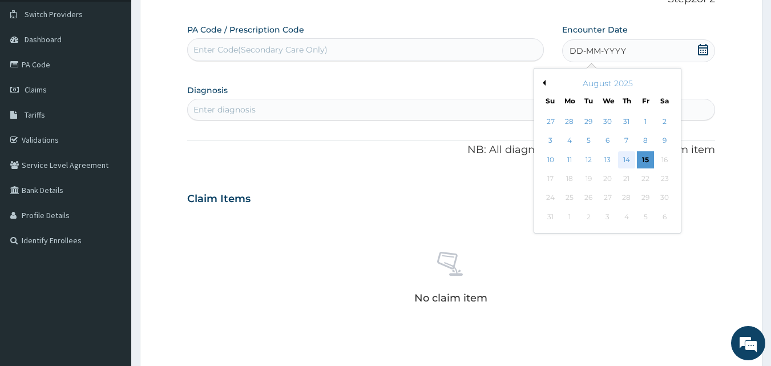
click at [629, 160] on div "14" at bounding box center [626, 159] width 17 height 17
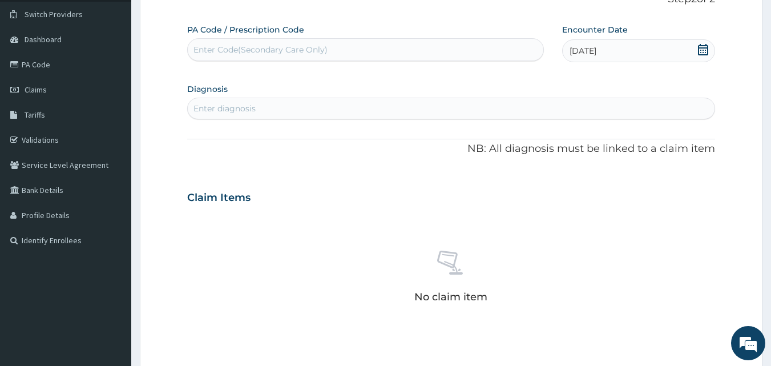
click at [245, 108] on div "Enter diagnosis" at bounding box center [224, 108] width 62 height 11
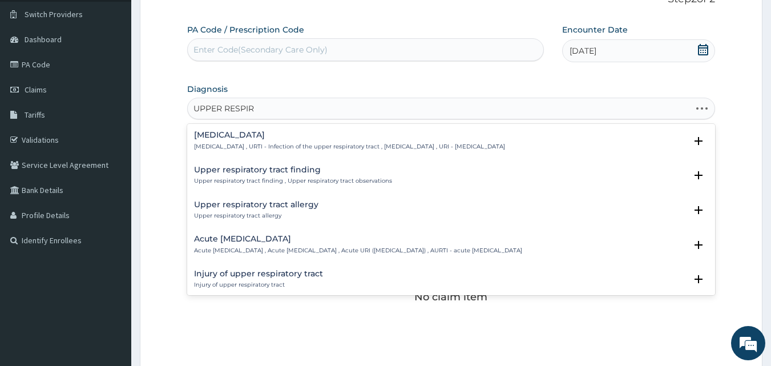
type input "UPPER RESPIRA"
click at [248, 136] on h4 "[MEDICAL_DATA]" at bounding box center [349, 135] width 311 height 9
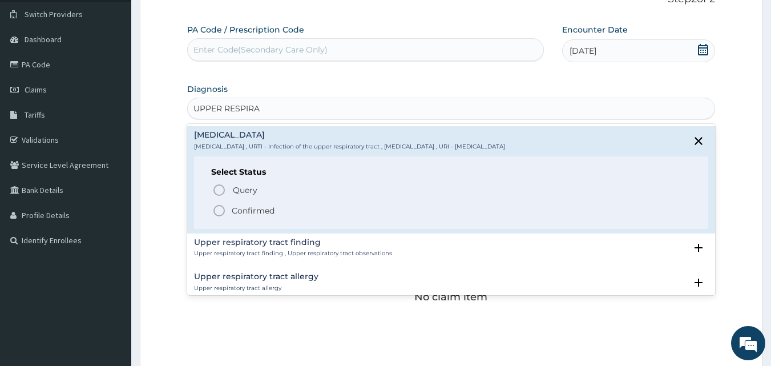
click at [216, 210] on icon "status option filled" at bounding box center [219, 211] width 14 height 14
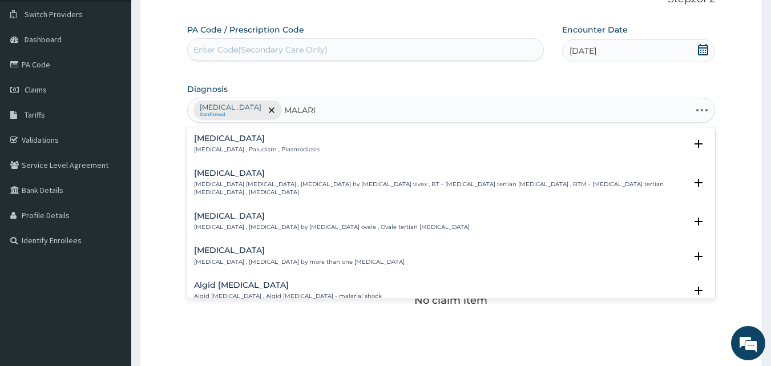
type input "[MEDICAL_DATA]"
click at [221, 138] on h4 "[MEDICAL_DATA]" at bounding box center [257, 138] width 126 height 9
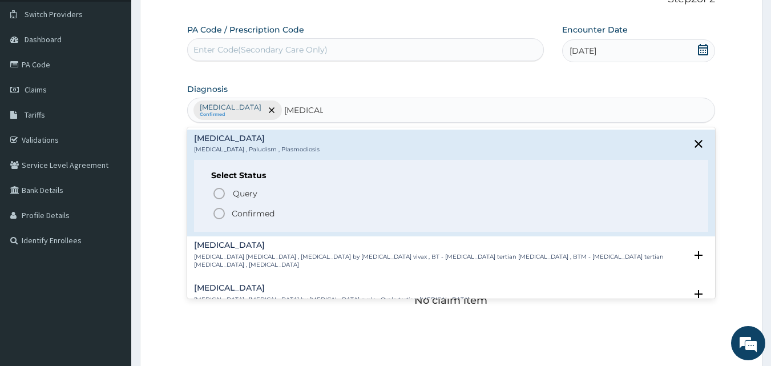
click at [221, 212] on icon "status option filled" at bounding box center [219, 214] width 14 height 14
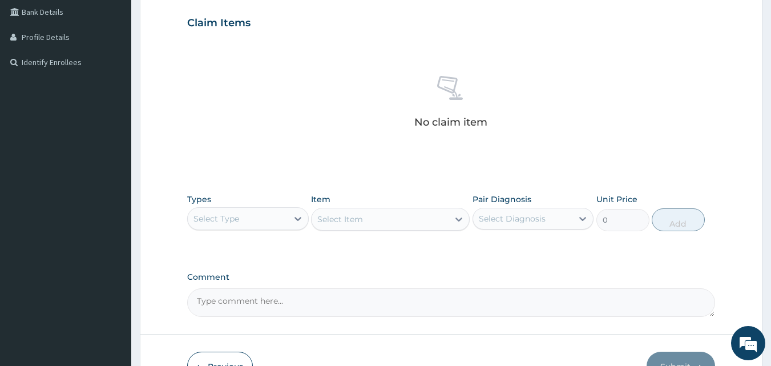
scroll to position [265, 0]
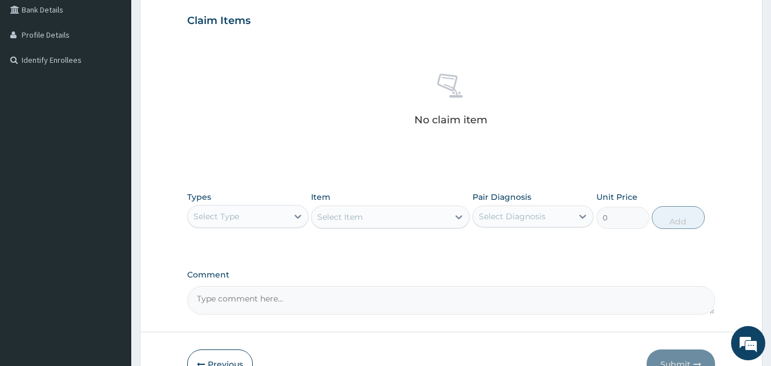
click at [274, 220] on div "Select Type" at bounding box center [238, 216] width 100 height 18
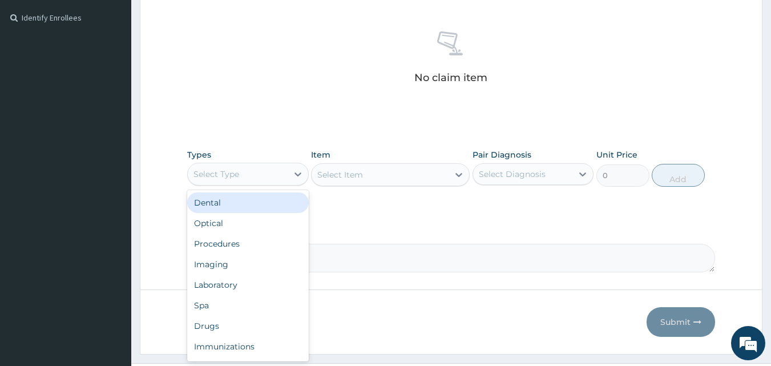
scroll to position [309, 0]
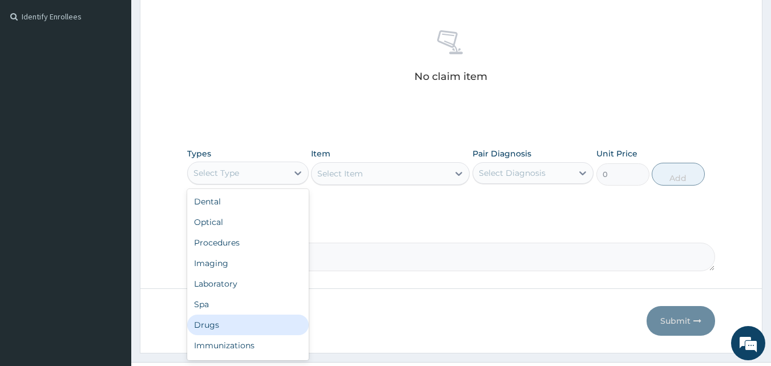
click at [241, 328] on div "Drugs" at bounding box center [248, 324] width 122 height 21
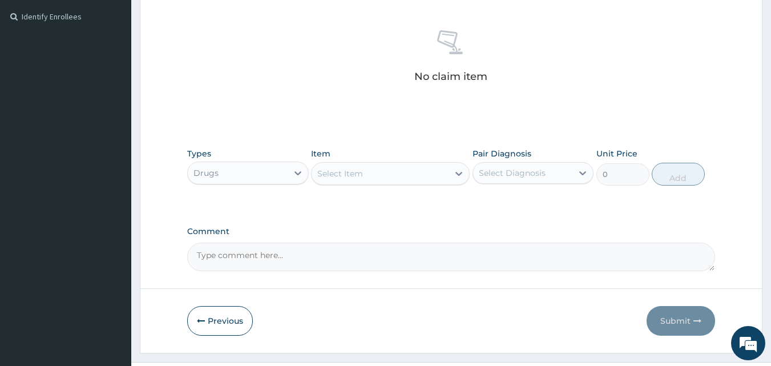
click at [346, 173] on div "Select Item" at bounding box center [340, 173] width 46 height 11
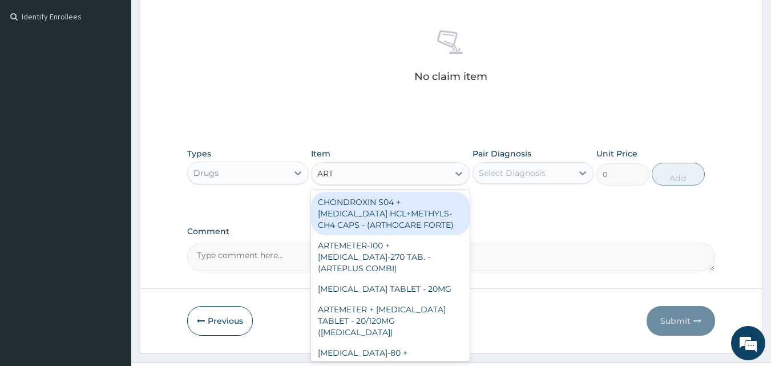
type input "ARTE"
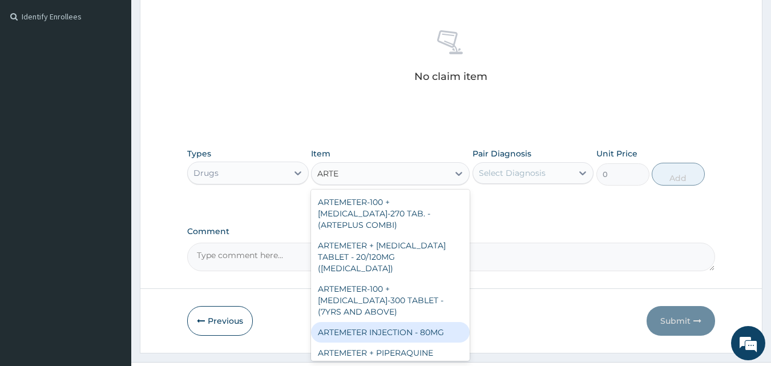
click at [438, 322] on div "ARTEMETER INJECTION - 80MG" at bounding box center [390, 332] width 159 height 21
type input "544"
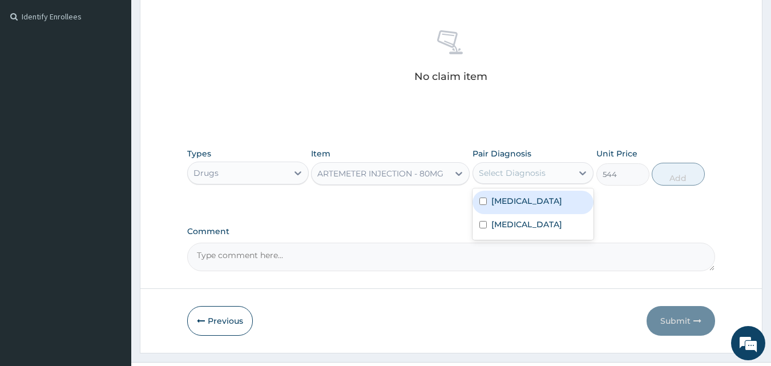
click at [512, 177] on div "Select Diagnosis" at bounding box center [512, 172] width 67 height 11
click at [483, 205] on input "checkbox" at bounding box center [482, 200] width 7 height 7
checkbox input "true"
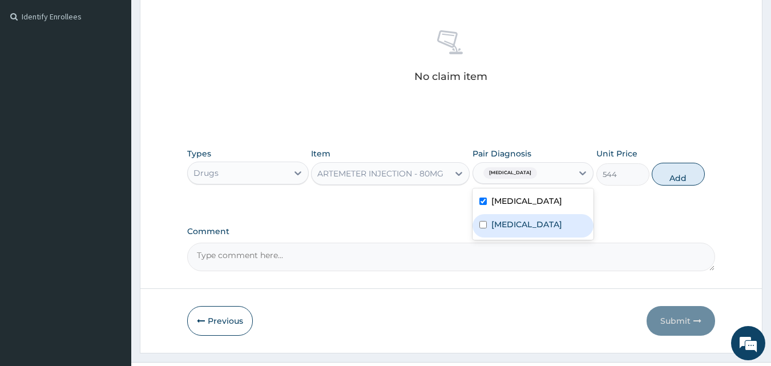
click at [482, 228] on input "checkbox" at bounding box center [482, 224] width 7 height 7
checkbox input "true"
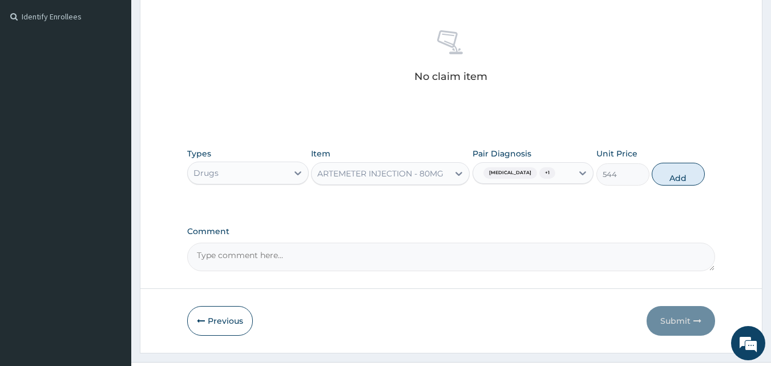
click at [614, 224] on div "PA Code / Prescription Code Enter Code(Secondary Care Only) Encounter Date 14-0…" at bounding box center [451, 35] width 528 height 471
click at [662, 184] on button "Add" at bounding box center [678, 174] width 53 height 23
type input "0"
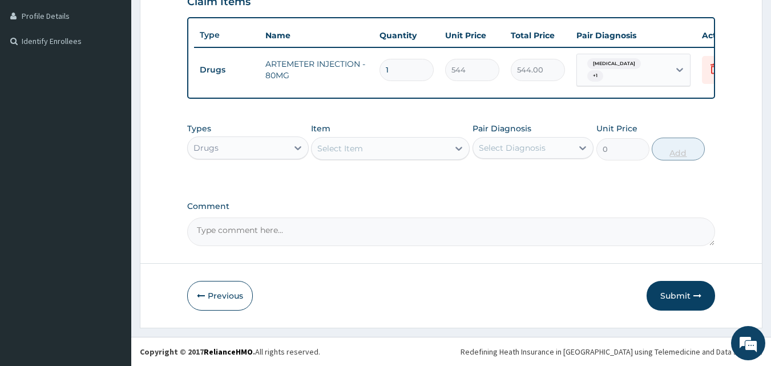
scroll to position [293, 0]
type input "0.00"
type input "3"
type input "1632.00"
type input "3"
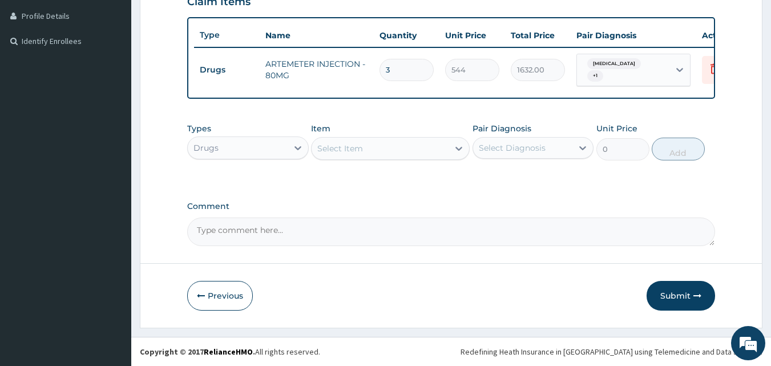
click at [387, 146] on div "Select Item" at bounding box center [380, 148] width 137 height 18
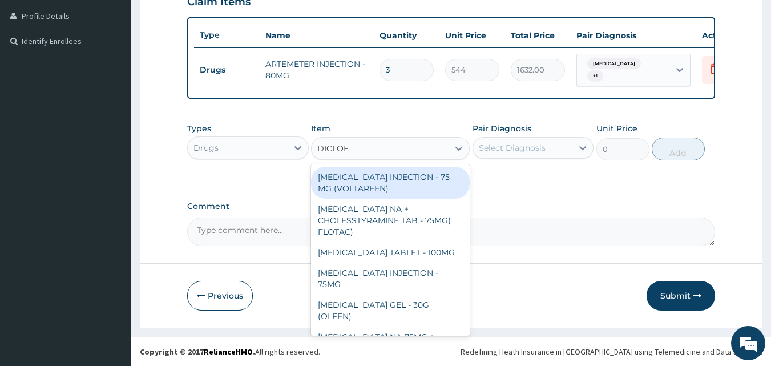
type input "DICLOFE"
click at [392, 183] on div "DICLOFENAC INJECTION - 75 MG (VOLTAREEN)" at bounding box center [390, 183] width 159 height 32
type input "672"
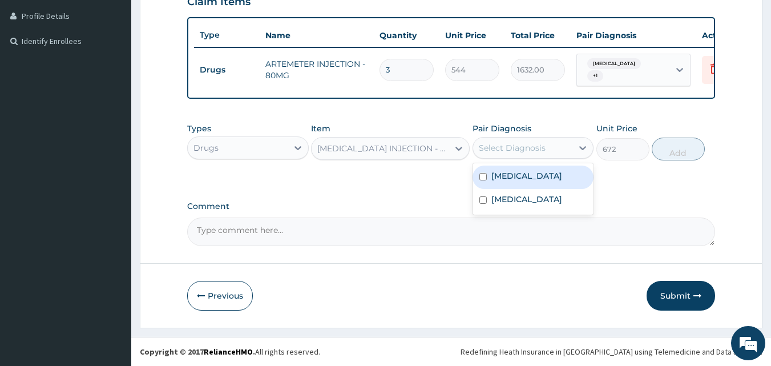
click at [514, 150] on div "Select Diagnosis" at bounding box center [512, 147] width 67 height 11
click at [483, 180] on input "checkbox" at bounding box center [482, 176] width 7 height 7
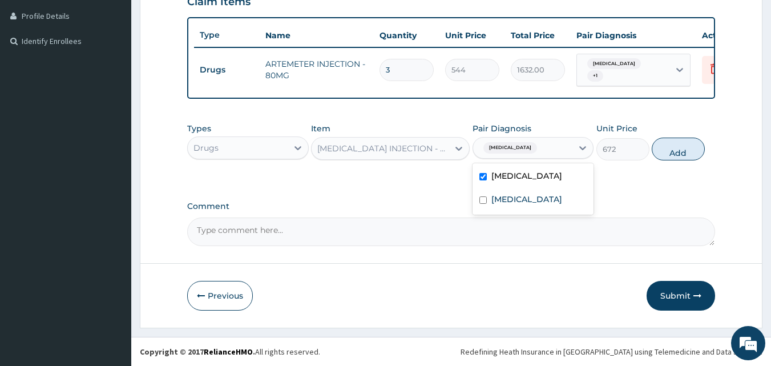
click at [483, 180] on input "checkbox" at bounding box center [482, 176] width 7 height 7
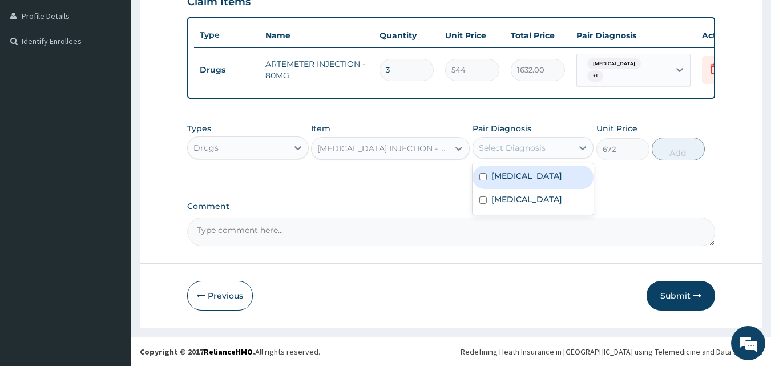
click at [483, 180] on input "checkbox" at bounding box center [482, 176] width 7 height 7
checkbox input "true"
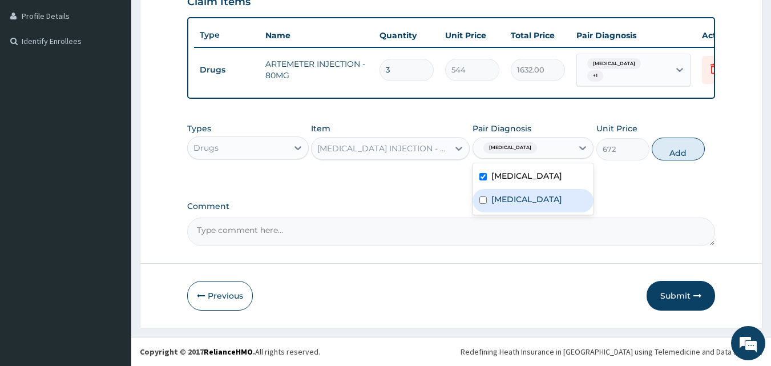
click at [485, 204] on input "checkbox" at bounding box center [482, 199] width 7 height 7
checkbox input "true"
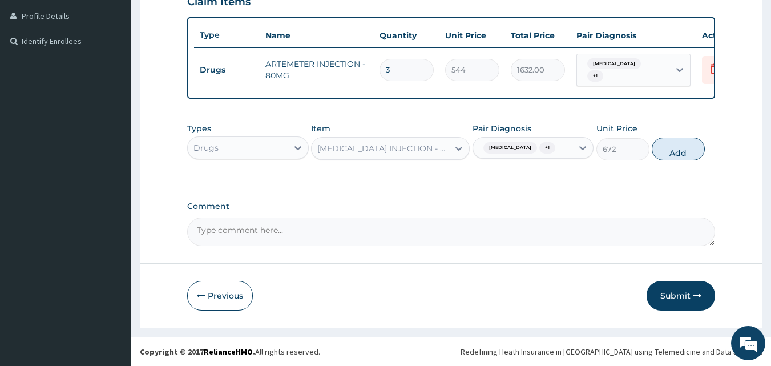
click at [653, 201] on div "Types Drugs Item DICLOFENAC INJECTION - 75 MG (VOLTAREEN) Pair Diagnosis Upper …" at bounding box center [451, 223] width 528 height 45
click at [676, 160] on button "Add" at bounding box center [678, 149] width 53 height 23
type input "0"
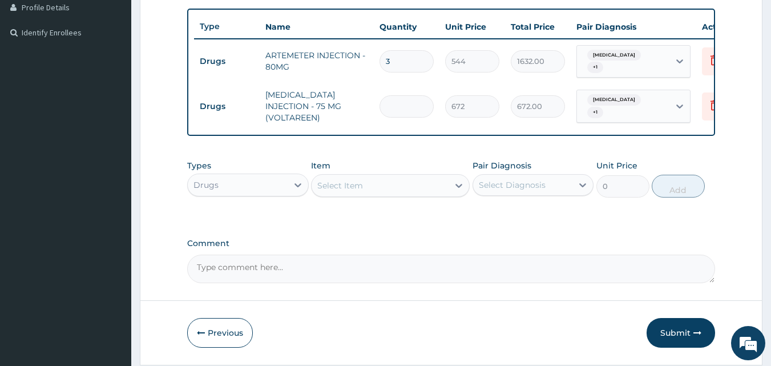
type input "0.00"
type input "2"
type input "1344.00"
type input "2"
click at [398, 197] on div "Select Item" at bounding box center [390, 185] width 159 height 23
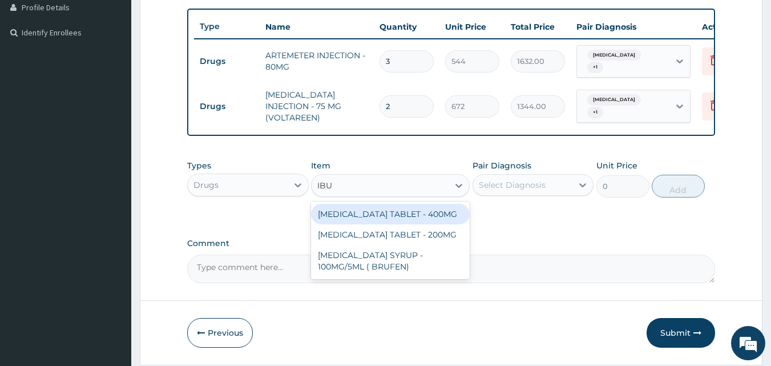
type input "IBUP"
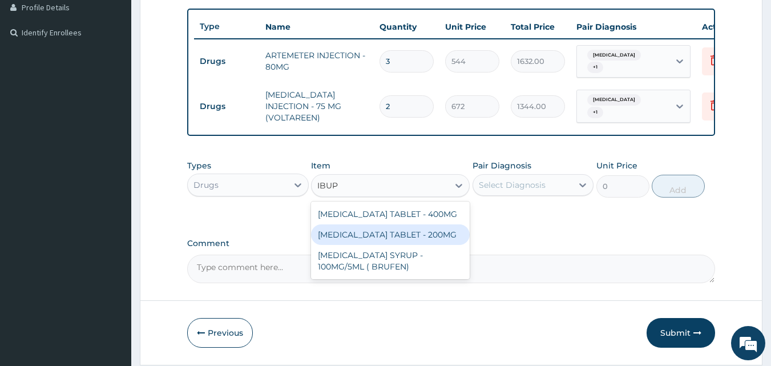
click at [385, 237] on div "IBUPROFEN TABLET - 200MG" at bounding box center [390, 234] width 159 height 21
type input "768"
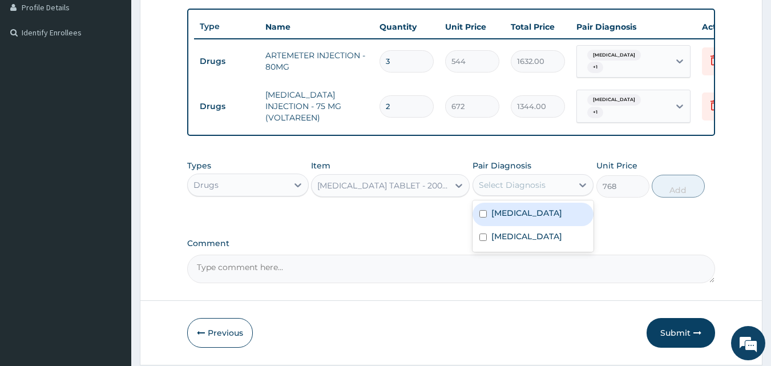
click at [545, 194] on div "Select Diagnosis" at bounding box center [523, 185] width 100 height 18
click at [483, 217] on input "checkbox" at bounding box center [482, 213] width 7 height 7
checkbox input "true"
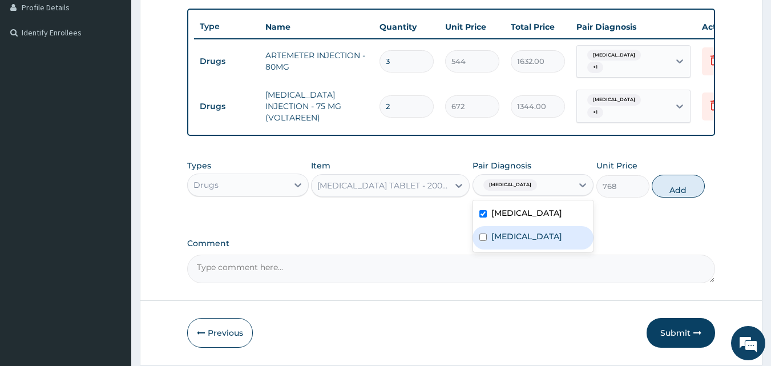
click at [483, 241] on input "checkbox" at bounding box center [482, 236] width 7 height 7
checkbox input "true"
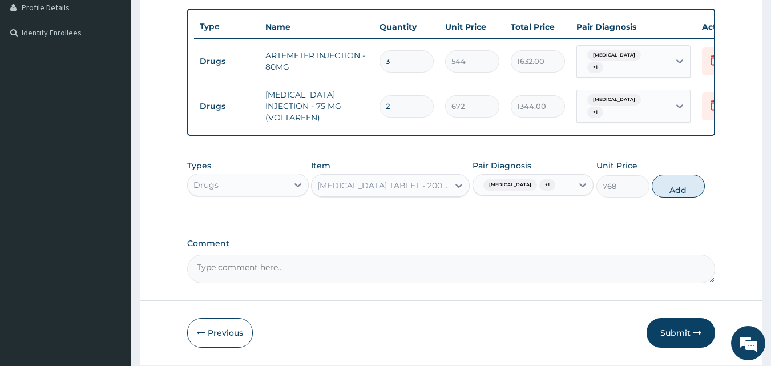
click at [620, 239] on div "Types Drugs Item IBUPROFEN TABLET - 200MG Pair Diagnosis Upper respiratory infe…" at bounding box center [451, 261] width 528 height 45
click at [669, 197] on button "Add" at bounding box center [678, 186] width 53 height 23
type input "0"
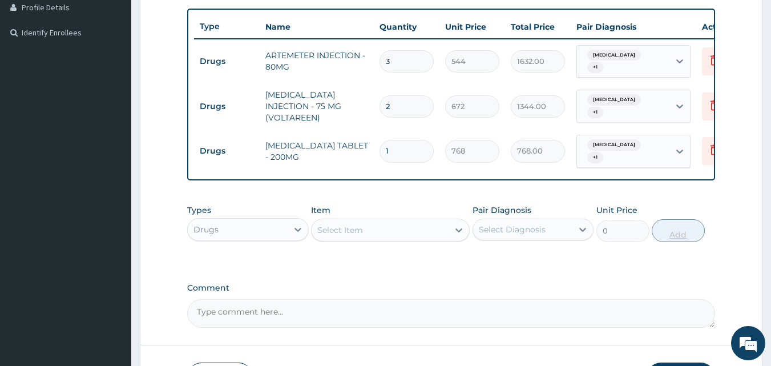
type input "0.00"
type input "6"
type input "4608.00"
type input "6"
click at [349, 229] on div "Select Item" at bounding box center [380, 230] width 137 height 18
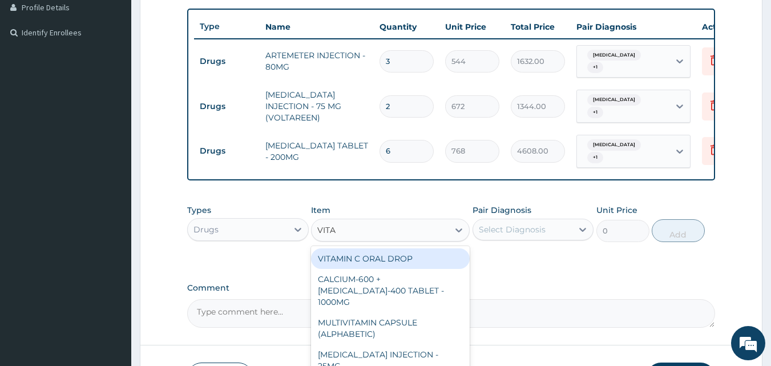
type input "VITA"
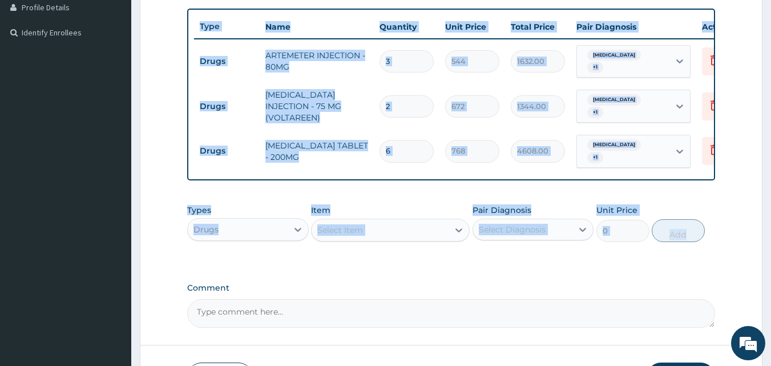
drag, startPoint x: 770, startPoint y: 193, endPoint x: 770, endPoint y: 243, distance: 49.6
click at [770, 243] on section "Step 2 of 2 PA Code / Prescription Code Enter Code(Secondary Care Only) Encount…" at bounding box center [451, 88] width 640 height 659
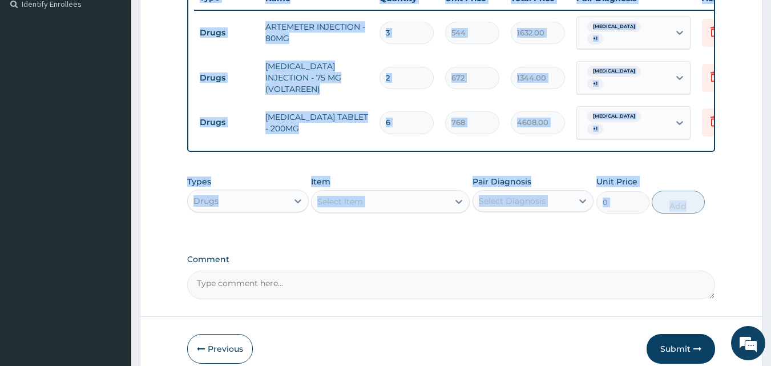
scroll to position [381, 0]
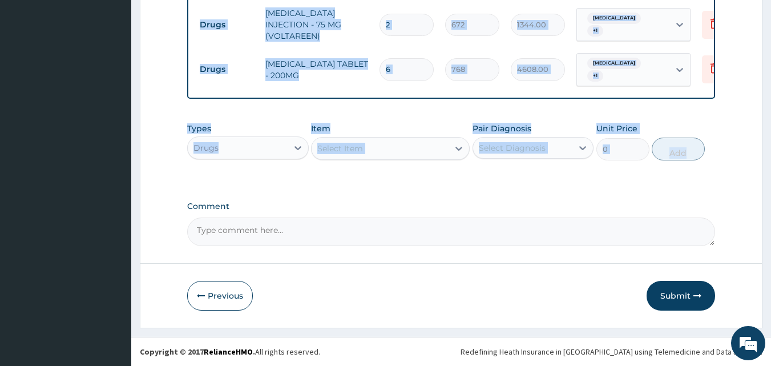
click at [414, 153] on div "Select Item" at bounding box center [380, 148] width 137 height 18
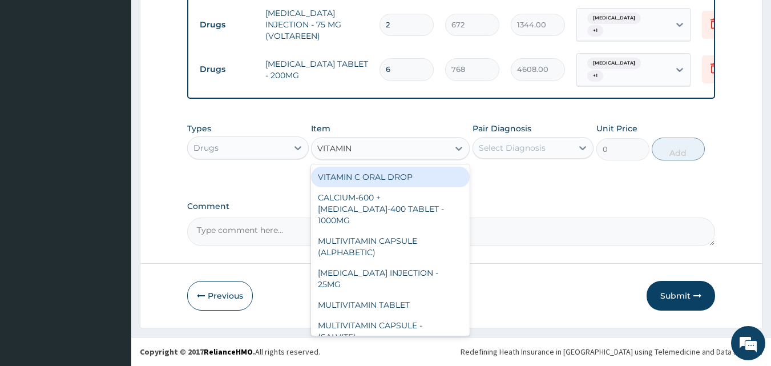
type input "VITAMIN C"
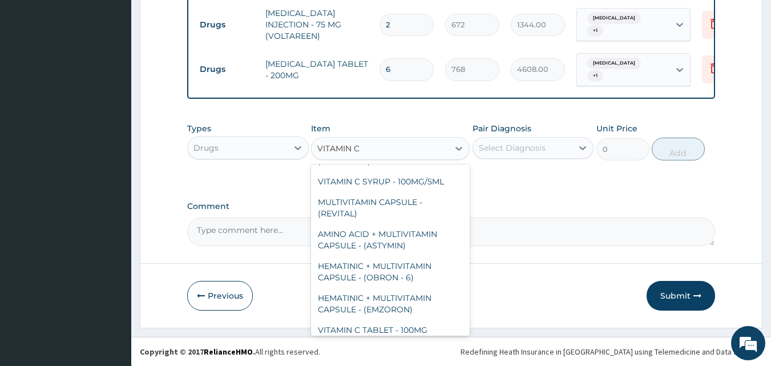
scroll to position [130, 0]
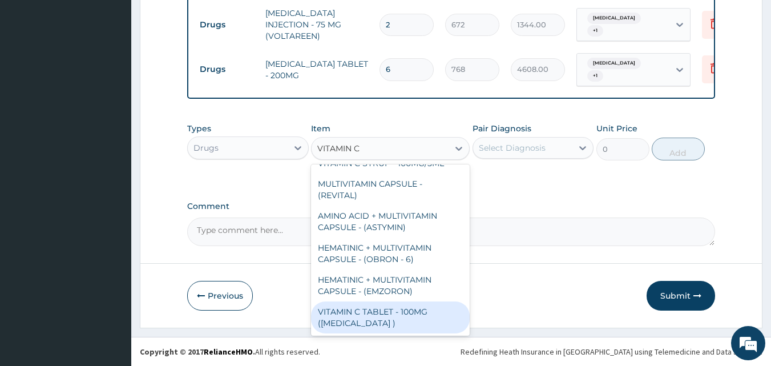
click at [418, 316] on div "VITAMIN C TABLET - 100MG (ASCORBIC ACID )" at bounding box center [390, 317] width 159 height 32
type input "19.200000000000003"
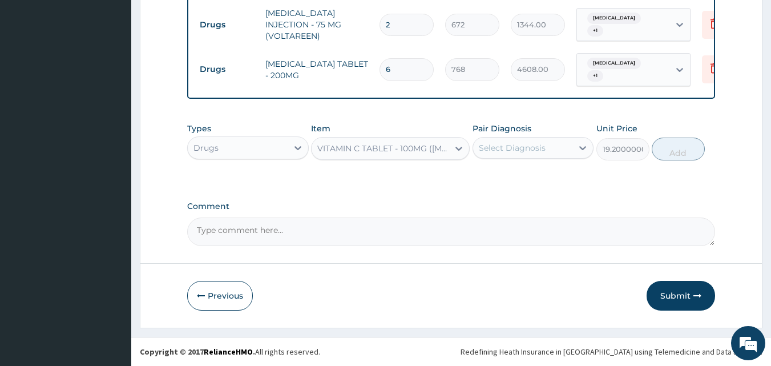
click at [438, 155] on div "VITAMIN C TABLET - 100MG (ASCORBIC ACID )" at bounding box center [380, 148] width 137 height 18
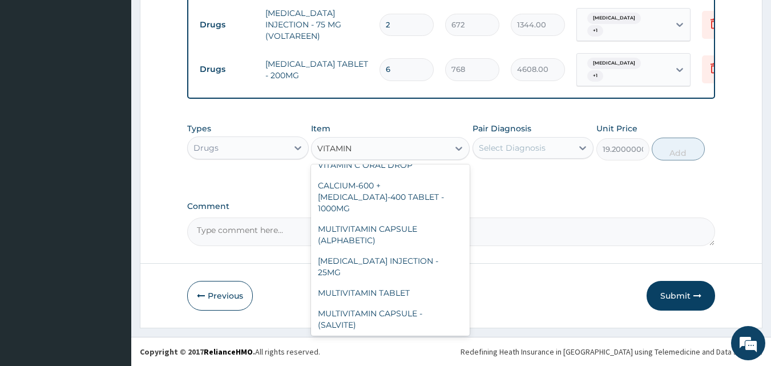
scroll to position [17, 0]
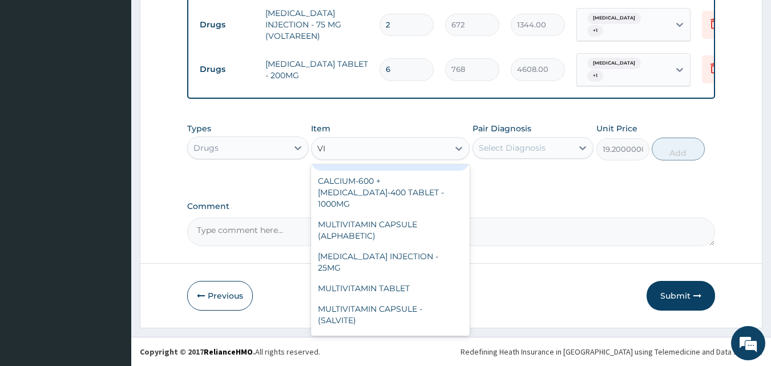
type input "V"
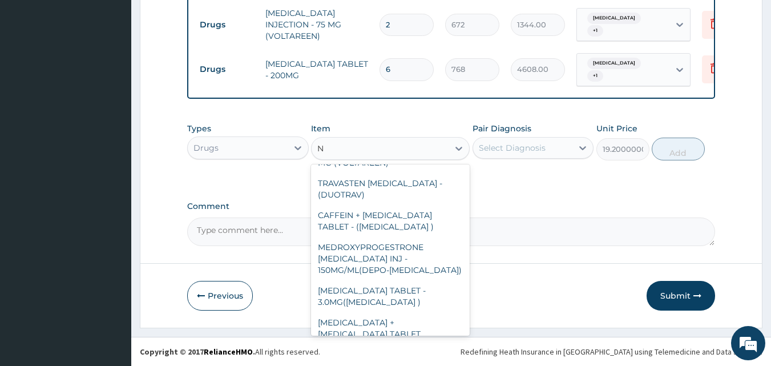
scroll to position [471, 0]
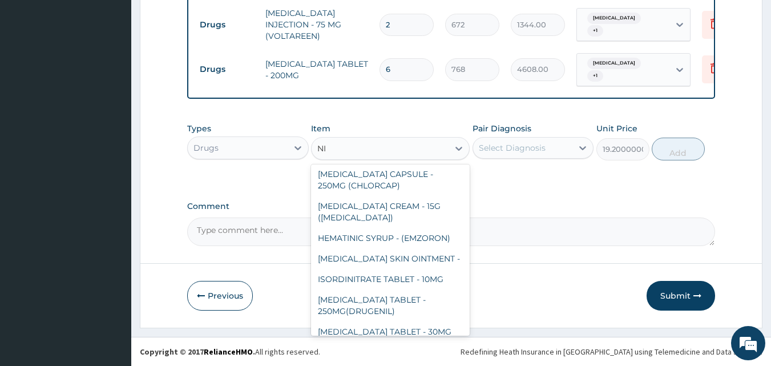
type input "NIF"
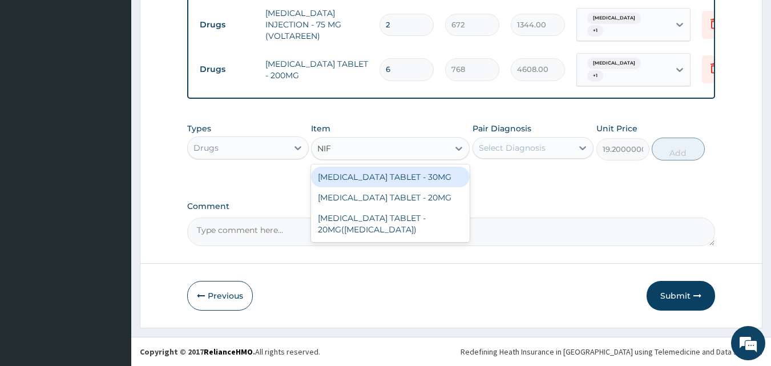
scroll to position [0, 0]
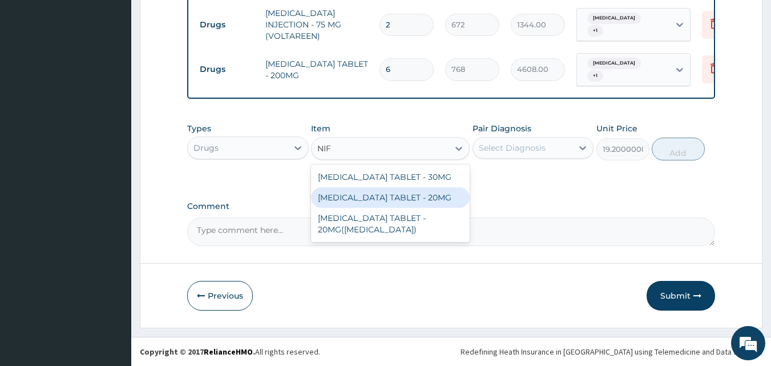
click at [422, 201] on div "NIFEDIPINE TABLET - 20MG" at bounding box center [390, 197] width 159 height 21
type input "128"
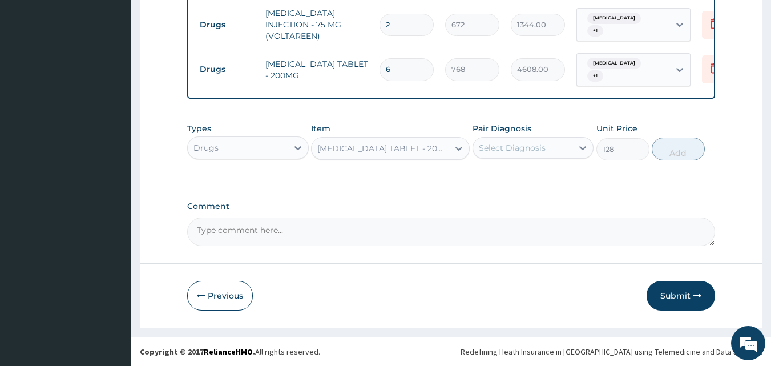
click at [492, 151] on div "Select Diagnosis" at bounding box center [512, 147] width 67 height 11
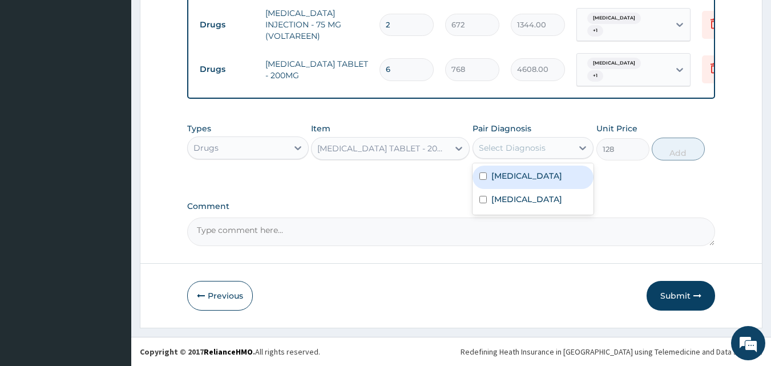
click at [484, 180] on input "checkbox" at bounding box center [482, 175] width 7 height 7
checkbox input "true"
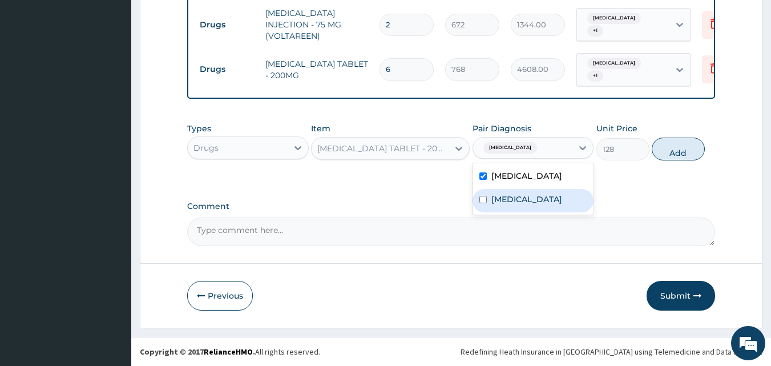
click at [485, 203] on input "checkbox" at bounding box center [482, 199] width 7 height 7
checkbox input "true"
click at [618, 201] on div "Types Drugs Item NIFEDIPINE TABLET - 20MG Pair Diagnosis option Malaria, select…" at bounding box center [451, 223] width 528 height 45
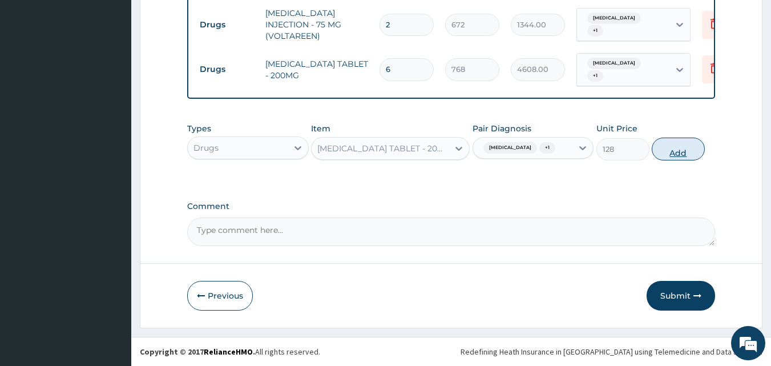
click at [676, 160] on button "Add" at bounding box center [678, 149] width 53 height 23
type input "0"
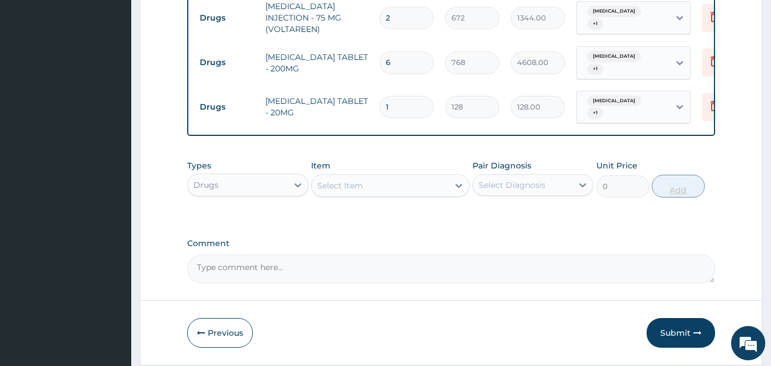
type input "0.00"
type input "2"
type input "256.00"
type input "20"
type input "2560.00"
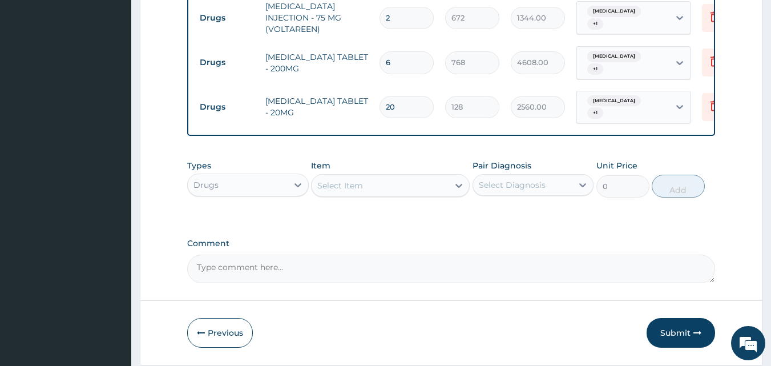
type input "20"
click at [356, 195] on div "Select Item" at bounding box center [380, 185] width 137 height 18
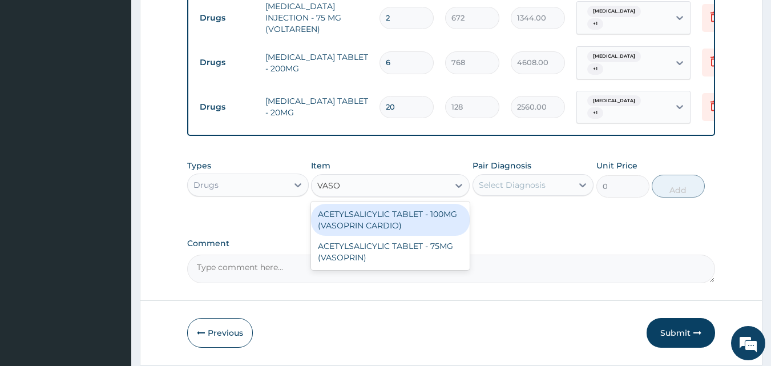
type input "VASOP"
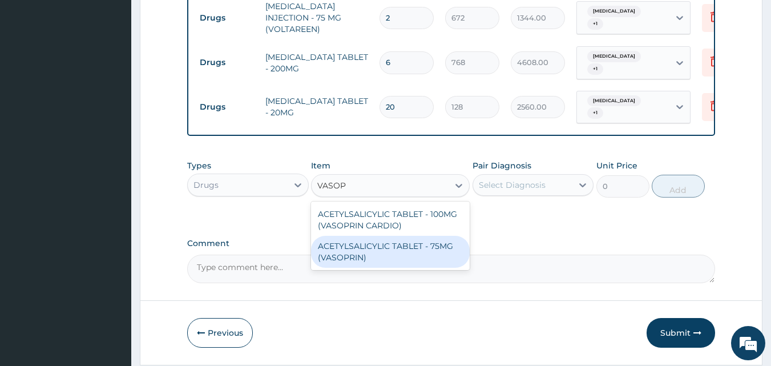
click at [418, 260] on div "ACETYLSALICYLIC TABLET - 75MG (VASOPRIN)" at bounding box center [390, 252] width 159 height 32
type input "19.200000000000003"
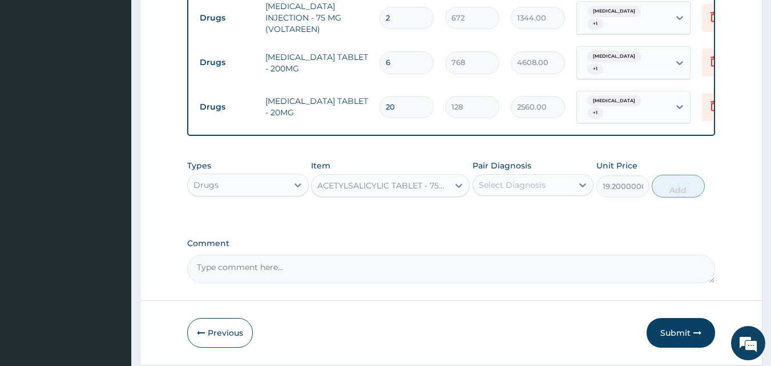
click at [484, 191] on div "Select Diagnosis" at bounding box center [512, 184] width 67 height 11
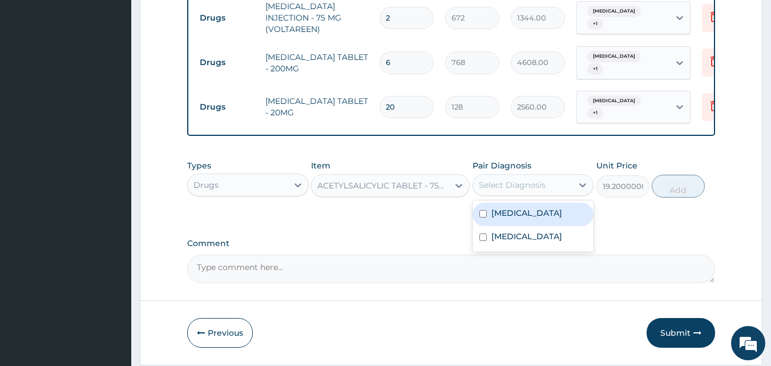
click at [480, 217] on input "checkbox" at bounding box center [482, 213] width 7 height 7
checkbox input "true"
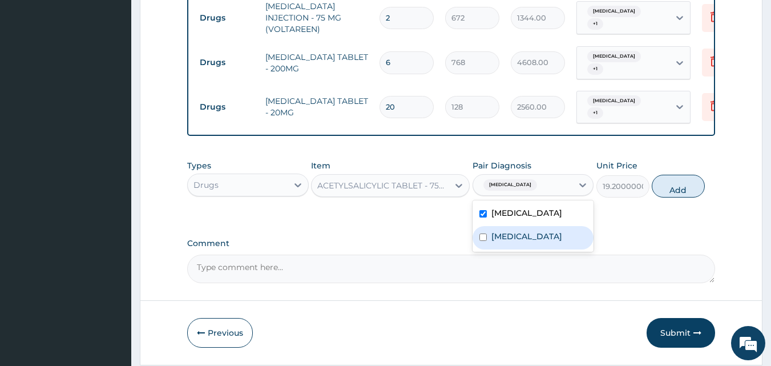
click at [482, 249] on div "Malaria" at bounding box center [533, 237] width 122 height 23
checkbox input "true"
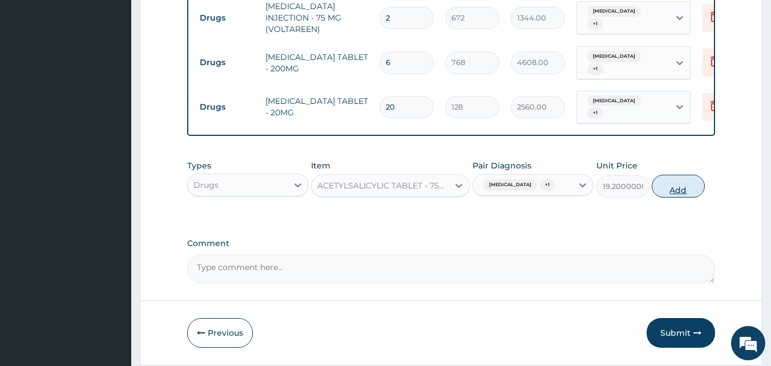
click at [672, 197] on button "Add" at bounding box center [678, 186] width 53 height 23
type input "0"
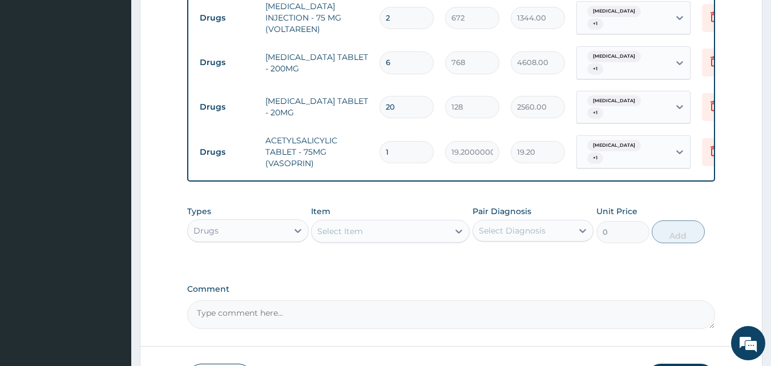
type input "10"
type input "192.00"
type input "10"
click at [386, 239] on div "Select Item" at bounding box center [380, 231] width 137 height 18
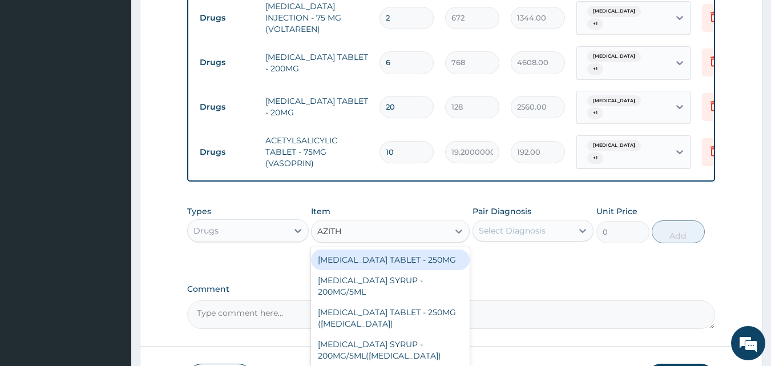
type input "AZITHR"
click at [388, 269] on div "AZITHROMYCIN TABLET - 250MG" at bounding box center [390, 259] width 159 height 21
type input "320"
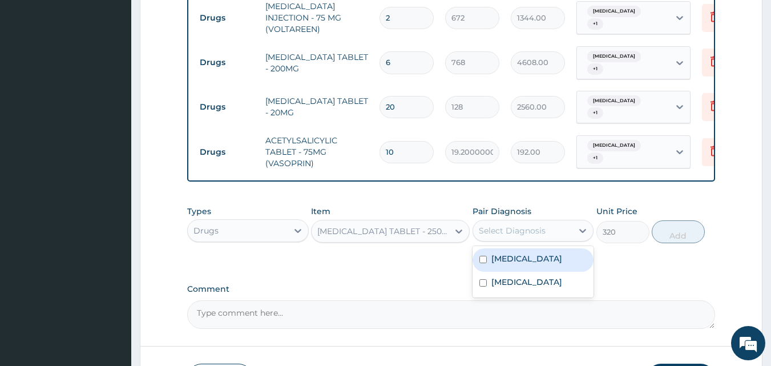
click at [506, 236] on div "Select Diagnosis" at bounding box center [512, 230] width 67 height 11
click at [482, 263] on input "checkbox" at bounding box center [482, 259] width 7 height 7
checkbox input "true"
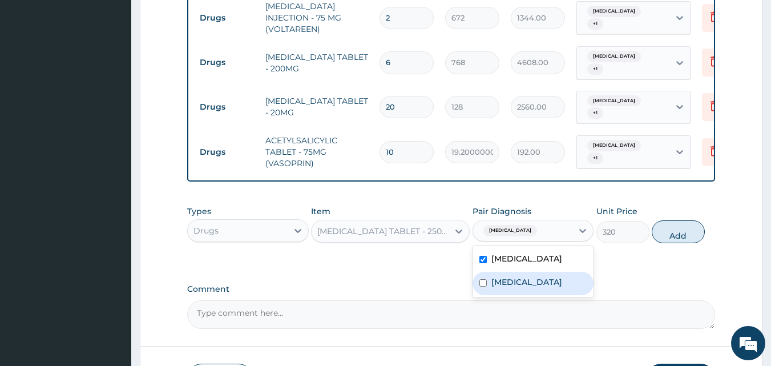
click at [482, 295] on div "Malaria" at bounding box center [533, 283] width 122 height 23
checkbox input "true"
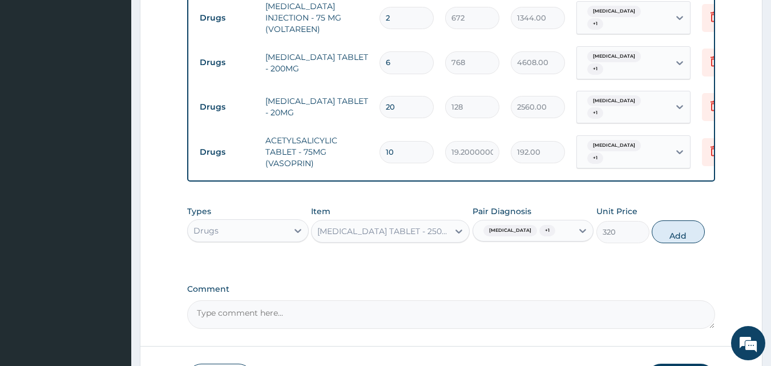
click at [615, 284] on div "Types Drugs Item AZITHROMYCIN TABLET - 250MG Pair Diagnosis Upper respiratory i…" at bounding box center [451, 306] width 528 height 45
click at [670, 243] on button "Add" at bounding box center [678, 231] width 53 height 23
type input "0"
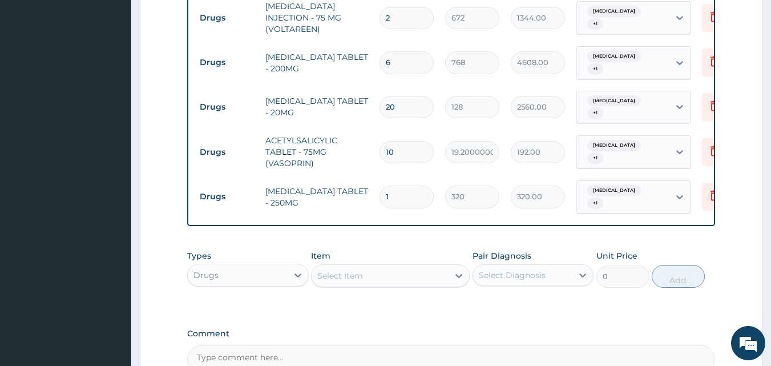
type input "10"
type input "3200.00"
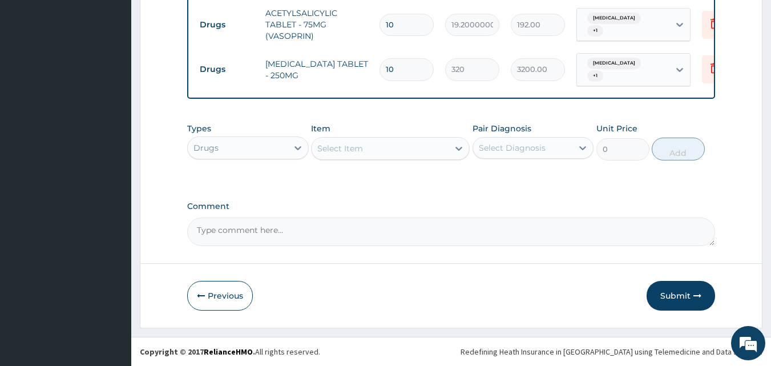
scroll to position [515, 0]
type input "10"
click at [661, 297] on button "Submit" at bounding box center [681, 296] width 68 height 30
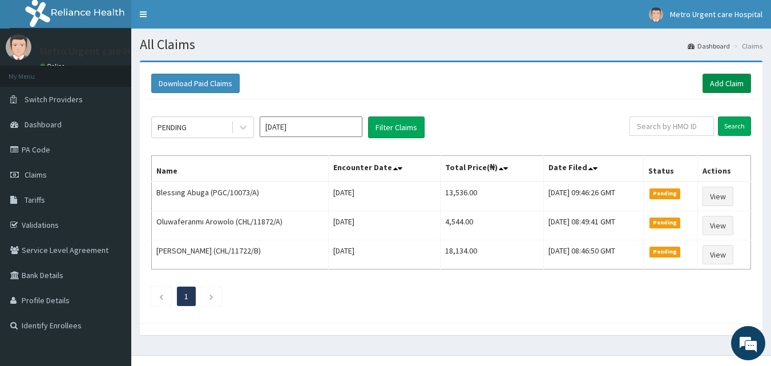
click at [710, 85] on link "Add Claim" at bounding box center [726, 83] width 49 height 19
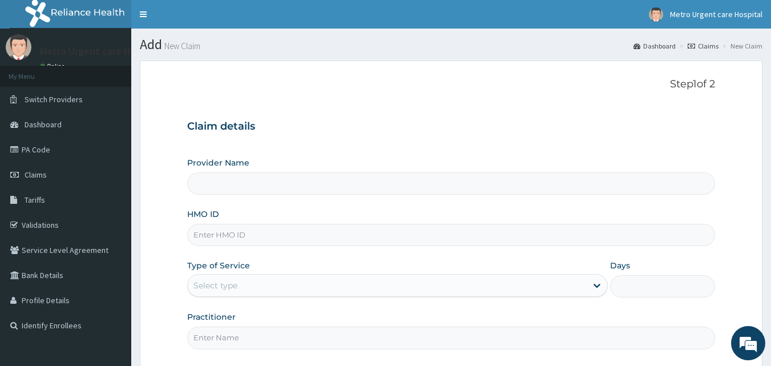
click at [375, 184] on input "Provider Name" at bounding box center [451, 183] width 528 height 22
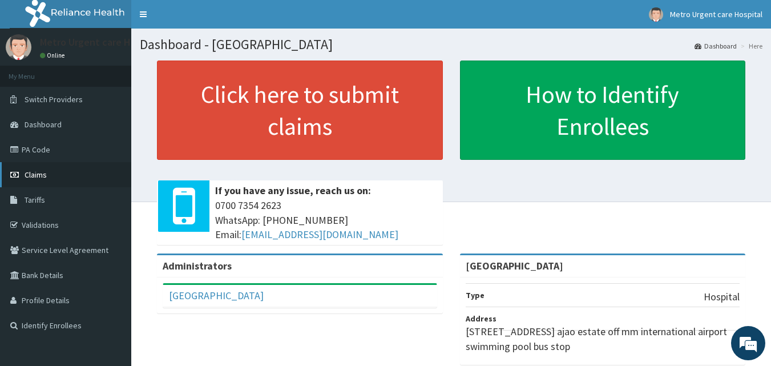
click at [54, 173] on link "Claims" at bounding box center [65, 174] width 131 height 25
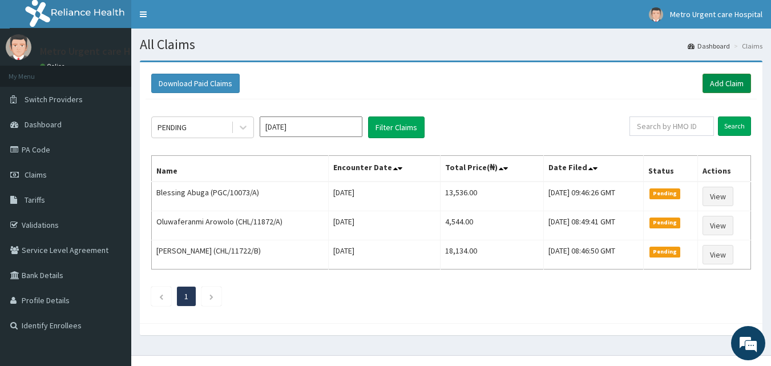
click at [713, 86] on link "Add Claim" at bounding box center [726, 83] width 49 height 19
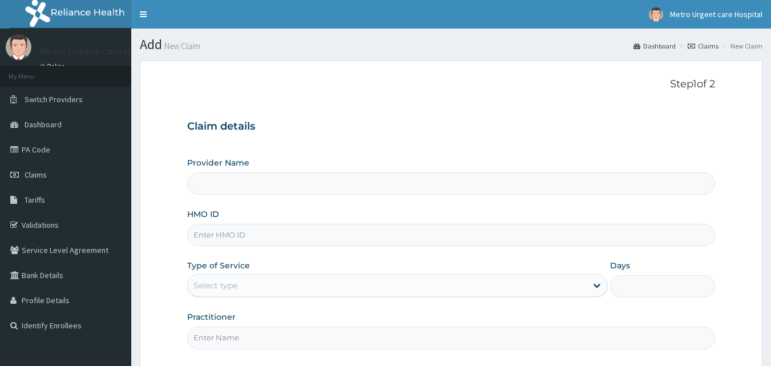
type input "[GEOGRAPHIC_DATA]"
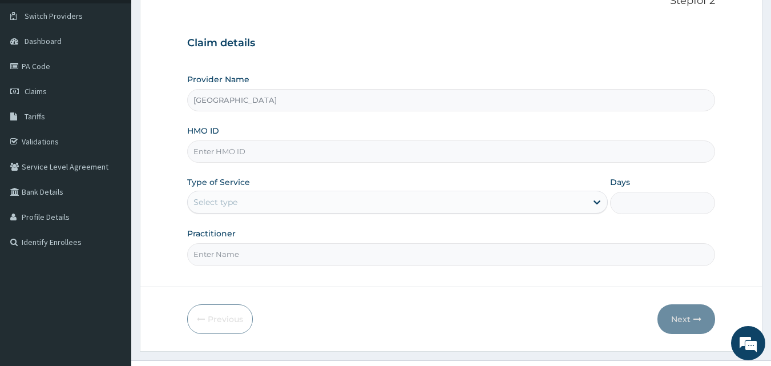
scroll to position [84, 0]
click at [322, 156] on input "HMO ID" at bounding box center [451, 151] width 528 height 22
type input "CHL/10761/A"
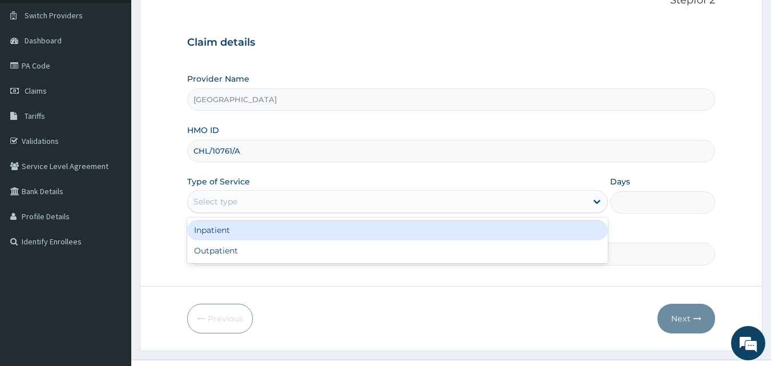
click at [308, 201] on div "Select type" at bounding box center [387, 201] width 399 height 18
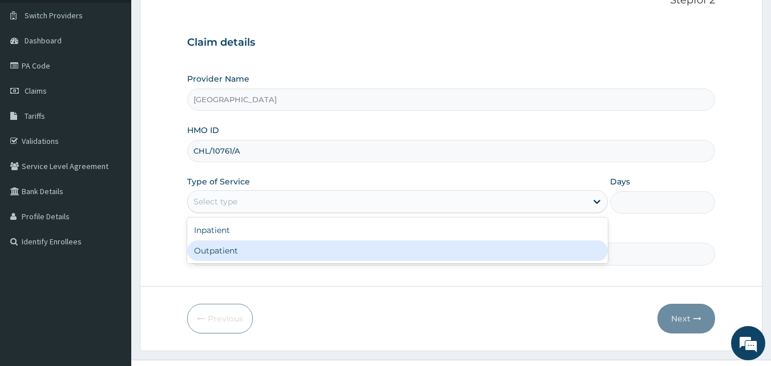
click at [280, 248] on div "Outpatient" at bounding box center [397, 250] width 421 height 21
type input "1"
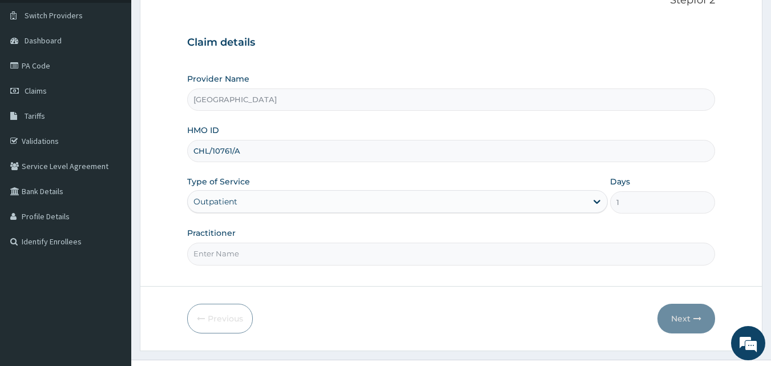
click at [261, 256] on input "Practitioner" at bounding box center [451, 254] width 528 height 22
type input "[PERSON_NAME]"
click at [672, 310] on button "Next" at bounding box center [686, 319] width 58 height 30
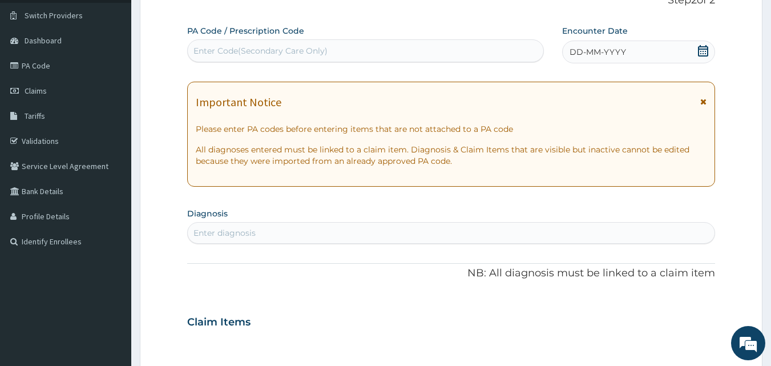
click at [704, 102] on icon at bounding box center [703, 102] width 6 height 8
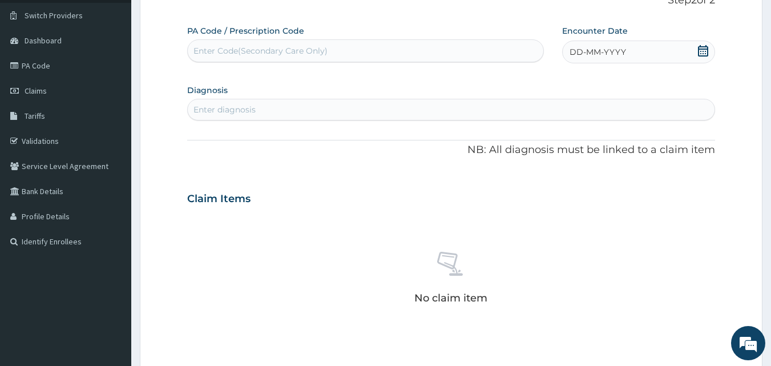
click at [701, 48] on icon at bounding box center [702, 50] width 11 height 11
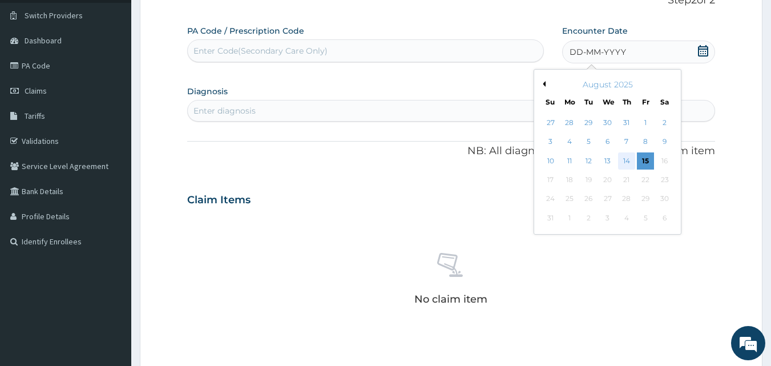
click at [627, 162] on div "14" at bounding box center [626, 160] width 17 height 17
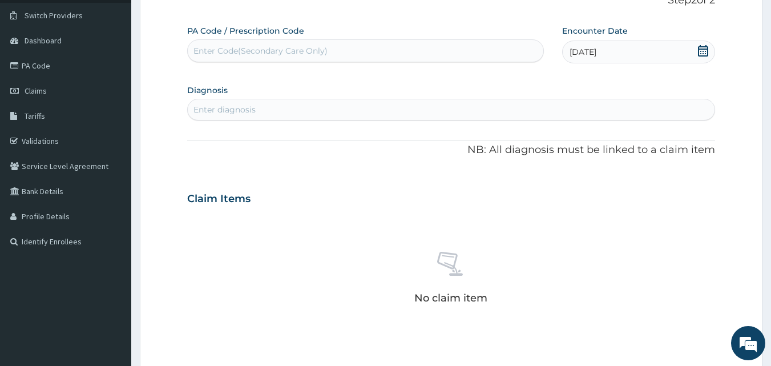
click at [247, 106] on div "Enter diagnosis" at bounding box center [224, 109] width 62 height 11
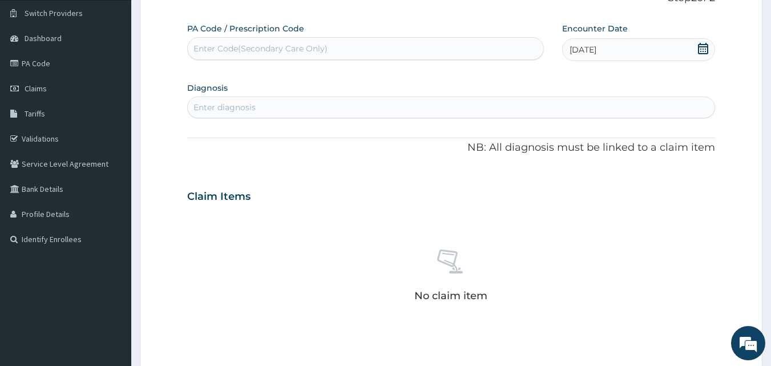
scroll to position [94, 0]
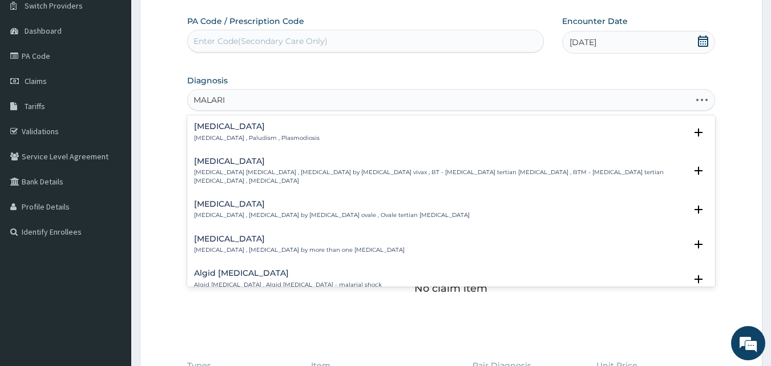
type input "MALARIA"
click at [210, 132] on div "Malaria Malaria , Paludism , Plasmodiosis" at bounding box center [257, 132] width 126 height 20
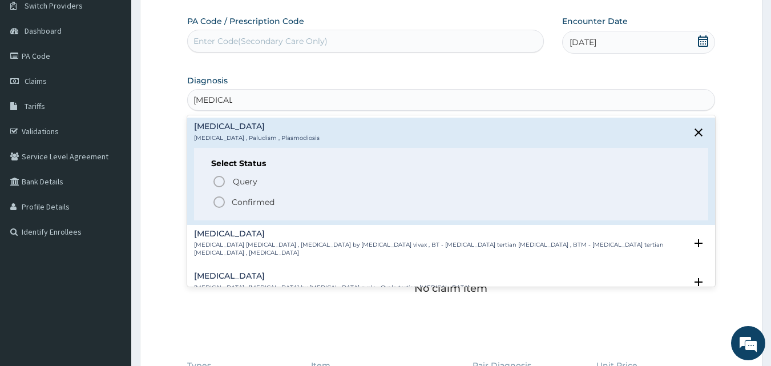
click at [219, 203] on icon "status option filled" at bounding box center [219, 202] width 14 height 14
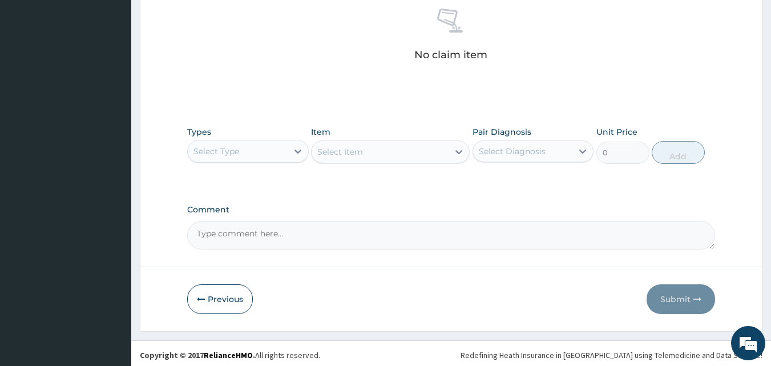
scroll to position [334, 0]
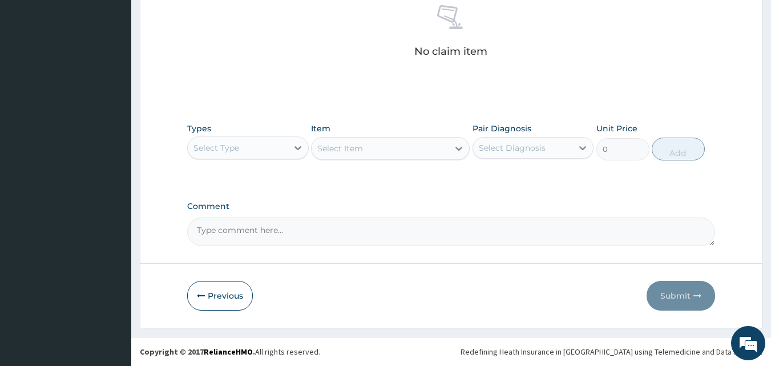
click at [251, 152] on div "Select Type" at bounding box center [238, 148] width 100 height 18
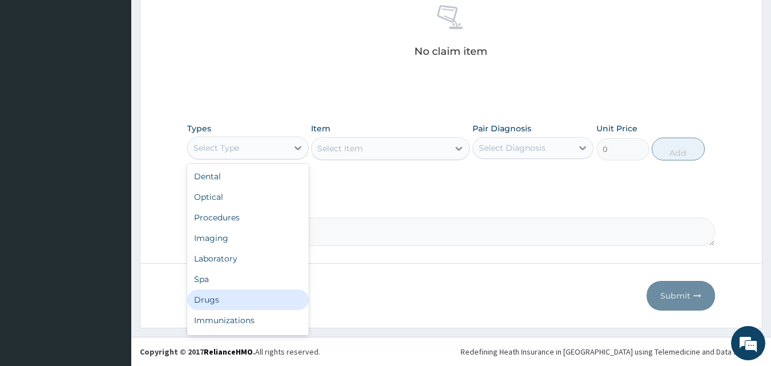
click at [247, 294] on div "Drugs" at bounding box center [248, 299] width 122 height 21
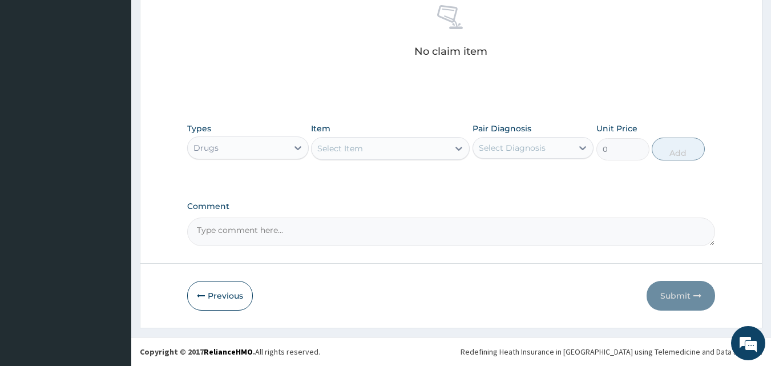
click at [382, 144] on div "Select Item" at bounding box center [380, 148] width 137 height 18
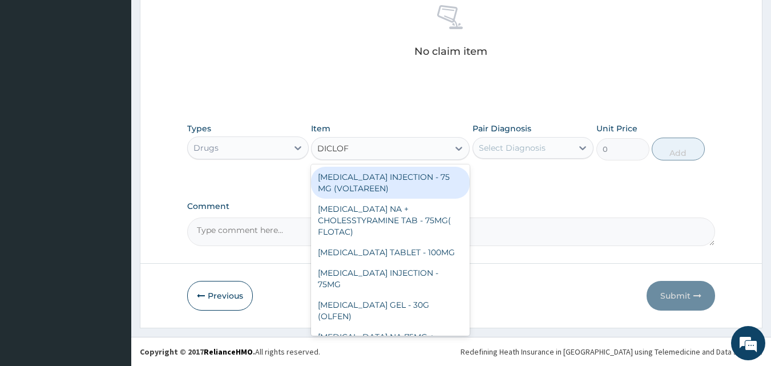
type input "DICLOFE"
click at [374, 183] on div "DICLOFENAC INJECTION - 75 MG (VOLTAREEN)" at bounding box center [390, 183] width 159 height 32
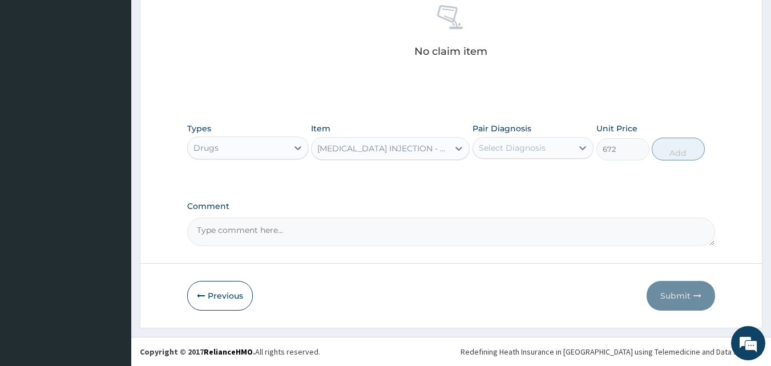
type input "672"
click at [503, 153] on div "Select Diagnosis" at bounding box center [512, 147] width 67 height 11
click at [500, 175] on label "Malaria" at bounding box center [526, 175] width 71 height 11
checkbox input "true"
click at [631, 201] on div "Types Drugs Item DICLOFENAC INJECTION - 75 MG (VOLTAREEN) Pair Diagnosis option…" at bounding box center [451, 223] width 528 height 45
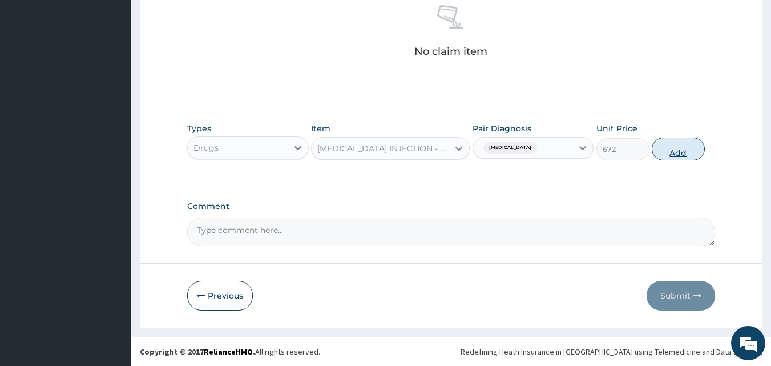
click at [673, 155] on button "Add" at bounding box center [678, 149] width 53 height 23
type input "0"
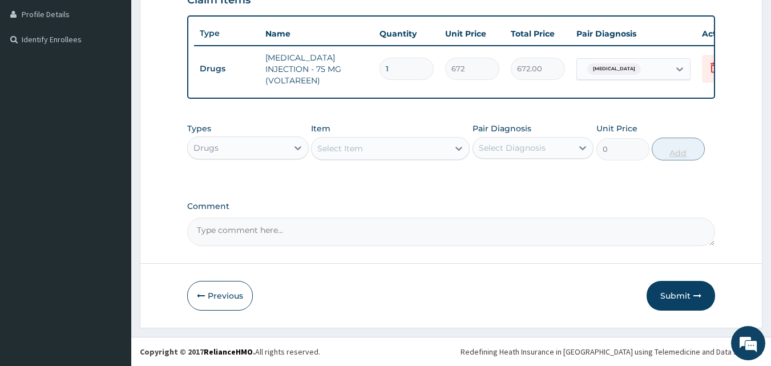
scroll to position [288, 0]
click at [395, 147] on div "Select Item" at bounding box center [380, 148] width 137 height 18
click at [389, 63] on input "1" at bounding box center [406, 69] width 54 height 22
type input "0.00"
type input "2"
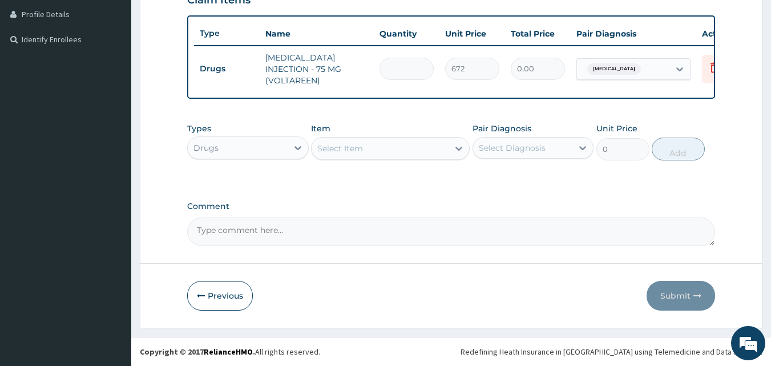
type input "1344.00"
type input "2"
click at [363, 144] on div "Select Item" at bounding box center [380, 148] width 137 height 18
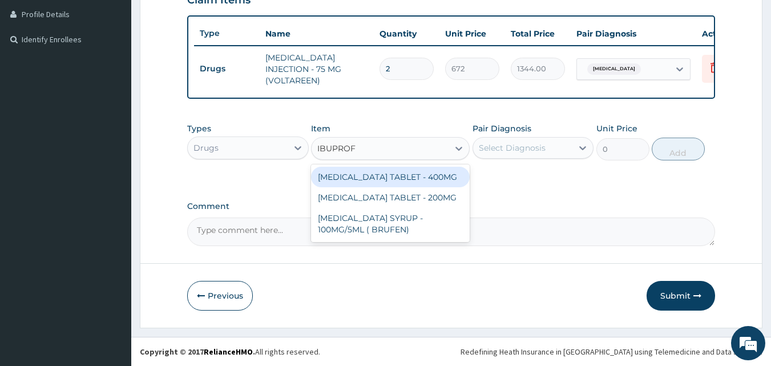
type input "IBUPROFE"
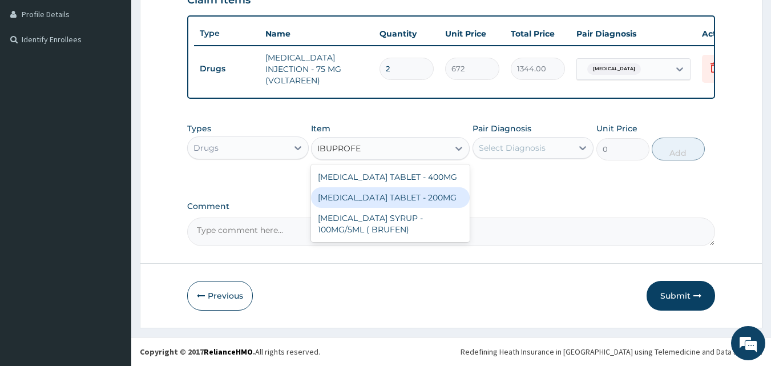
click at [365, 200] on div "IBUPROFEN TABLET - 200MG" at bounding box center [390, 197] width 159 height 21
type input "768"
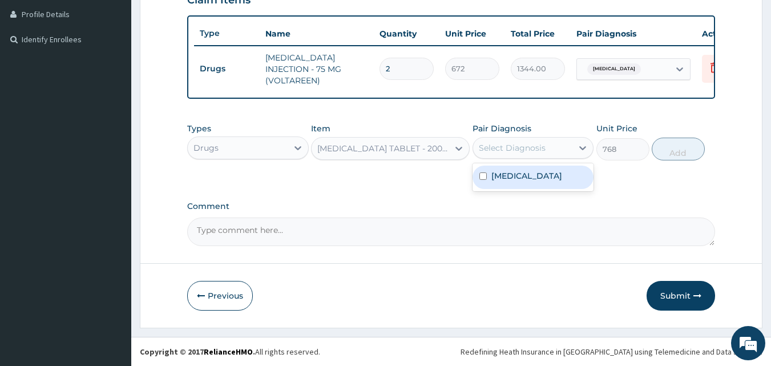
click at [502, 146] on div "Select Diagnosis" at bounding box center [512, 147] width 67 height 11
click at [505, 179] on label "Malaria" at bounding box center [526, 175] width 71 height 11
checkbox input "true"
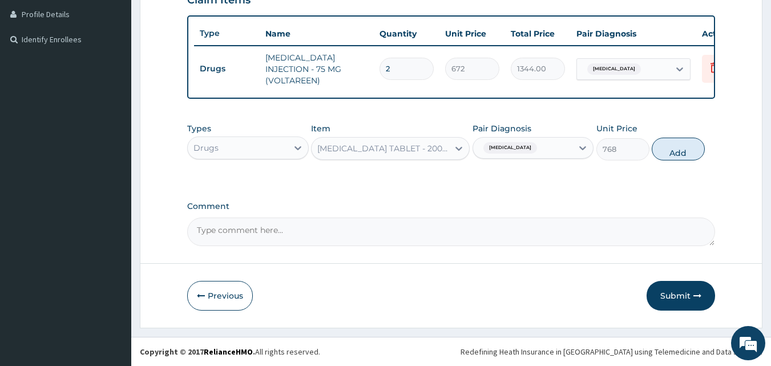
click at [627, 201] on div "Types Drugs Item IBUPROFEN TABLET - 200MG Pair Diagnosis Malaria Unit Price 768…" at bounding box center [451, 223] width 528 height 45
click at [677, 150] on button "Add" at bounding box center [678, 149] width 53 height 23
type input "0"
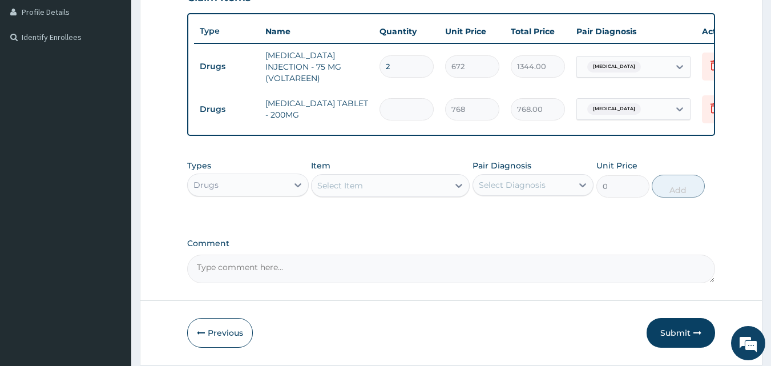
type input "0.00"
type input "6"
type input "4608.00"
type input "6"
click at [374, 189] on div "Select Item" at bounding box center [380, 185] width 137 height 18
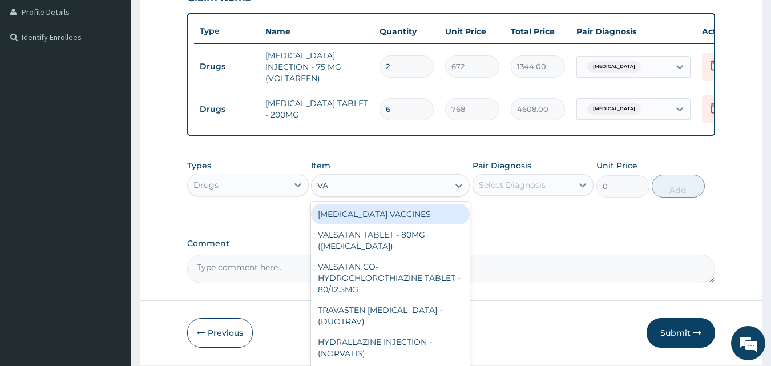
type input "VAS"
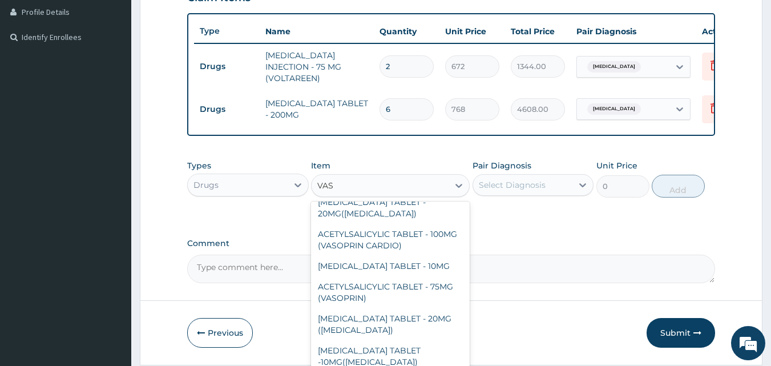
scroll to position [299, 0]
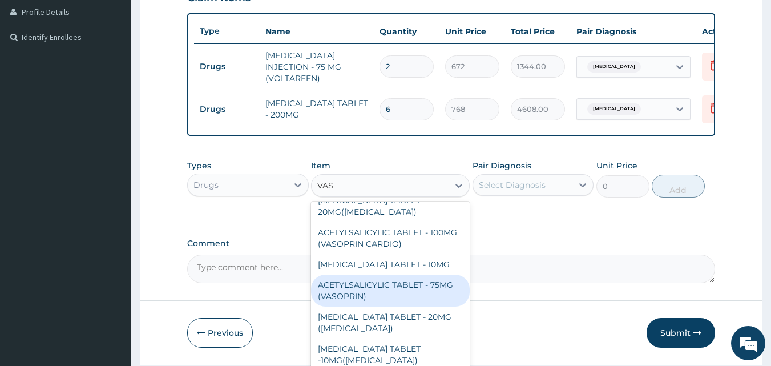
click at [434, 294] on div "ACETYLSALICYLIC TABLET - 75MG (VASOPRIN)" at bounding box center [390, 290] width 159 height 32
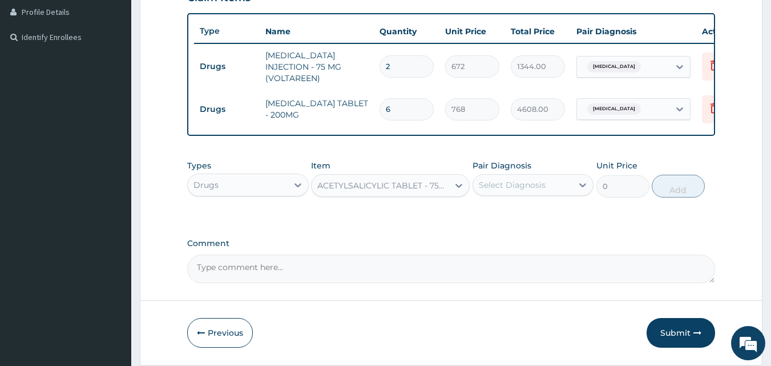
type input "19.200000000000003"
click at [516, 185] on div "Select Diagnosis" at bounding box center [512, 184] width 67 height 11
click at [511, 193] on div "Select Diagnosis" at bounding box center [523, 185] width 100 height 18
click at [483, 212] on input "checkbox" at bounding box center [482, 212] width 7 height 7
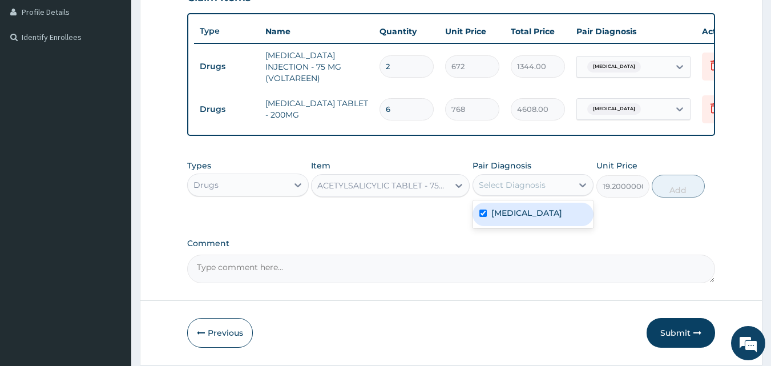
checkbox input "true"
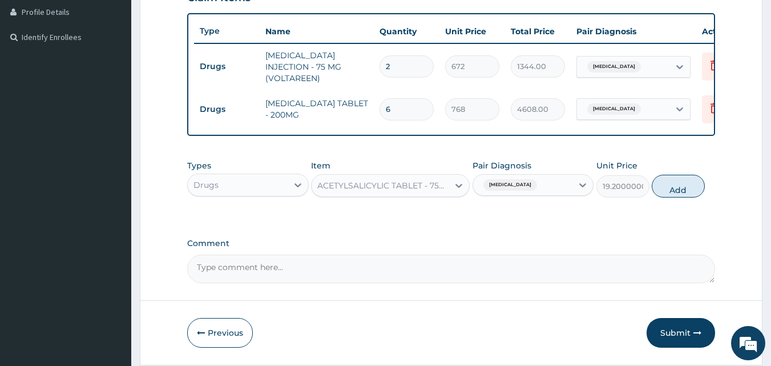
click at [666, 239] on div "Types Drugs Item ACETYLSALICYLIC TABLET - 75MG (VASOPRIN) Pair Diagnosis Malari…" at bounding box center [451, 261] width 528 height 45
click at [676, 192] on button "Add" at bounding box center [678, 186] width 53 height 23
type input "0"
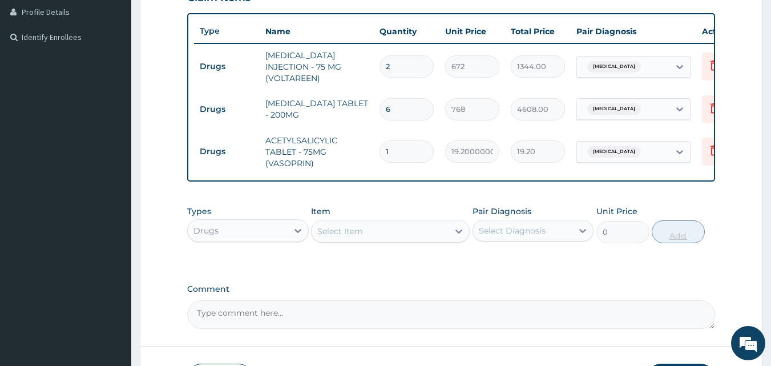
type input "10"
type input "192.00"
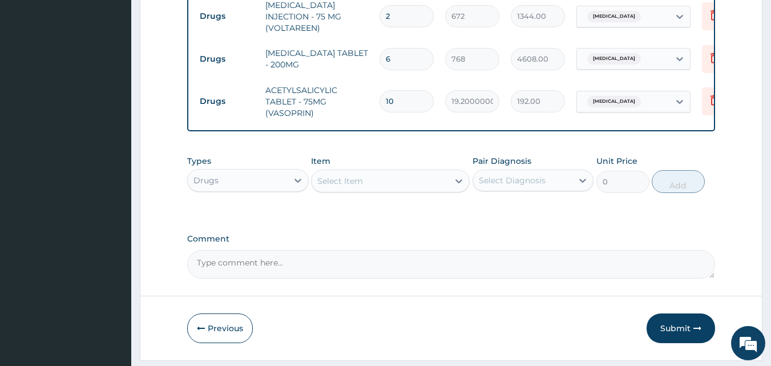
scroll to position [373, 0]
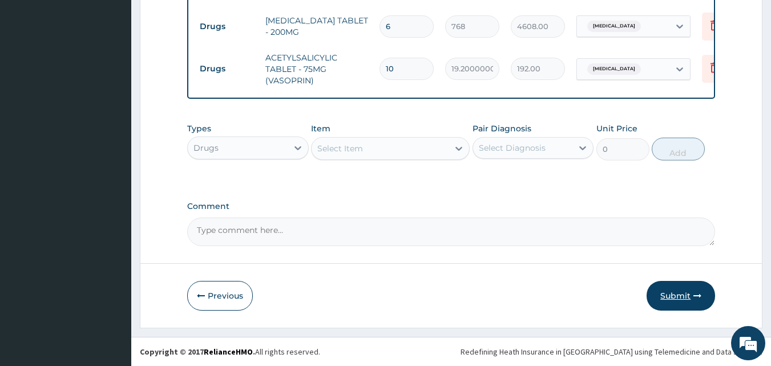
type input "10"
click at [678, 287] on button "Submit" at bounding box center [681, 296] width 68 height 30
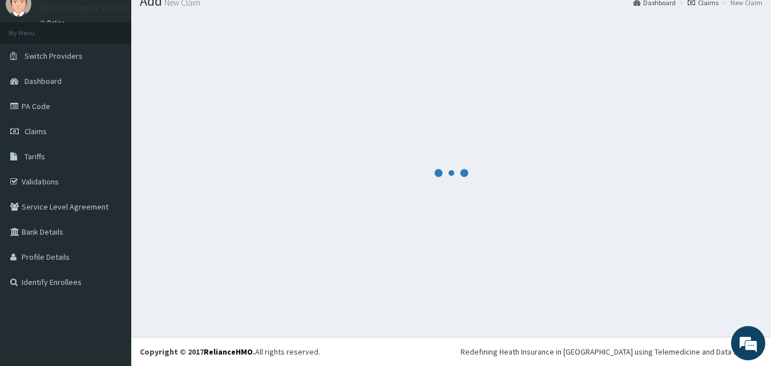
scroll to position [43, 0]
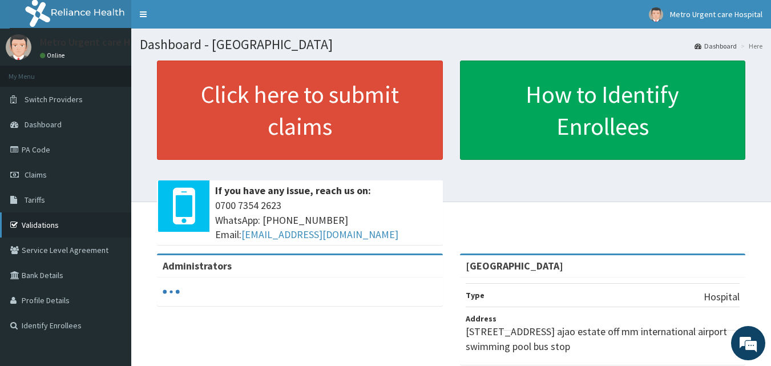
click at [54, 223] on link "Validations" at bounding box center [65, 224] width 131 height 25
